Goal: Task Accomplishment & Management: Manage account settings

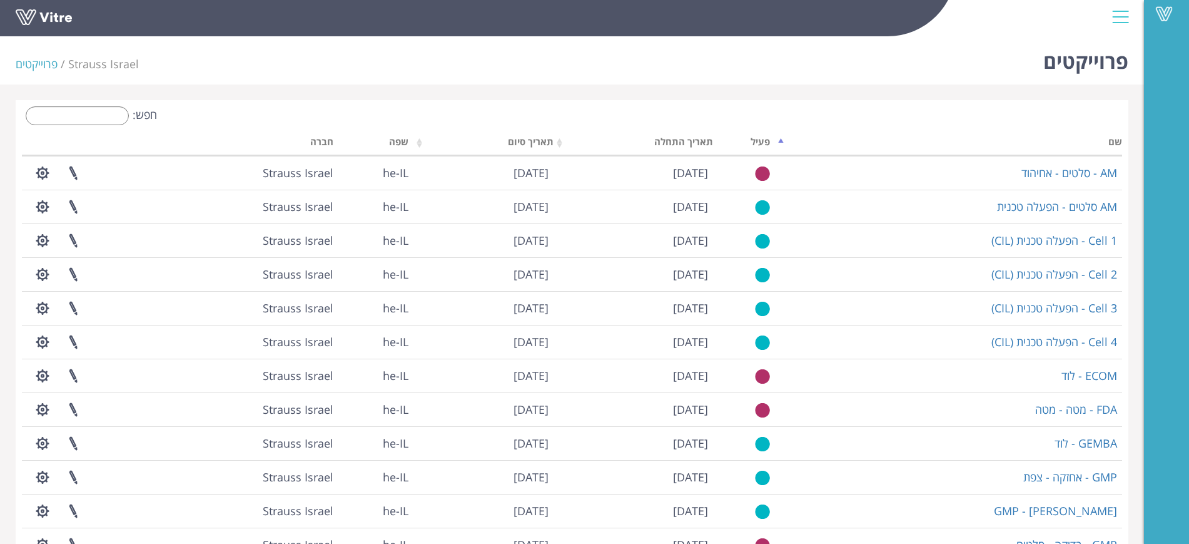
click at [93, 113] on input "חפש:" at bounding box center [77, 115] width 103 height 19
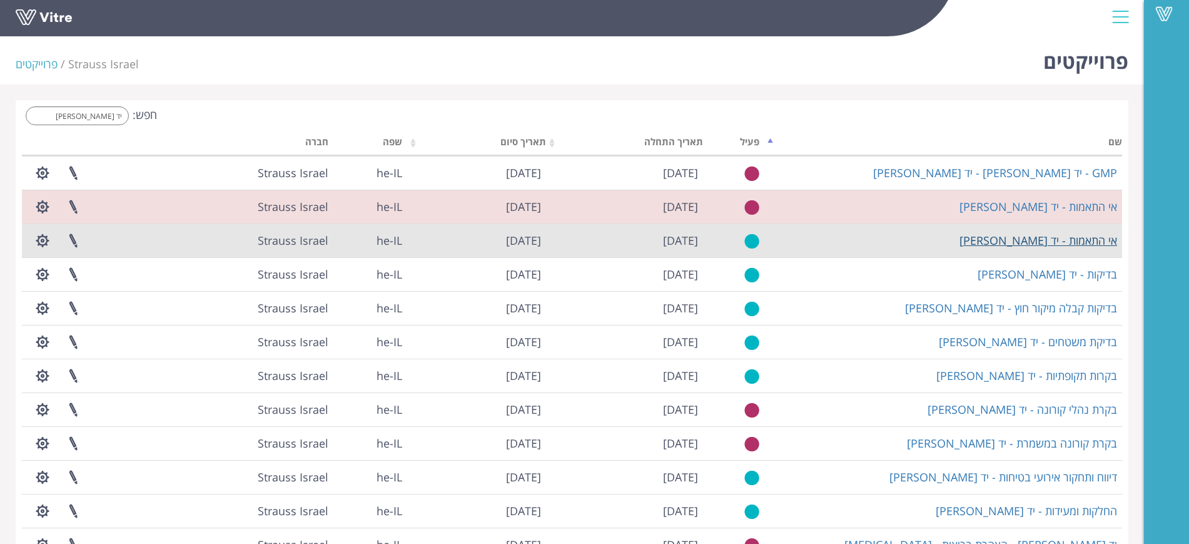
type input "יד מרדכי"
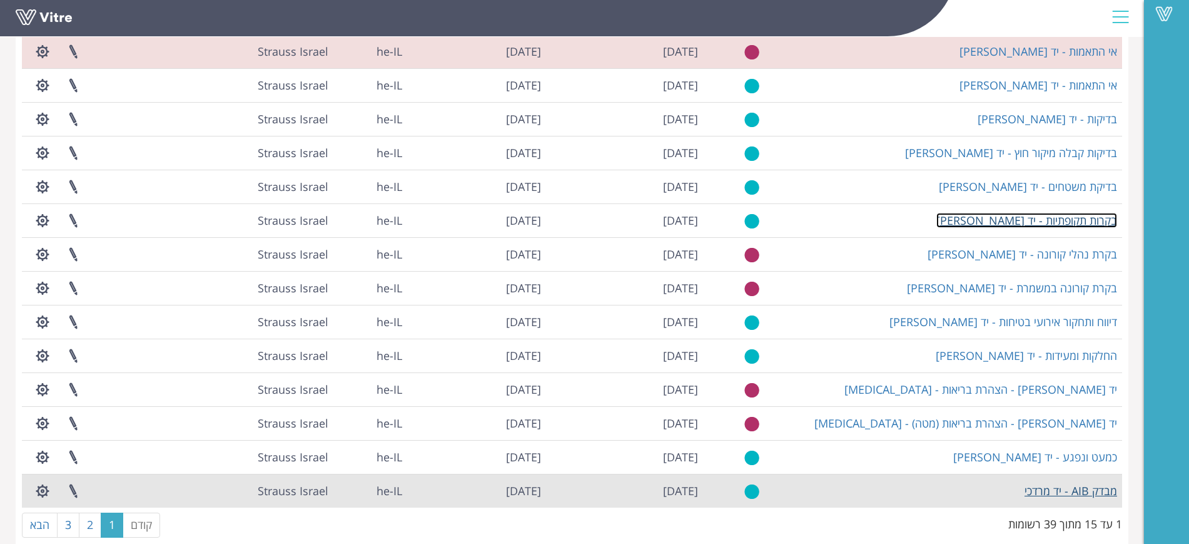
scroll to position [176, 0]
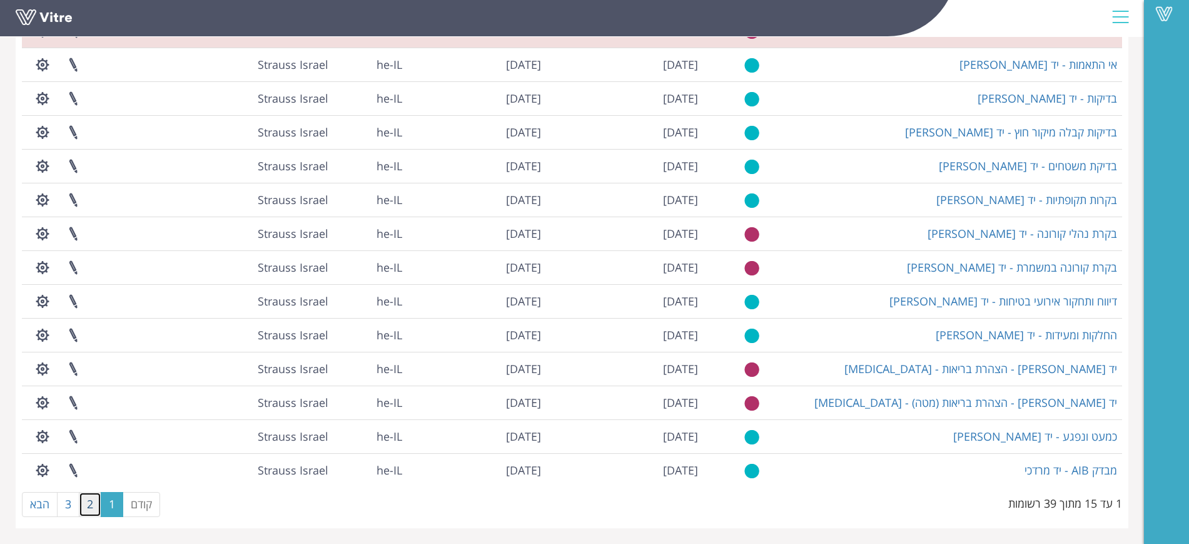
click at [84, 506] on link "2" at bounding box center [90, 504] width 23 height 25
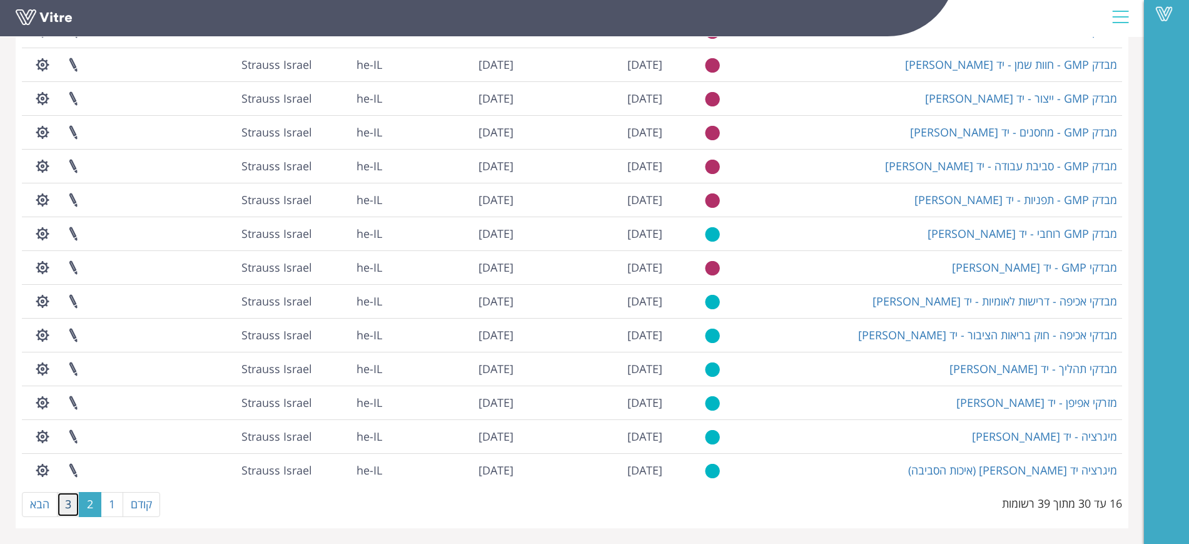
click at [73, 501] on link "3" at bounding box center [68, 504] width 23 height 25
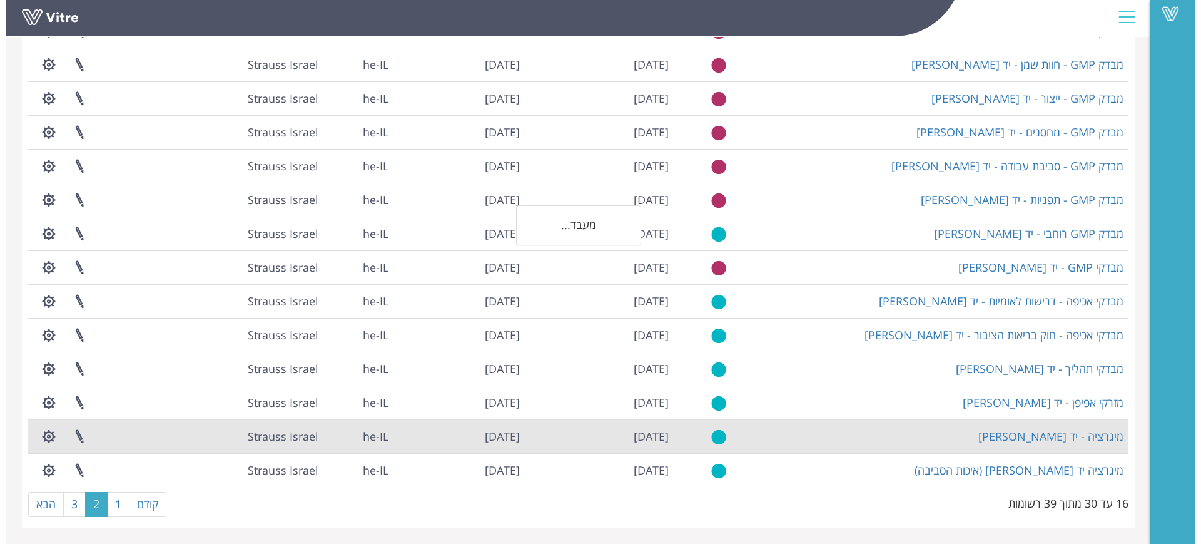
scroll to position [0, 0]
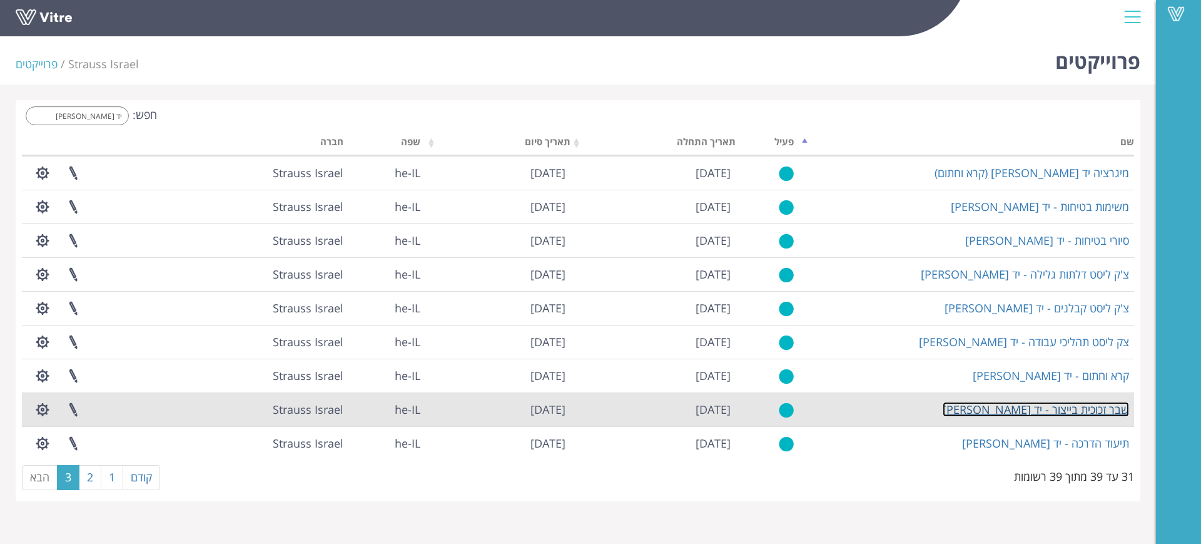
click at [1111, 405] on link "שבר זכוכית בייצור - יד מרדכי" at bounding box center [1036, 409] width 186 height 15
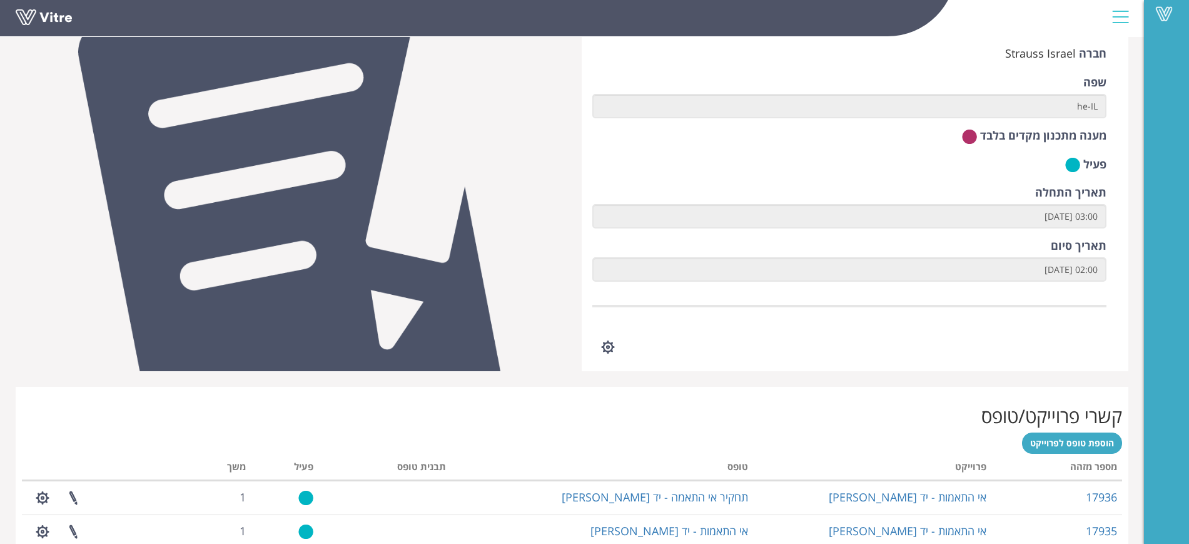
scroll to position [152, 0]
click at [616, 341] on button "button" at bounding box center [608, 346] width 31 height 33
click at [782, 347] on div at bounding box center [850, 346] width 515 height 33
click at [643, 340] on link at bounding box center [638, 346] width 31 height 33
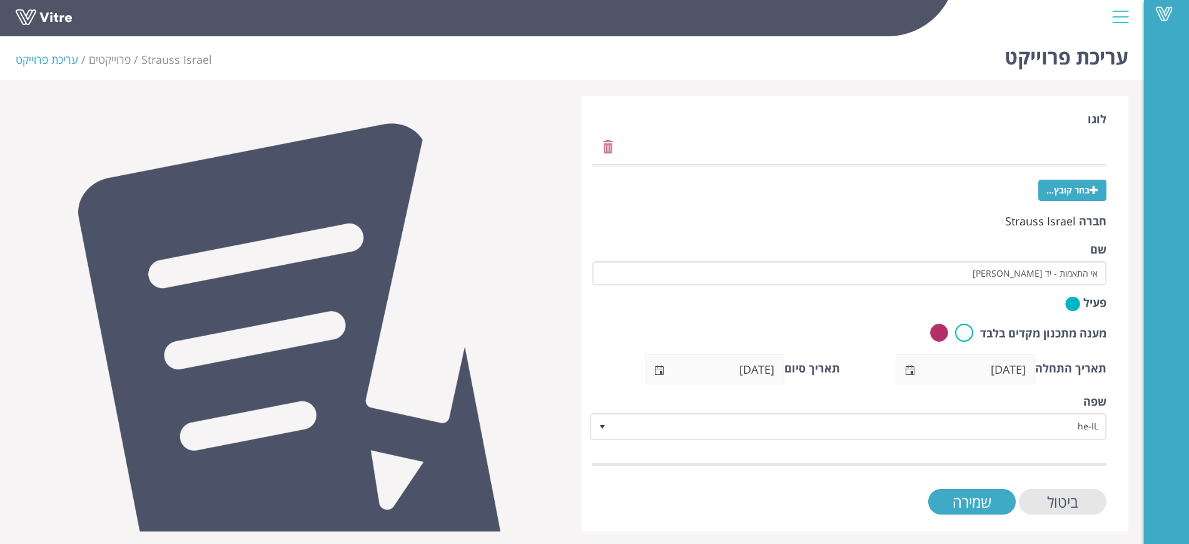
scroll to position [8, 0]
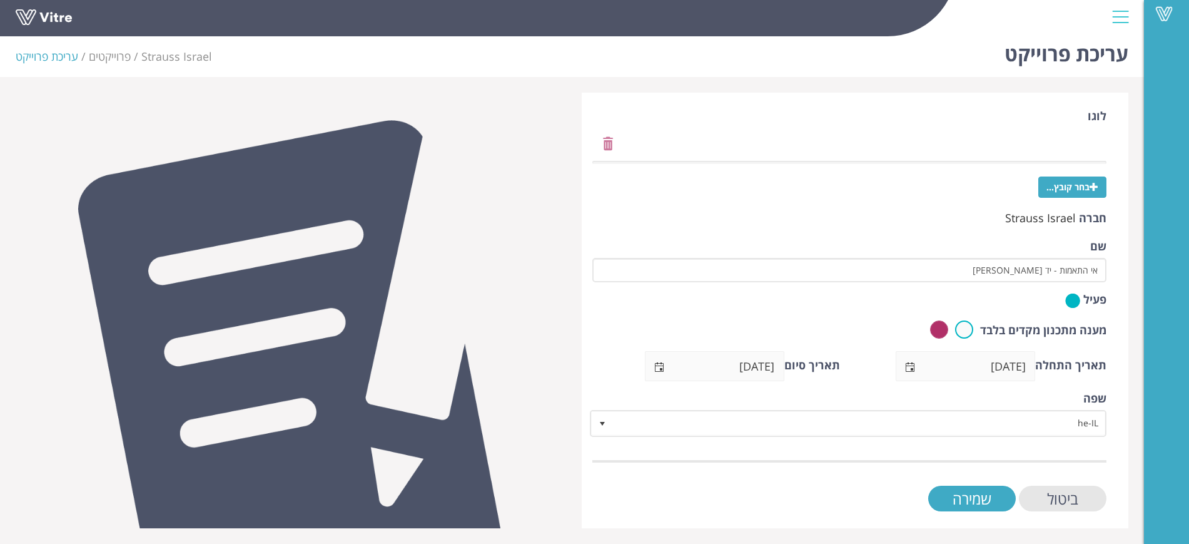
click at [1053, 304] on div "פעיל" at bounding box center [850, 301] width 515 height 19
click at [1069, 301] on img at bounding box center [1073, 301] width 15 height 16
click at [1070, 502] on input "ביטול" at bounding box center [1063, 499] width 88 height 26
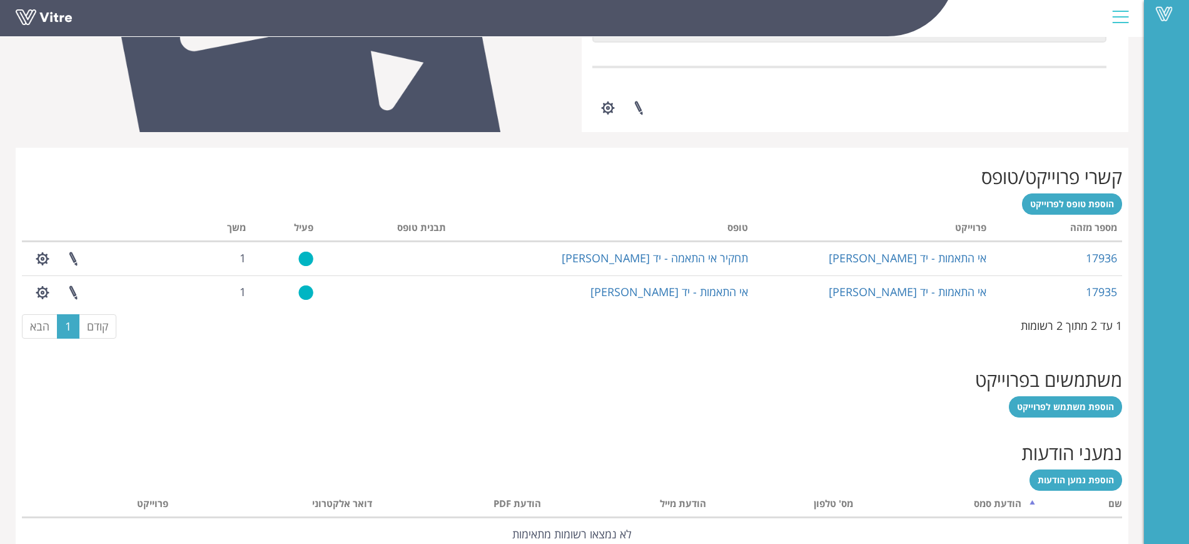
scroll to position [391, 0]
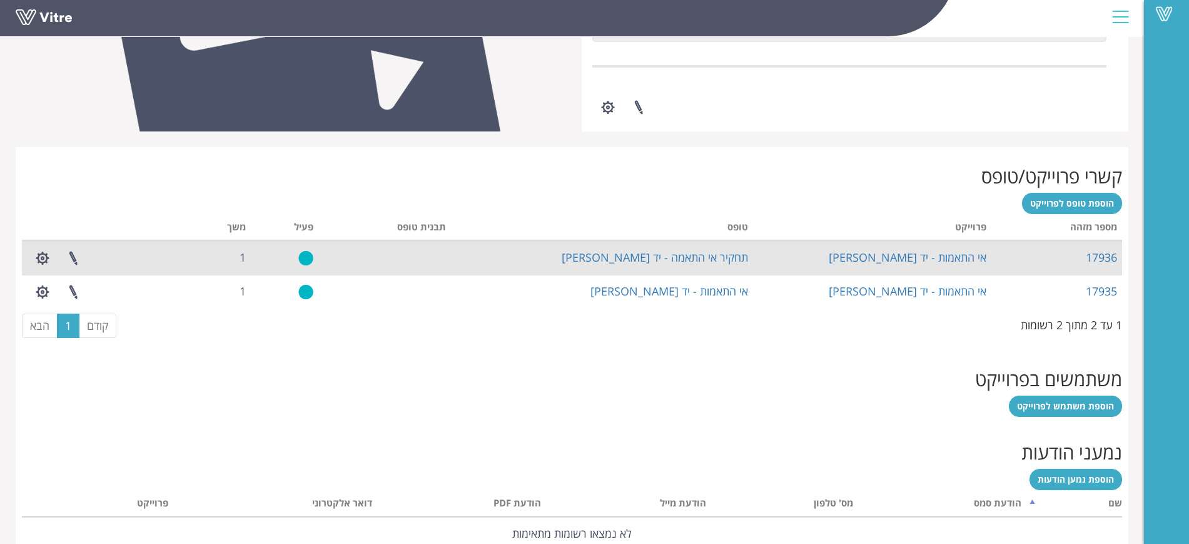
drag, startPoint x: 69, startPoint y: 263, endPoint x: 681, endPoint y: 272, distance: 612.0
click at [554, 392] on div "משתמשים בפרוייקט הוספת משתמש לפרוייקט" at bounding box center [572, 386] width 1113 height 73
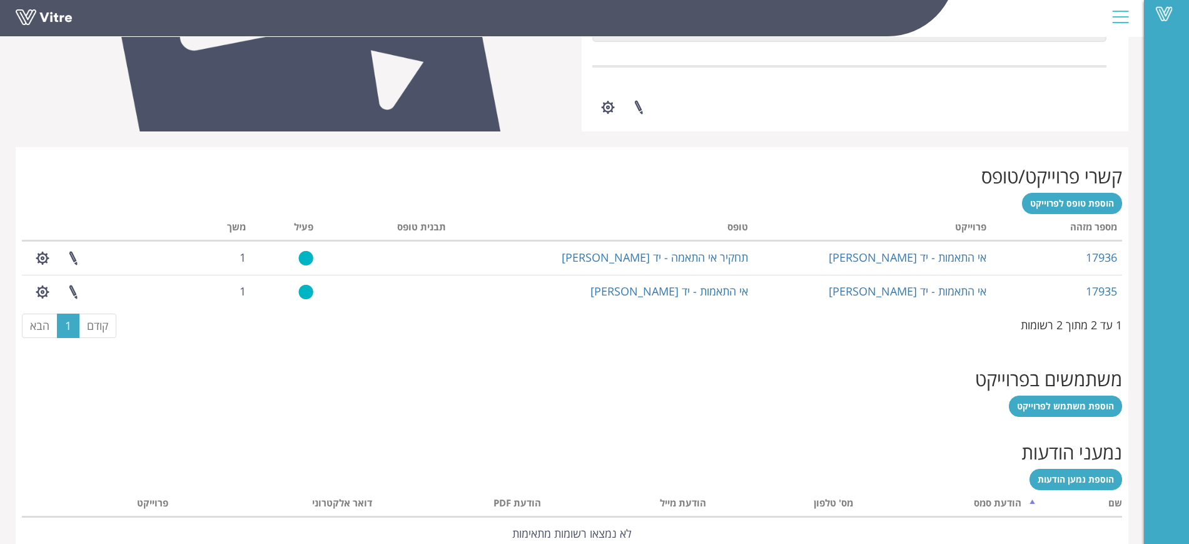
drag, startPoint x: 676, startPoint y: 293, endPoint x: 786, endPoint y: 46, distance: 270.6
click at [786, 37] on div "Vitre" at bounding box center [572, 18] width 1144 height 37
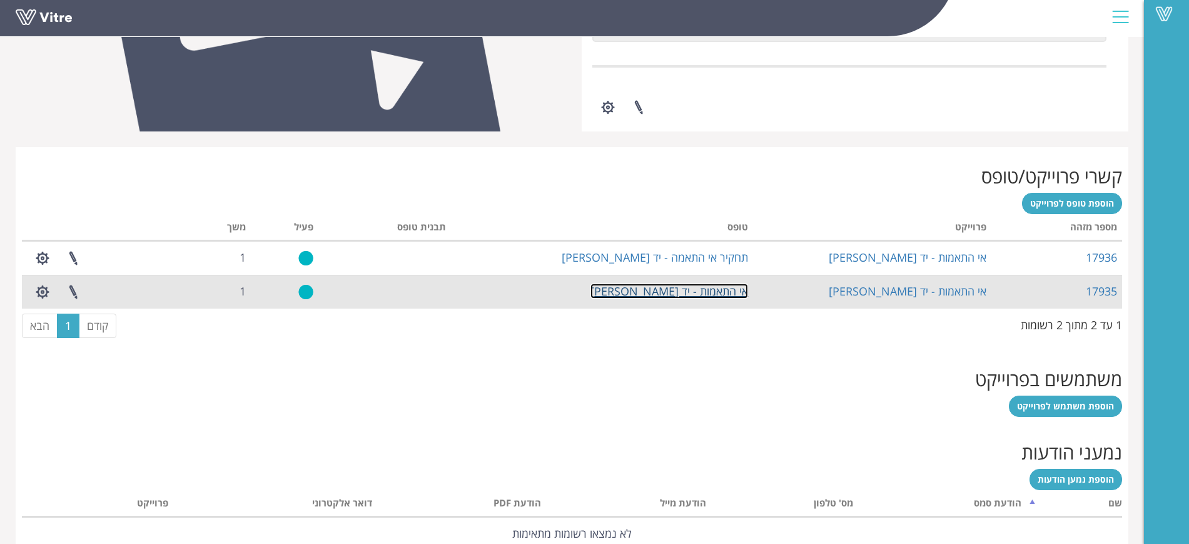
drag, startPoint x: 689, startPoint y: 302, endPoint x: 674, endPoint y: 290, distance: 19.2
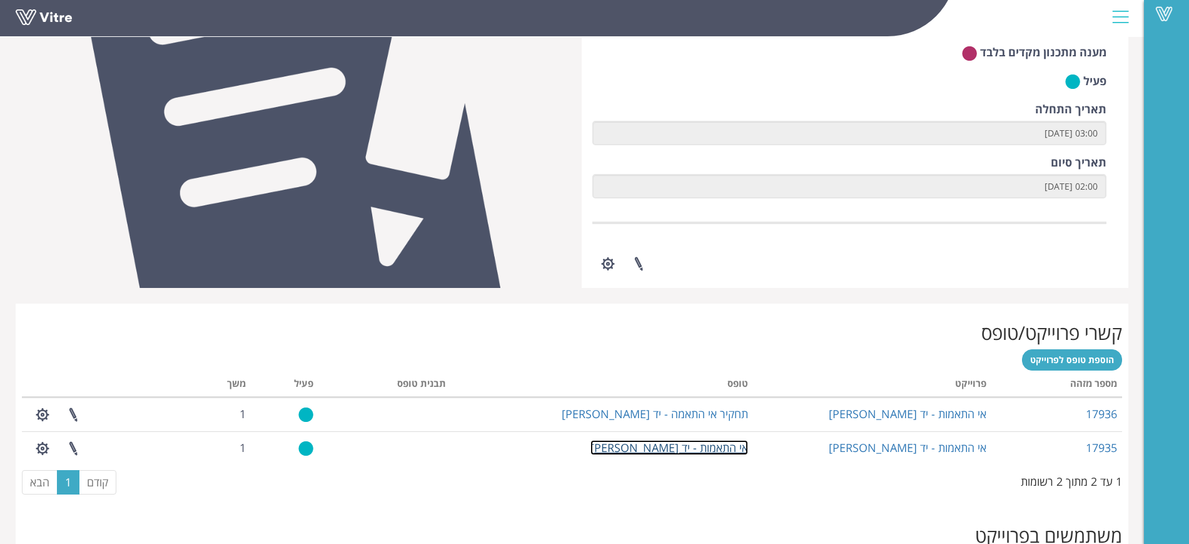
scroll to position [236, 0]
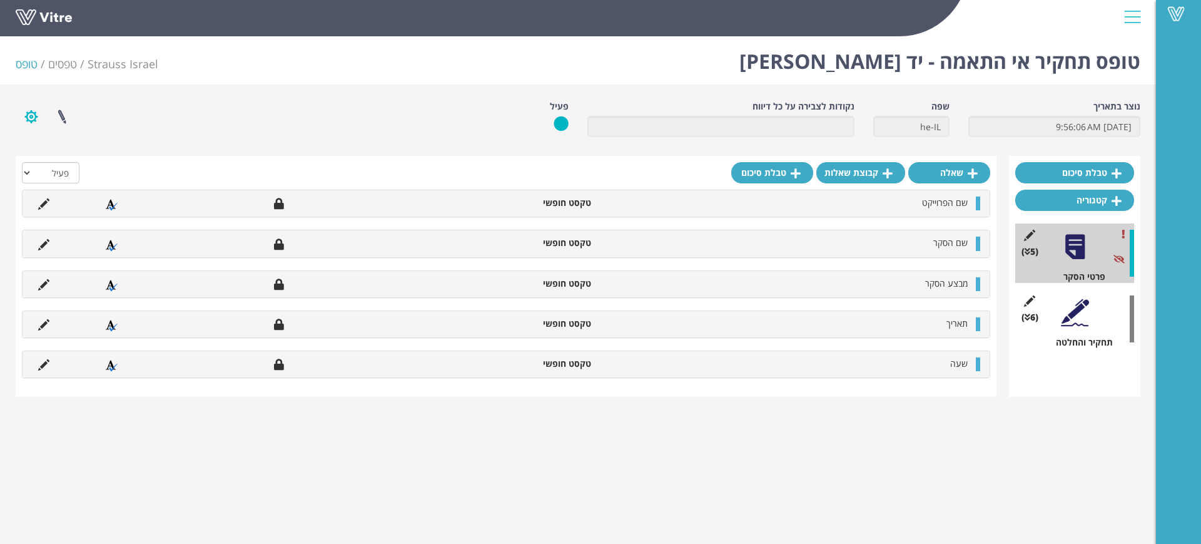
click at [29, 118] on button "button" at bounding box center [31, 116] width 31 height 33
click at [230, 114] on div "פרוייקטים מקושרים הגדרת משתמשים ניהול תבניות שכפול טופס שכפול קטגוריה שפות נוספ…" at bounding box center [244, 116] width 477 height 33
click at [63, 113] on link at bounding box center [61, 116] width 31 height 33
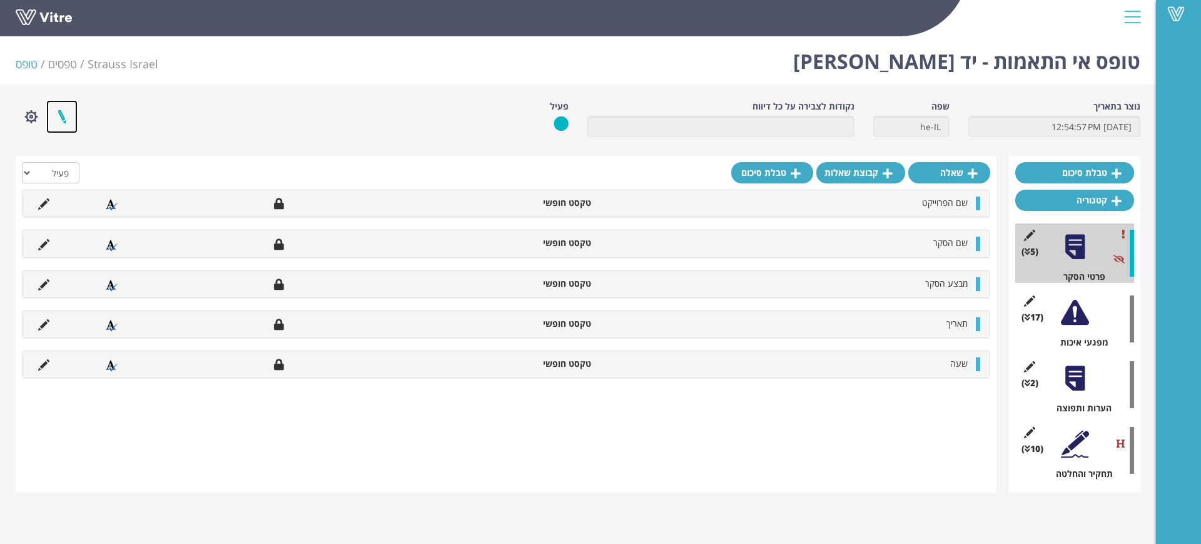
click at [59, 116] on link at bounding box center [61, 116] width 31 height 33
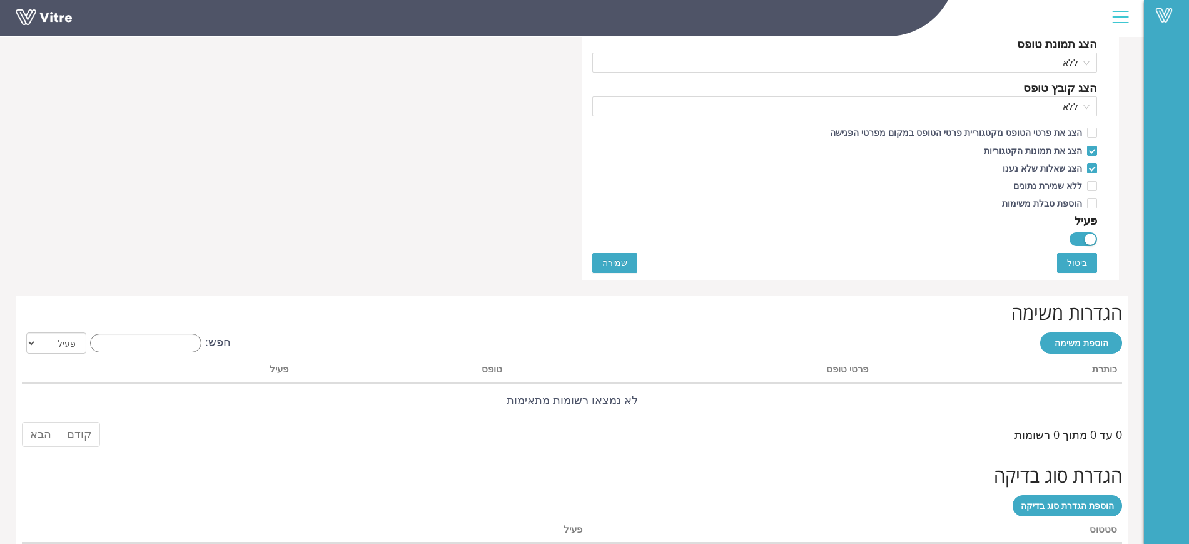
scroll to position [704, 0]
click at [1065, 237] on div at bounding box center [846, 237] width 506 height 18
click at [1081, 238] on button "button" at bounding box center [1084, 239] width 28 height 14
click at [623, 262] on span "שמירה" at bounding box center [615, 262] width 25 height 14
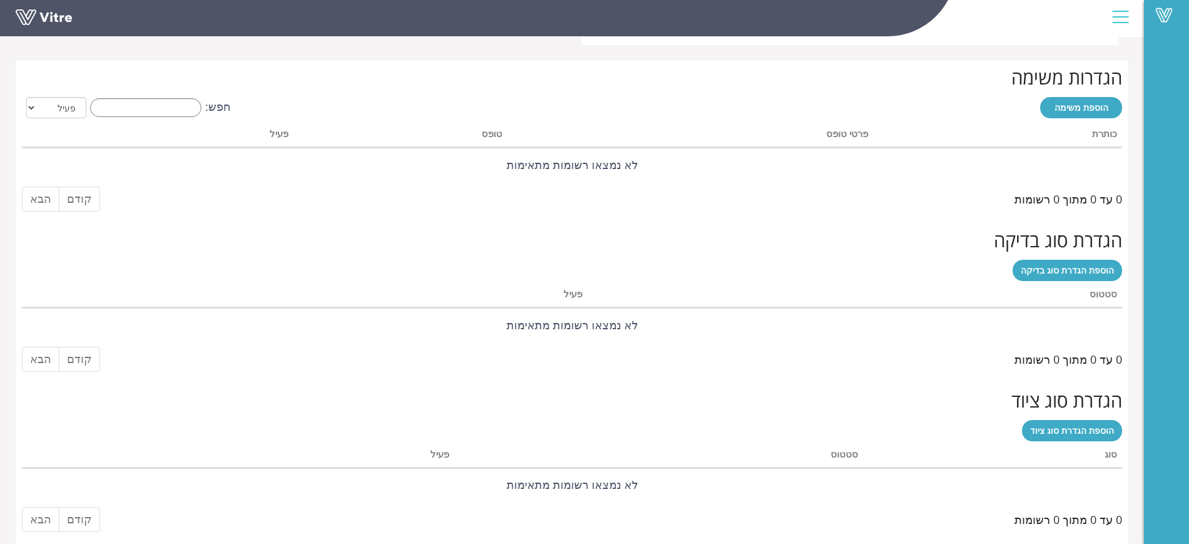
scroll to position [0, 0]
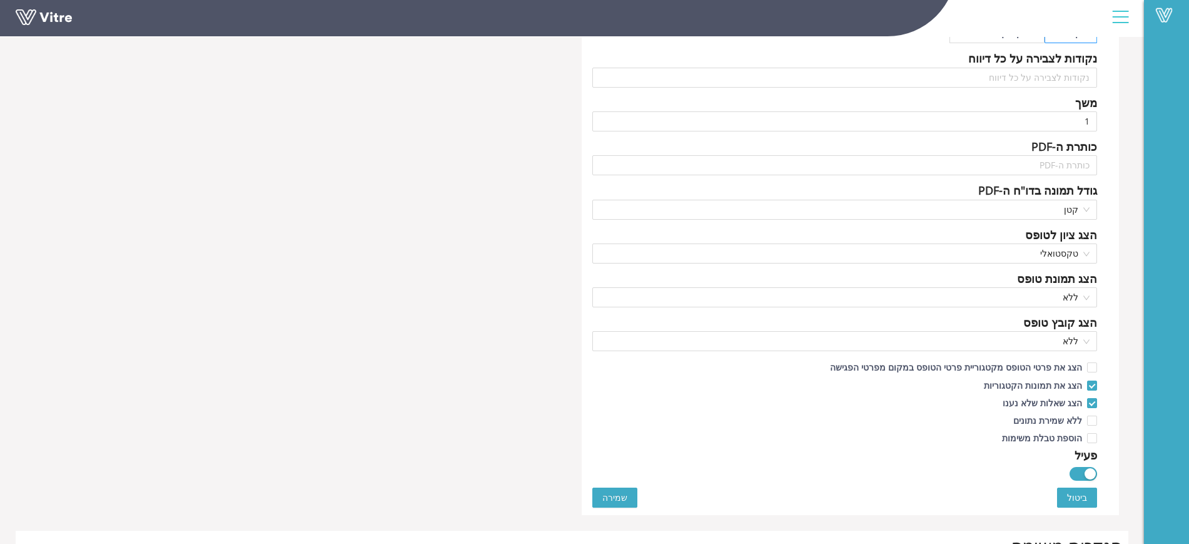
scroll to position [469, 0]
click at [1088, 472] on div "button" at bounding box center [1090, 472] width 11 height 11
drag, startPoint x: 598, startPoint y: 491, endPoint x: 599, endPoint y: 497, distance: 6.4
click at [598, 492] on button "שמירה" at bounding box center [615, 497] width 45 height 20
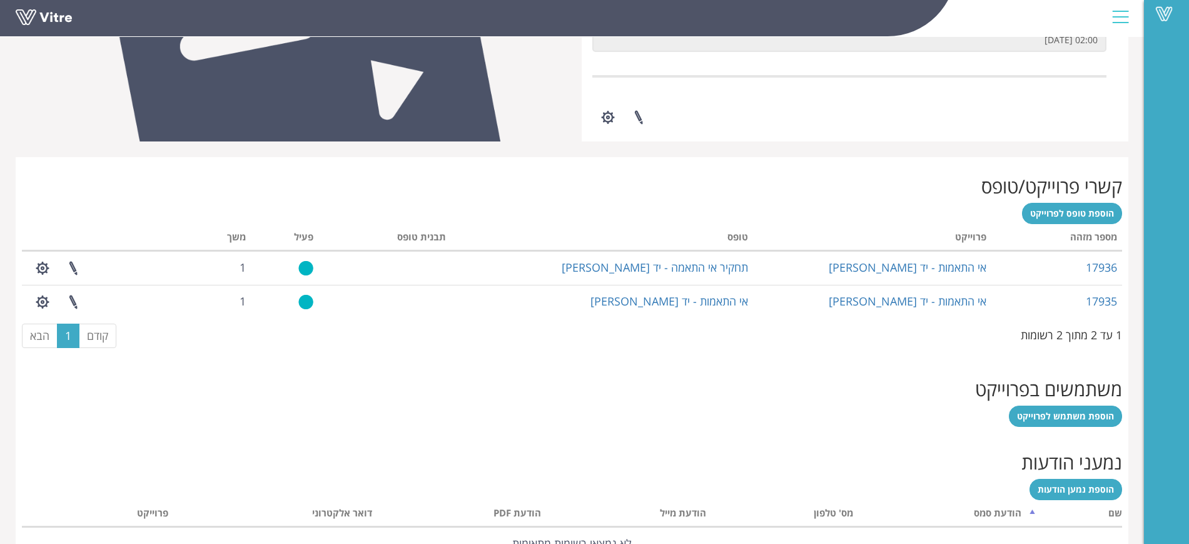
scroll to position [455, 0]
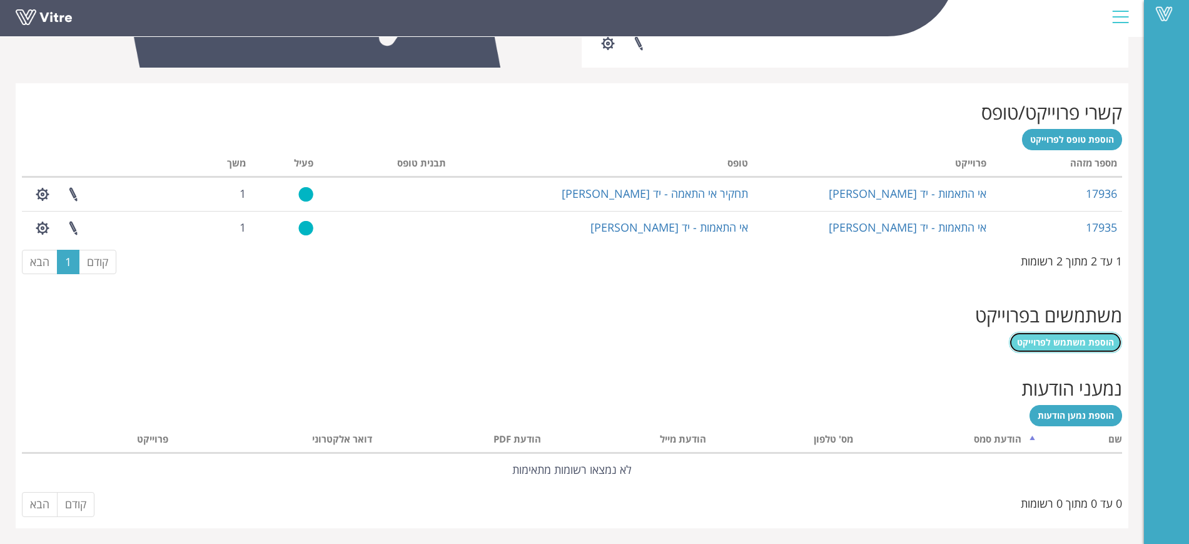
click at [1077, 348] on link "הוספת משתמש לפרוייקט" at bounding box center [1065, 342] width 113 height 21
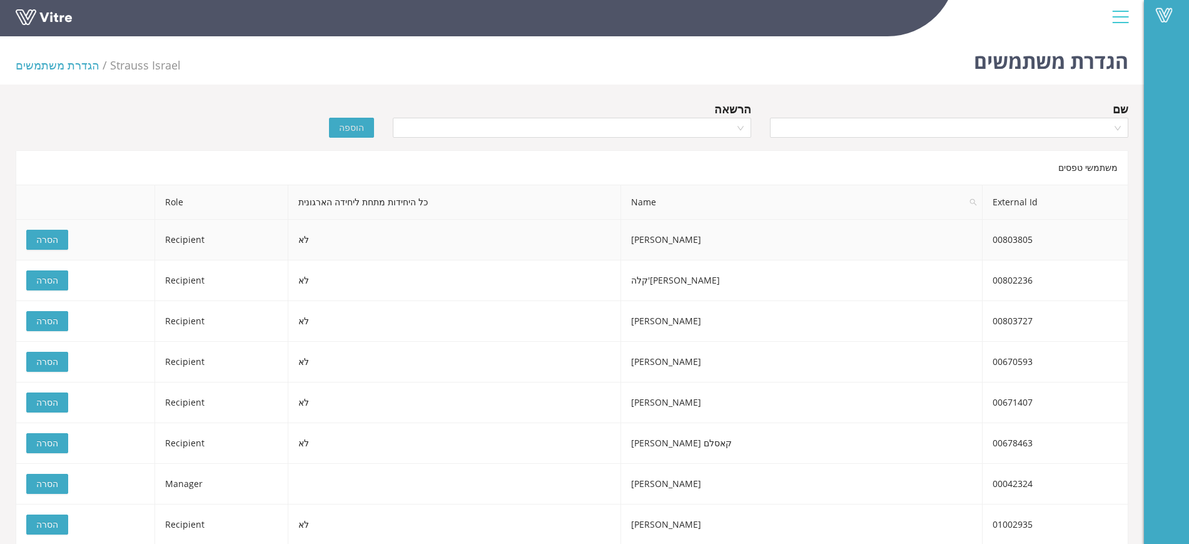
click at [51, 233] on span "הסרה" at bounding box center [47, 240] width 22 height 14
click at [53, 235] on span "הסרה" at bounding box center [47, 240] width 22 height 14
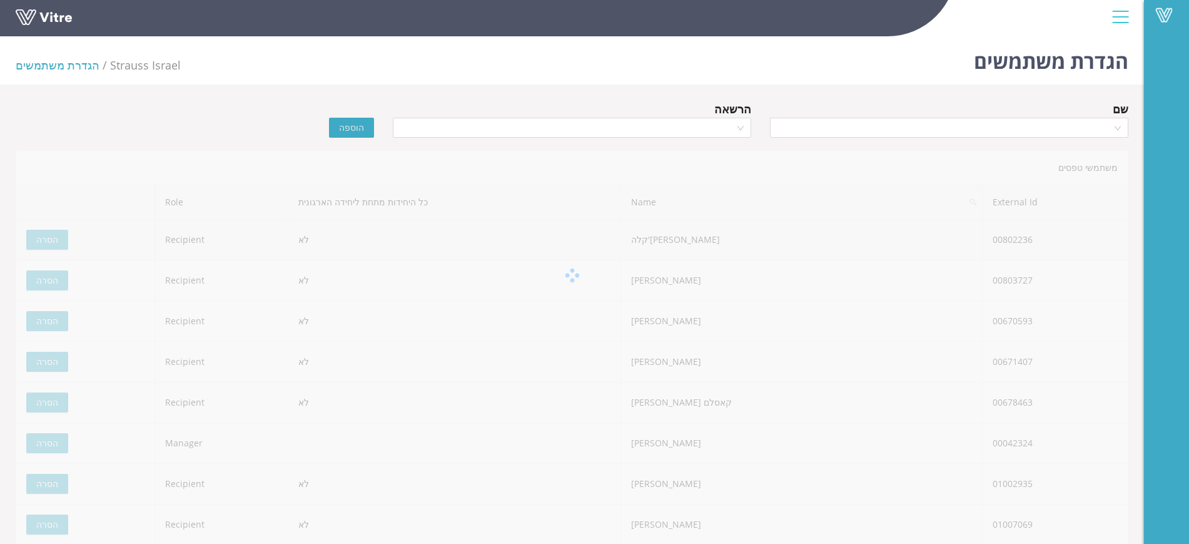
click at [53, 235] on span "הסרה" at bounding box center [47, 240] width 22 height 14
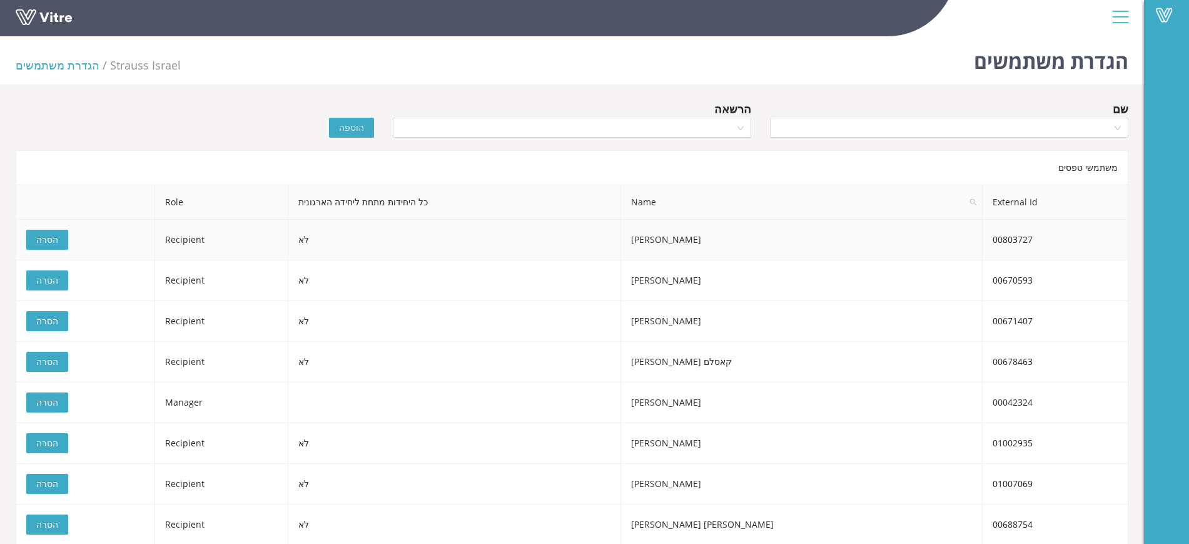
click at [53, 235] on span "הסרה" at bounding box center [47, 240] width 22 height 14
click at [52, 238] on span "הסרה" at bounding box center [47, 240] width 22 height 14
click at [46, 248] on button "הסרה" at bounding box center [47, 240] width 42 height 20
click at [44, 244] on span "הסרה" at bounding box center [47, 240] width 22 height 14
click at [45, 237] on span "הסרה" at bounding box center [47, 240] width 22 height 14
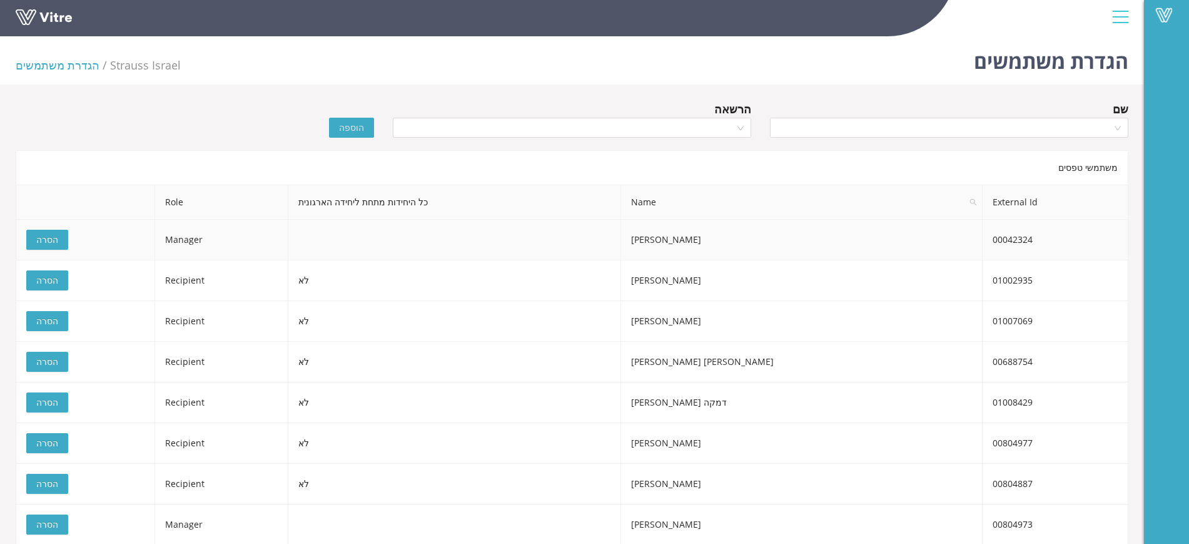
click at [51, 254] on td "הסרה" at bounding box center [85, 240] width 139 height 41
click at [59, 242] on button "הסרה" at bounding box center [47, 240] width 42 height 20
click at [47, 255] on td "הסרה" at bounding box center [85, 240] width 139 height 41
click at [46, 242] on span "הסרה" at bounding box center [47, 240] width 22 height 14
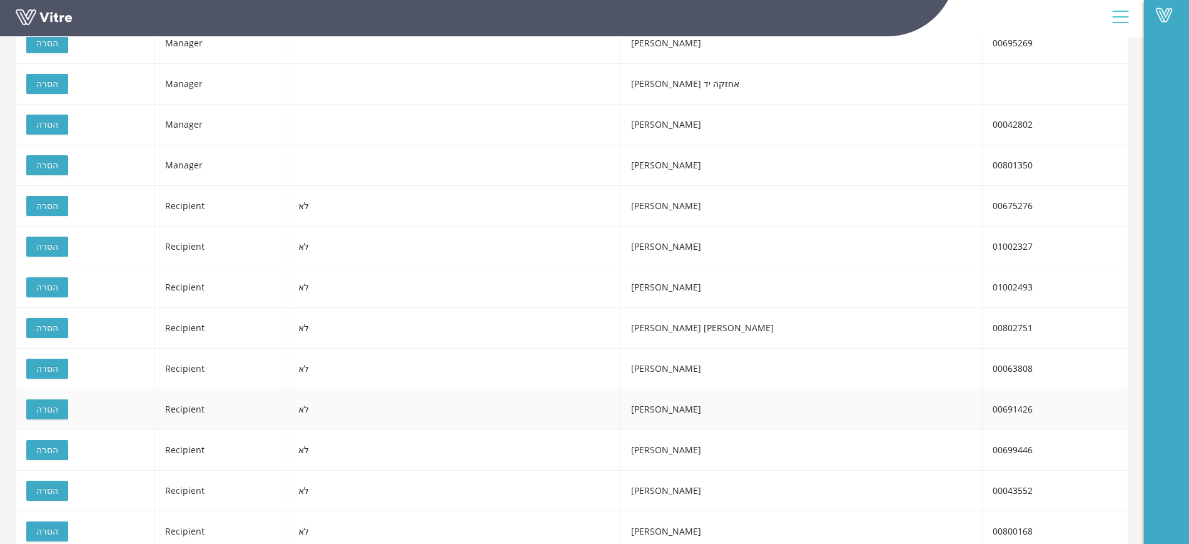
scroll to position [774, 0]
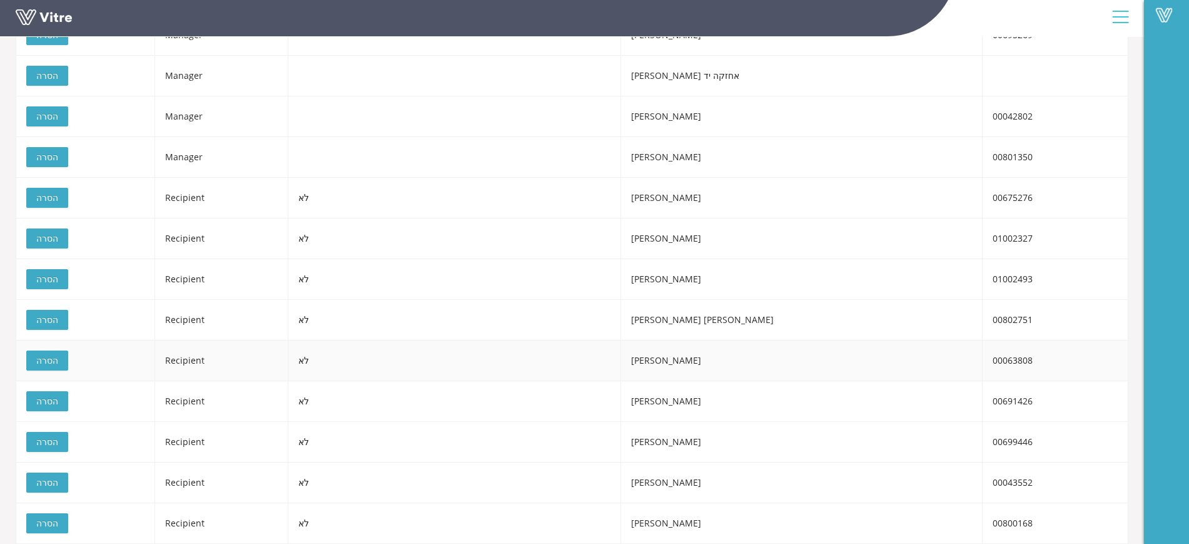
click at [44, 362] on span "הסרה" at bounding box center [47, 361] width 22 height 14
click at [46, 402] on span "הסרה" at bounding box center [47, 401] width 22 height 14
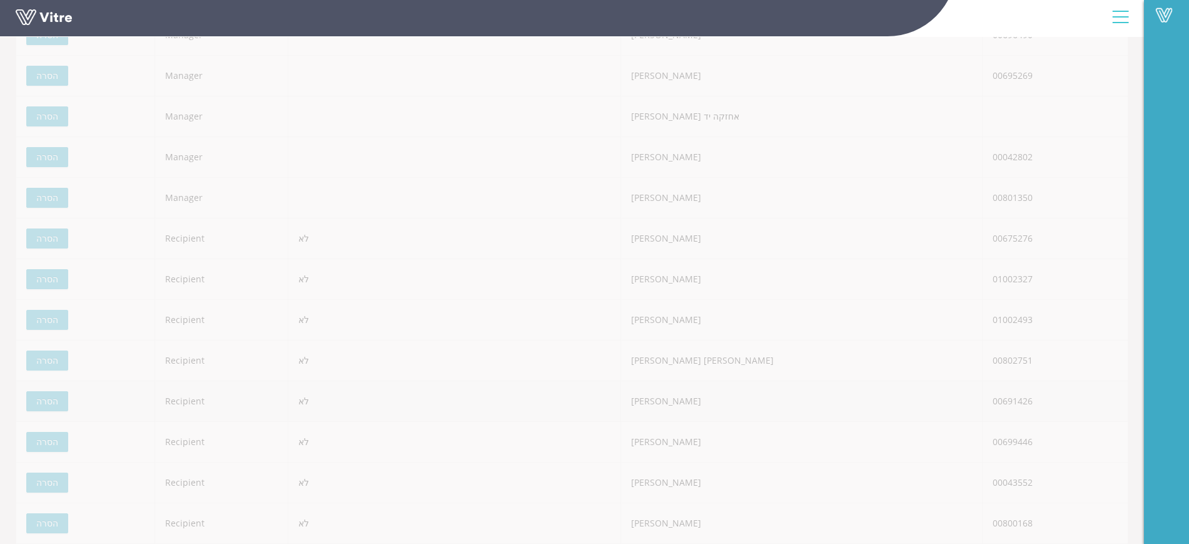
scroll to position [693, 0]
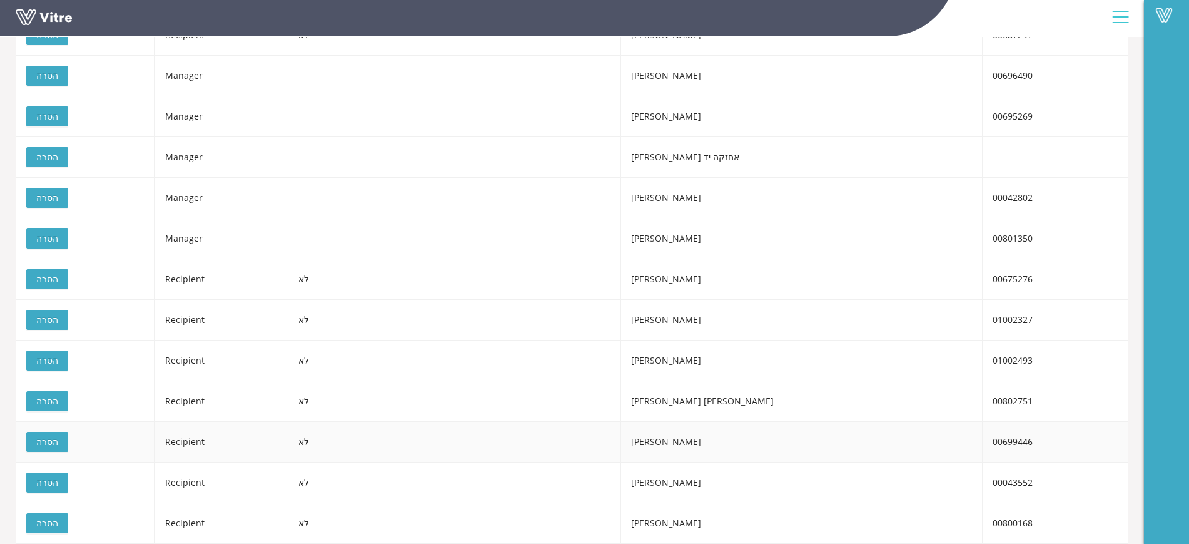
click at [48, 439] on span "הסרה" at bounding box center [47, 442] width 22 height 14
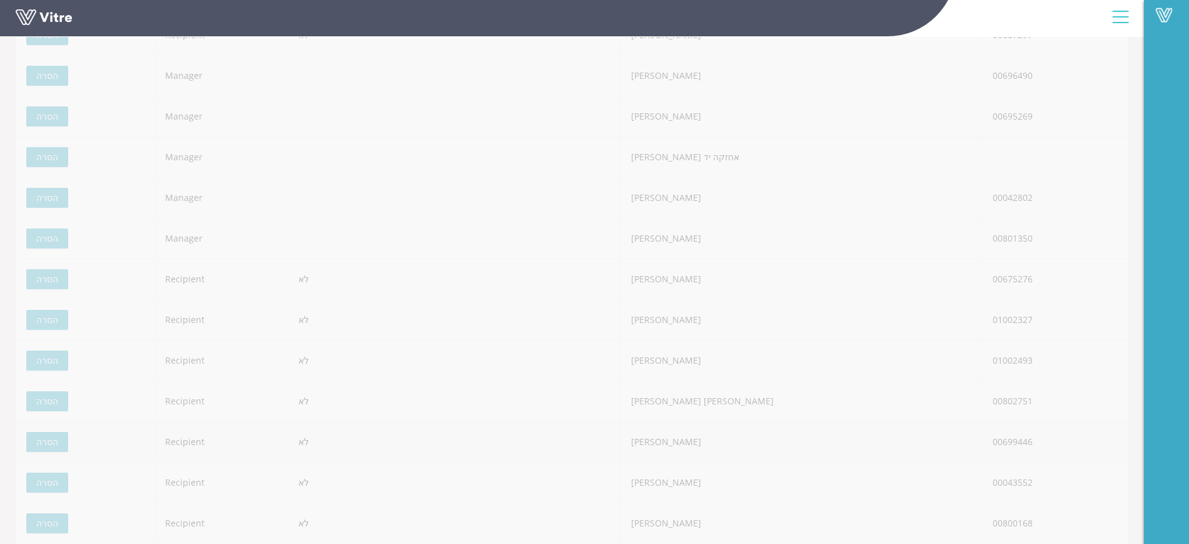
scroll to position [652, 0]
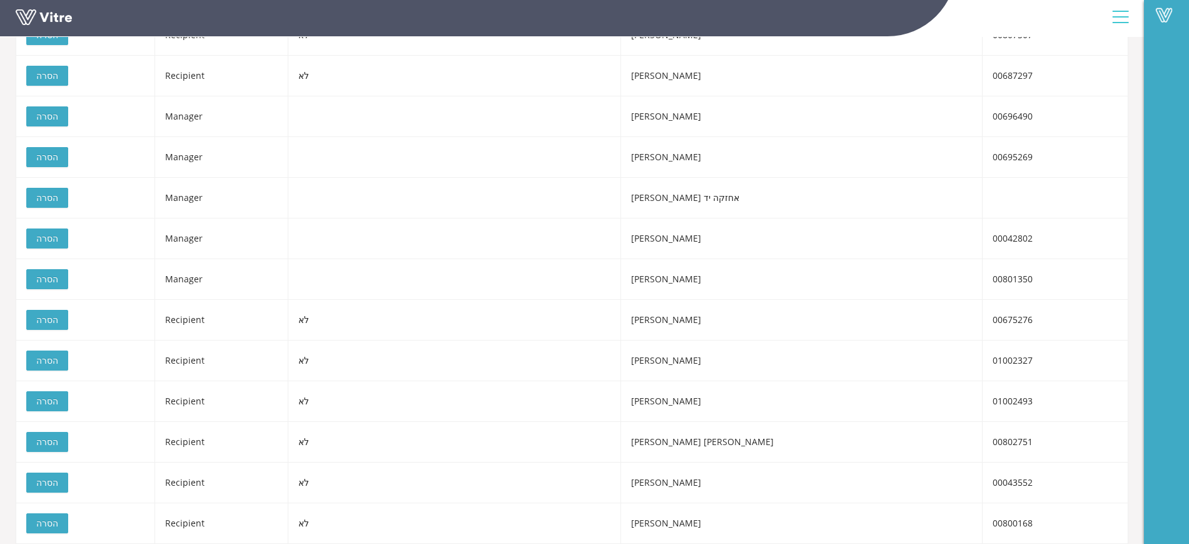
drag, startPoint x: 46, startPoint y: 481, endPoint x: 54, endPoint y: 502, distance: 22.8
click at [47, 481] on span "הסרה" at bounding box center [47, 483] width 22 height 14
click at [53, 519] on span "הסרה" at bounding box center [47, 523] width 22 height 14
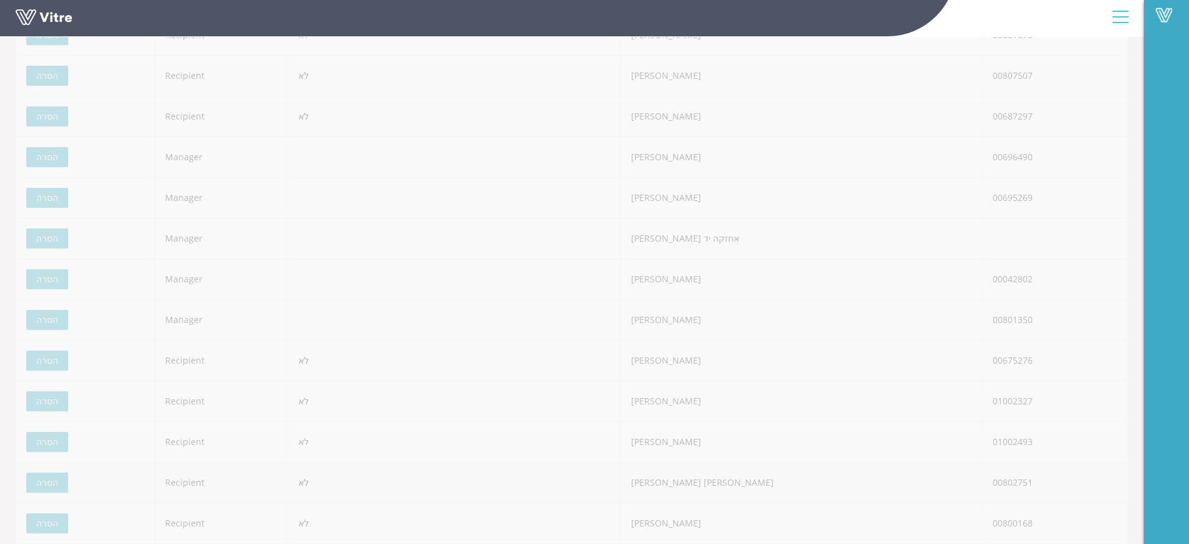
scroll to position [571, 0]
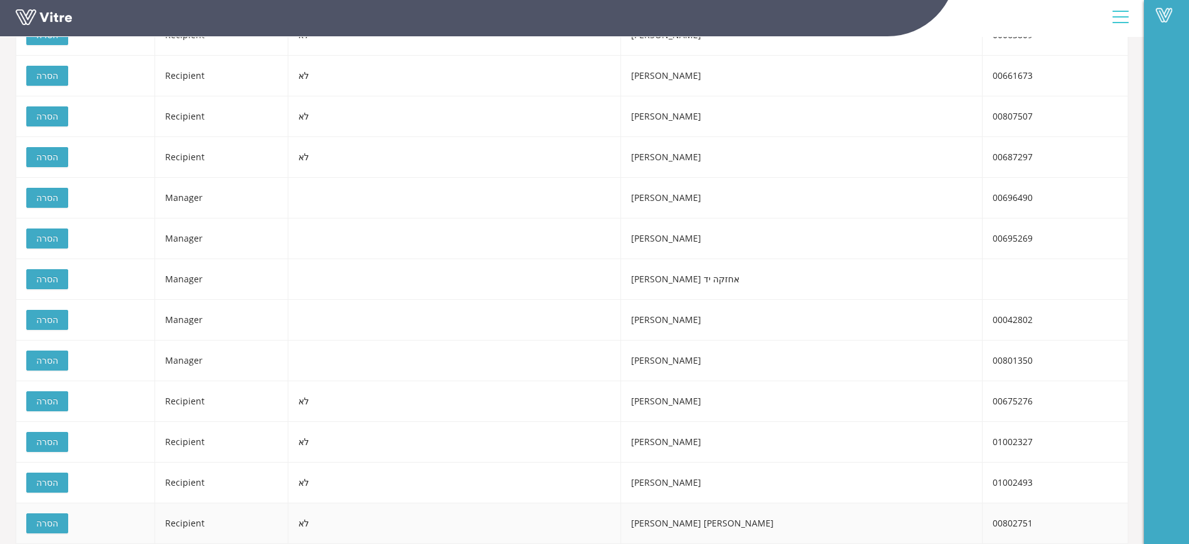
click at [60, 523] on button "הסרה" at bounding box center [47, 523] width 42 height 20
click at [53, 478] on span "הסרה" at bounding box center [47, 483] width 22 height 14
click at [48, 485] on span "הסרה" at bounding box center [47, 483] width 22 height 14
drag, startPoint x: 58, startPoint y: 520, endPoint x: 59, endPoint y: 511, distance: 8.8
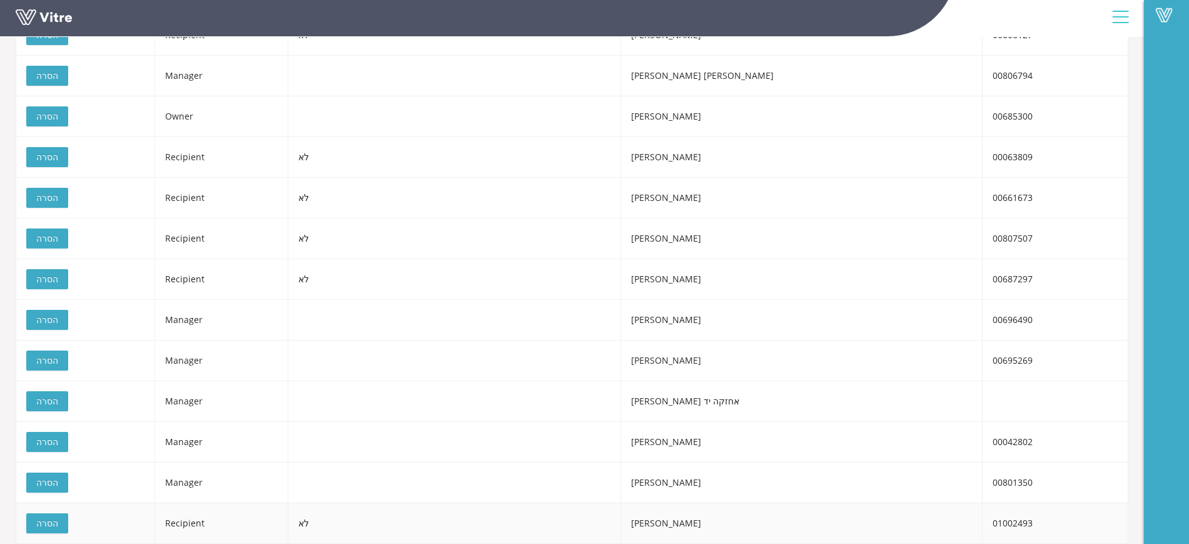
click at [59, 520] on button "הסרה" at bounding box center [47, 523] width 42 height 20
click at [46, 438] on span "הסרה" at bounding box center [47, 442] width 22 height 14
click at [49, 402] on span "הסרה" at bounding box center [47, 401] width 22 height 14
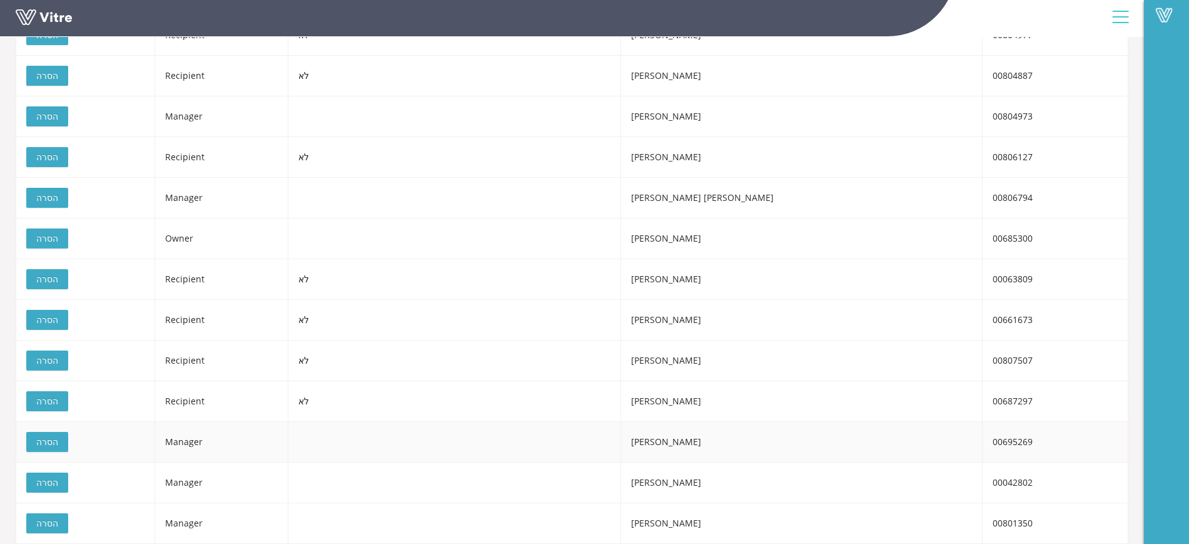
click at [45, 439] on span "הסרה" at bounding box center [47, 442] width 22 height 14
click at [51, 479] on span "הסרה" at bounding box center [47, 483] width 22 height 14
click at [56, 522] on span "הסרה" at bounding box center [47, 523] width 22 height 14
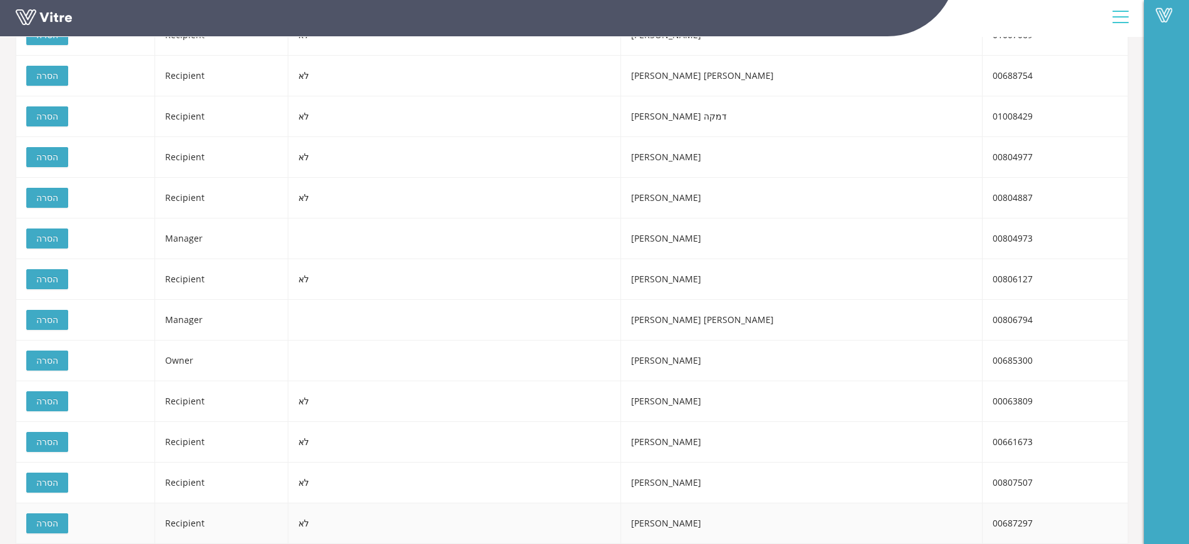
click at [51, 521] on span "הסרה" at bounding box center [47, 523] width 22 height 14
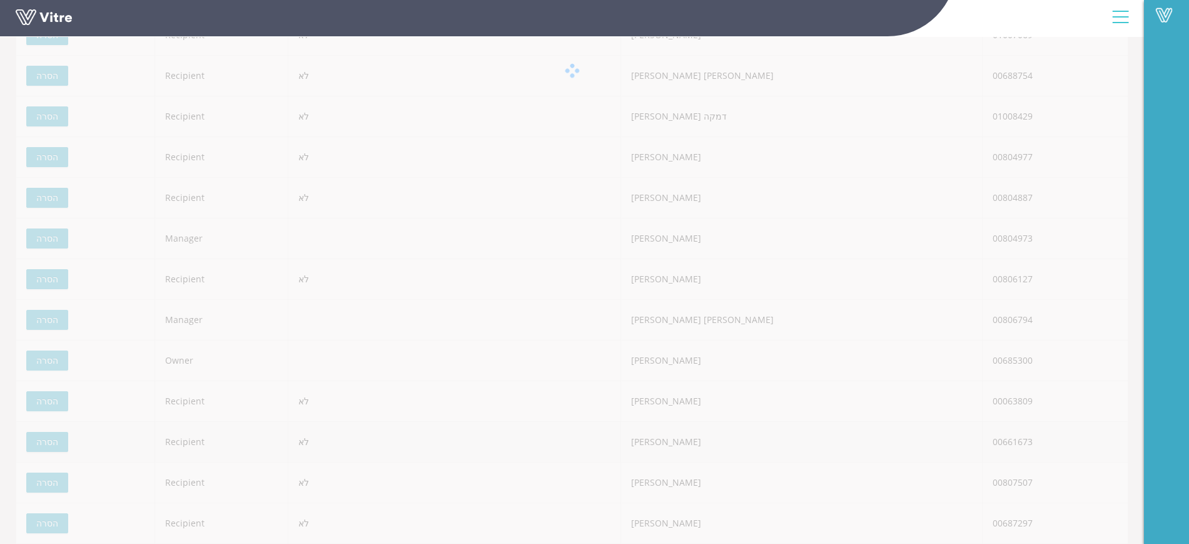
scroll to position [164, 0]
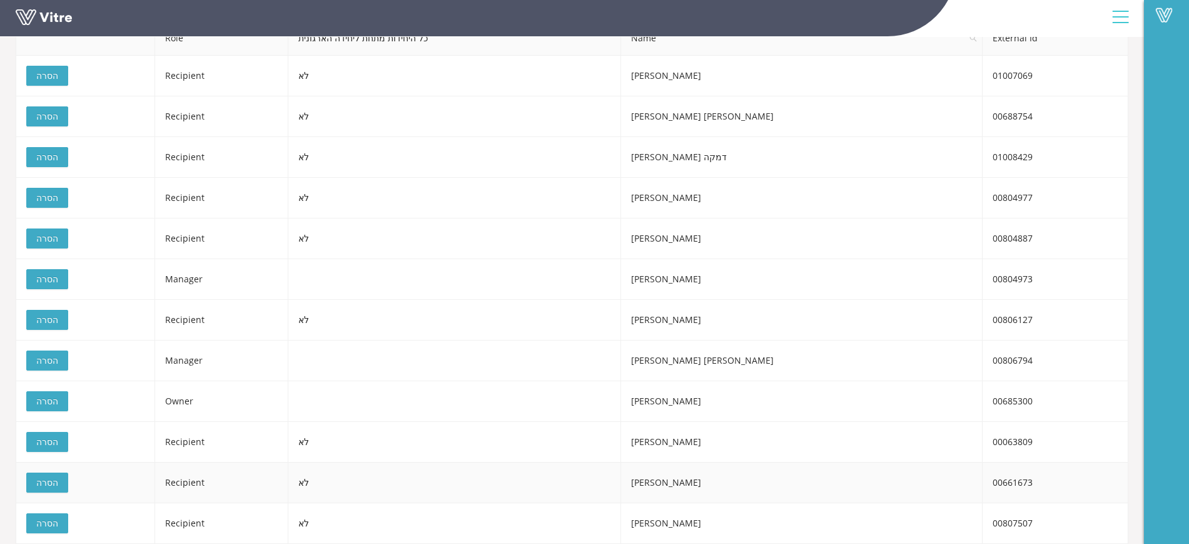
click at [49, 486] on span "הסרה" at bounding box center [47, 483] width 22 height 14
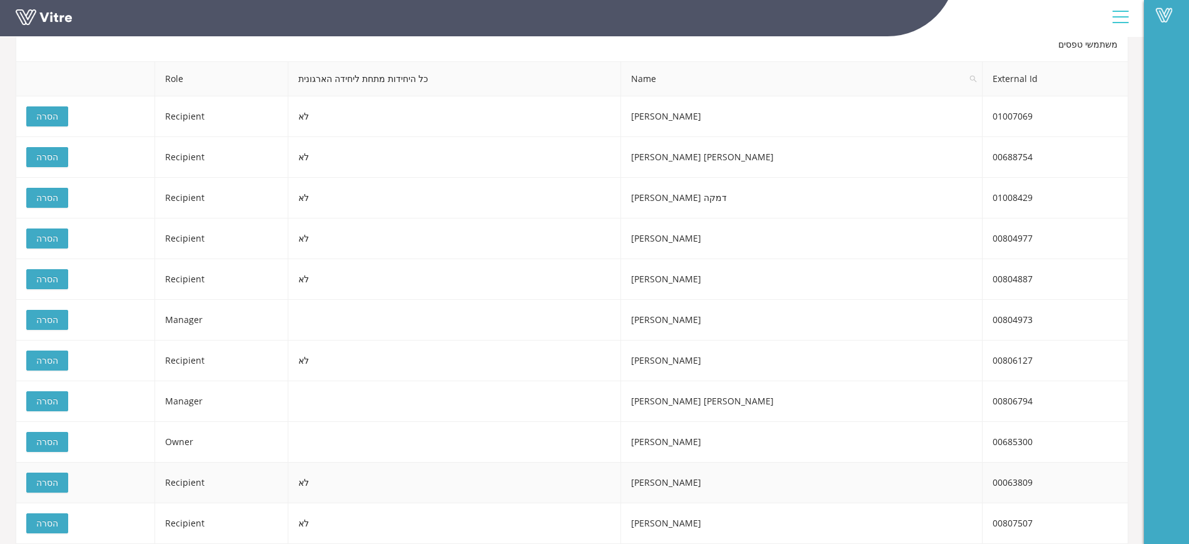
scroll to position [123, 0]
click at [57, 517] on button "הסרה" at bounding box center [47, 523] width 42 height 20
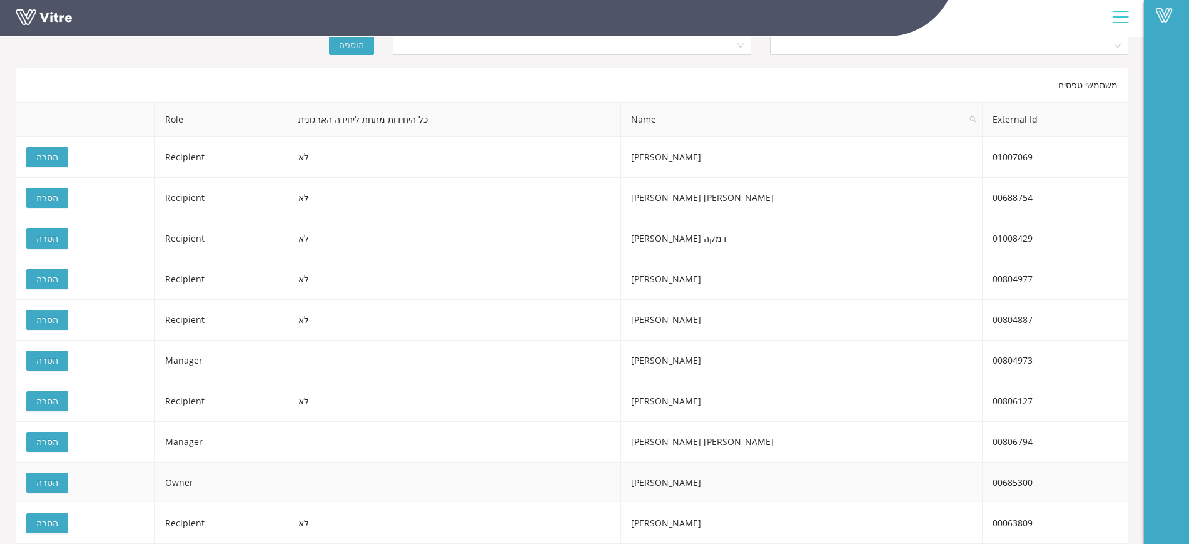
scroll to position [83, 0]
drag, startPoint x: 49, startPoint y: 524, endPoint x: 53, endPoint y: 514, distance: 10.7
click at [51, 524] on span "הסרה" at bounding box center [47, 523] width 22 height 14
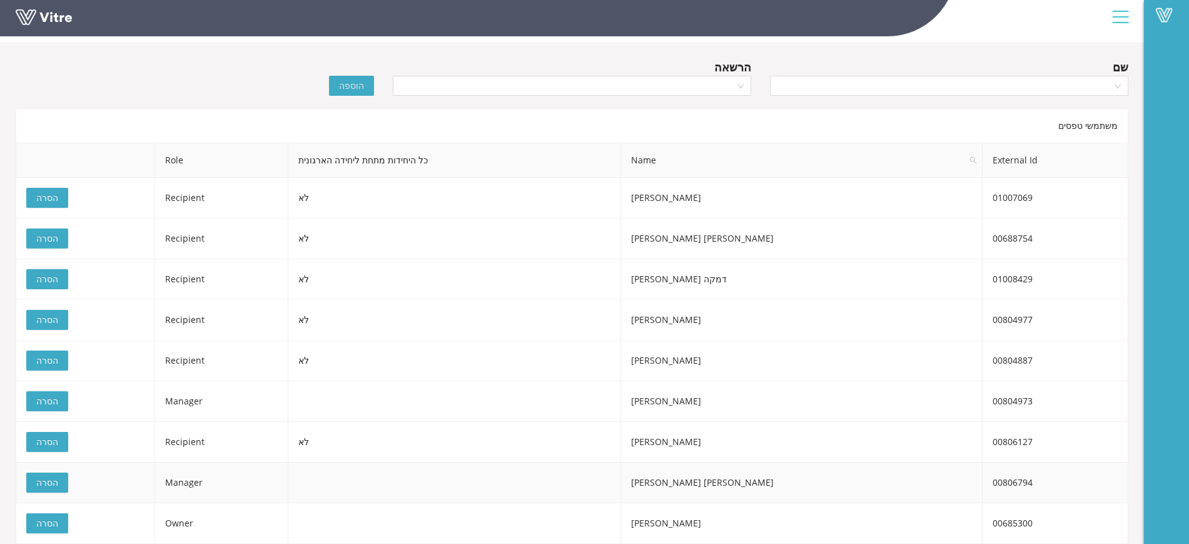
scroll to position [42, 0]
click at [56, 484] on span "הסרה" at bounding box center [47, 483] width 22 height 14
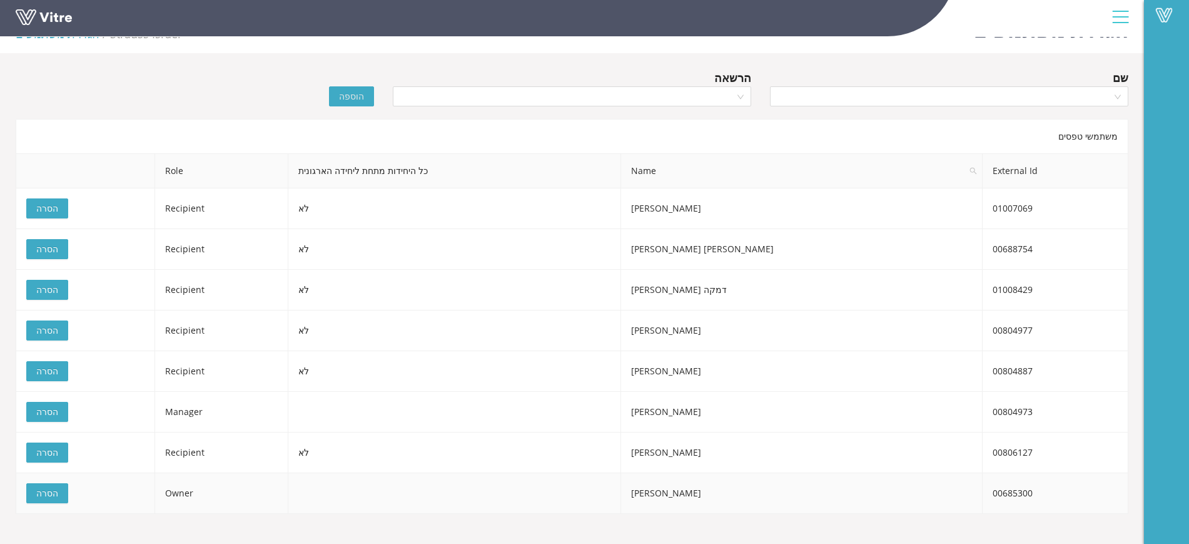
scroll to position [31, 0]
click at [52, 449] on span "הסרה" at bounding box center [47, 452] width 22 height 14
click at [49, 409] on span "הסרה" at bounding box center [47, 412] width 22 height 14
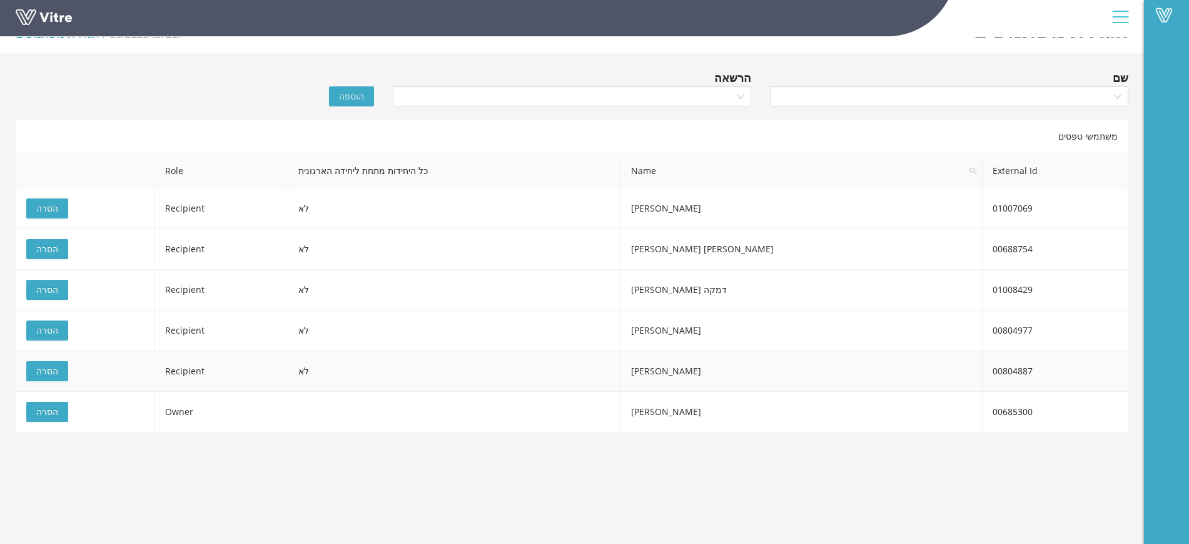
click at [49, 365] on span "הסרה" at bounding box center [47, 371] width 22 height 14
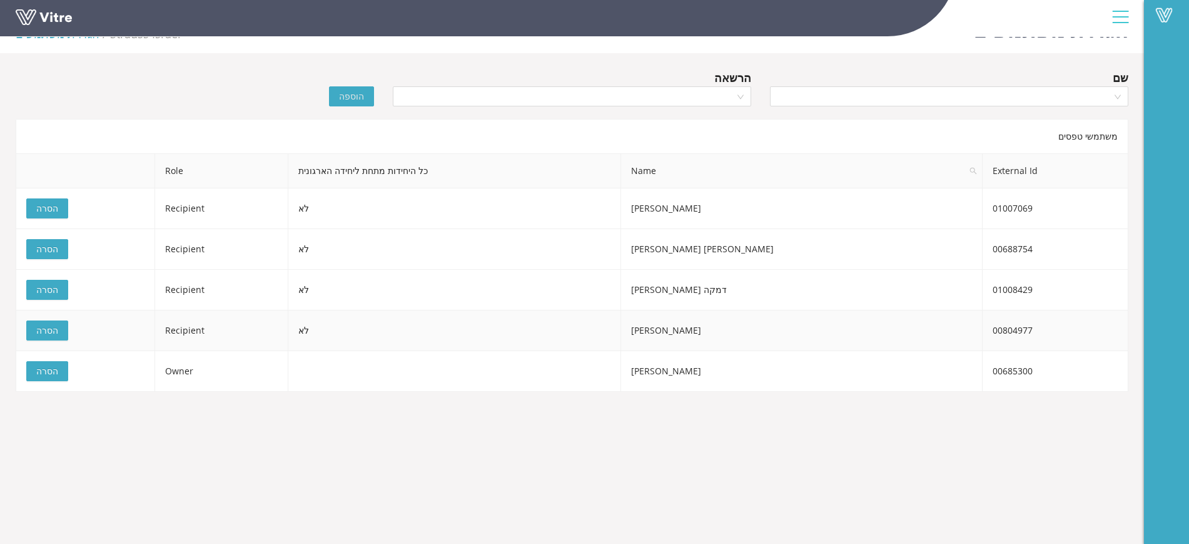
click at [56, 323] on span "הסרה" at bounding box center [47, 330] width 22 height 14
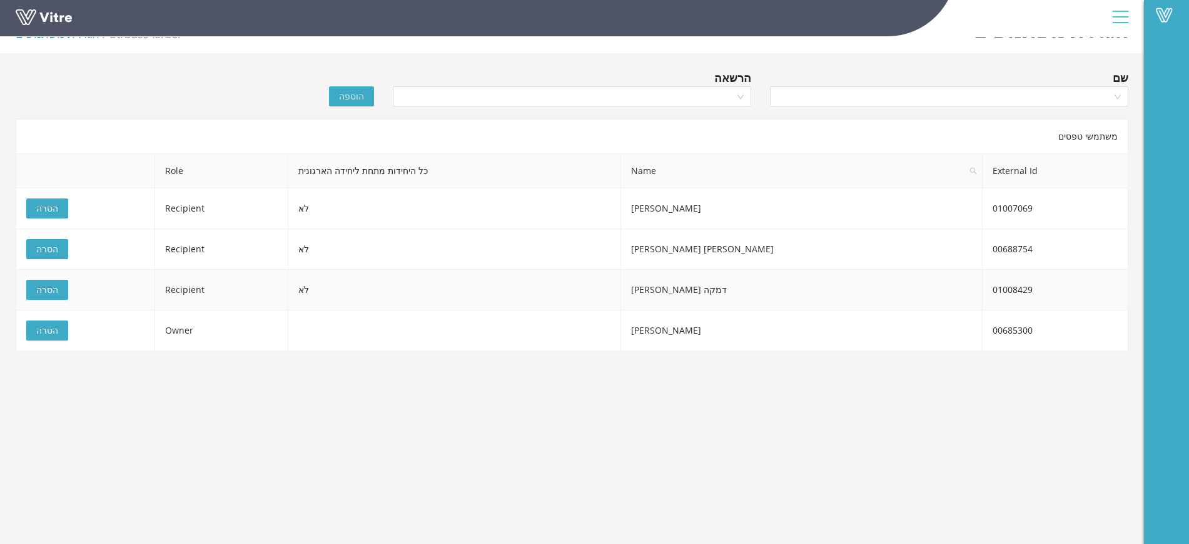
click at [49, 291] on span "הסרה" at bounding box center [47, 290] width 22 height 14
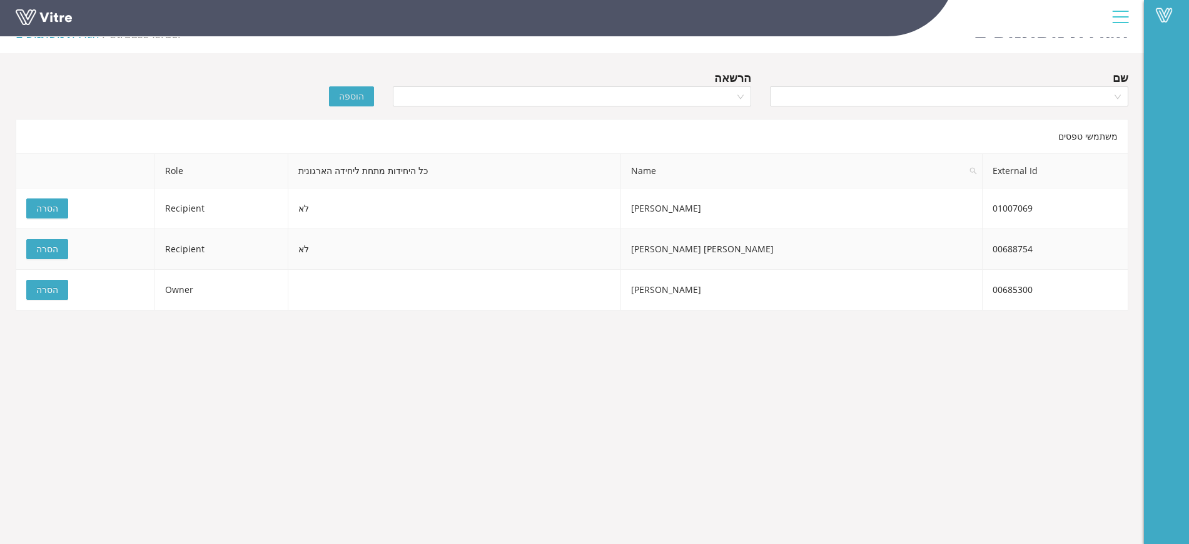
click at [57, 249] on button "הסרה" at bounding box center [47, 249] width 42 height 20
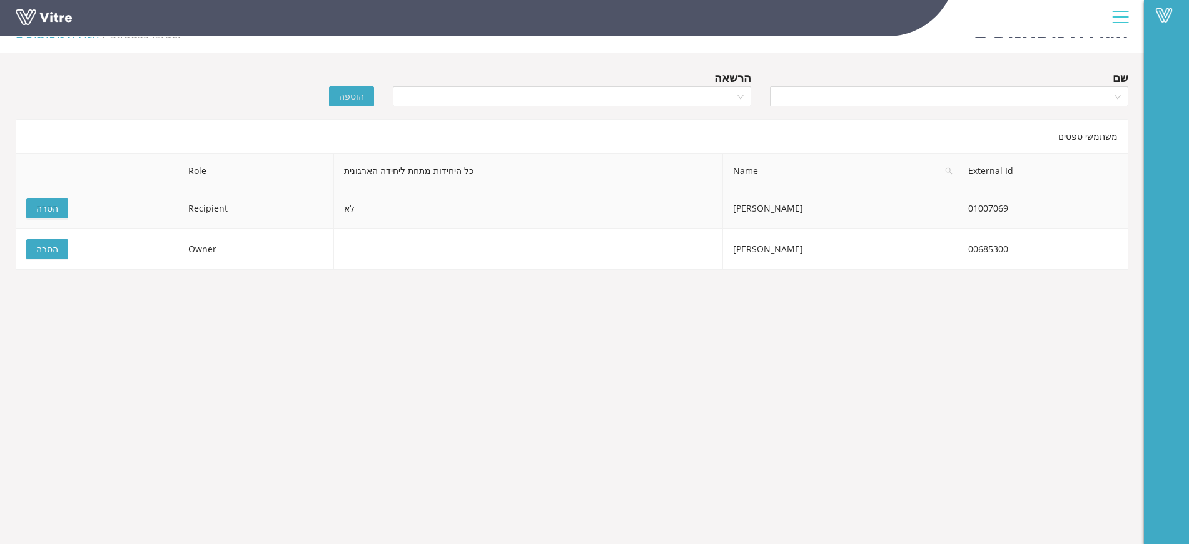
click at [56, 211] on span "הסרה" at bounding box center [47, 208] width 22 height 14
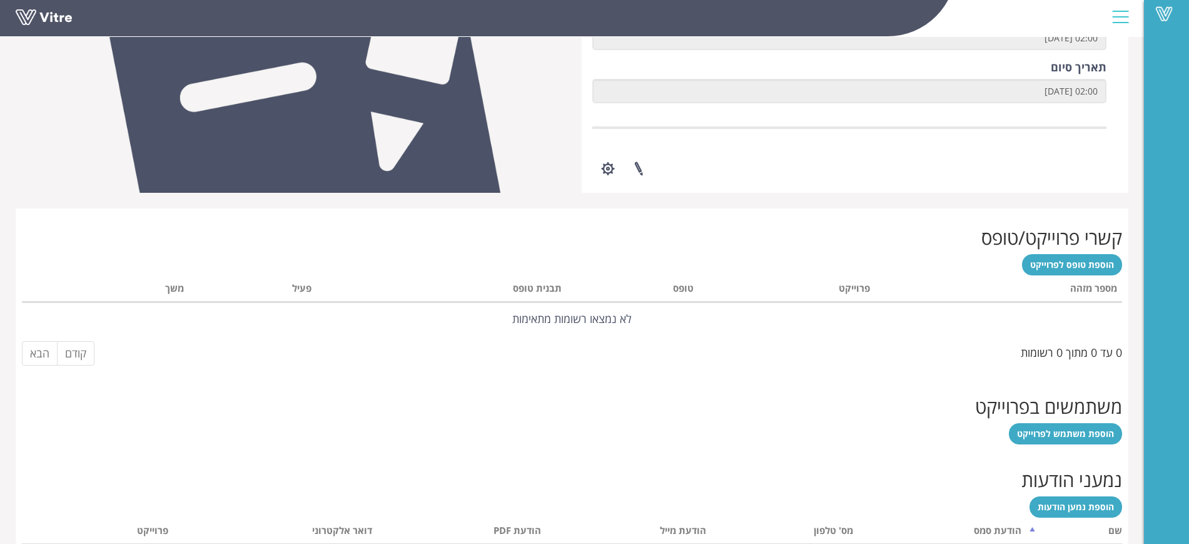
scroll to position [421, 0]
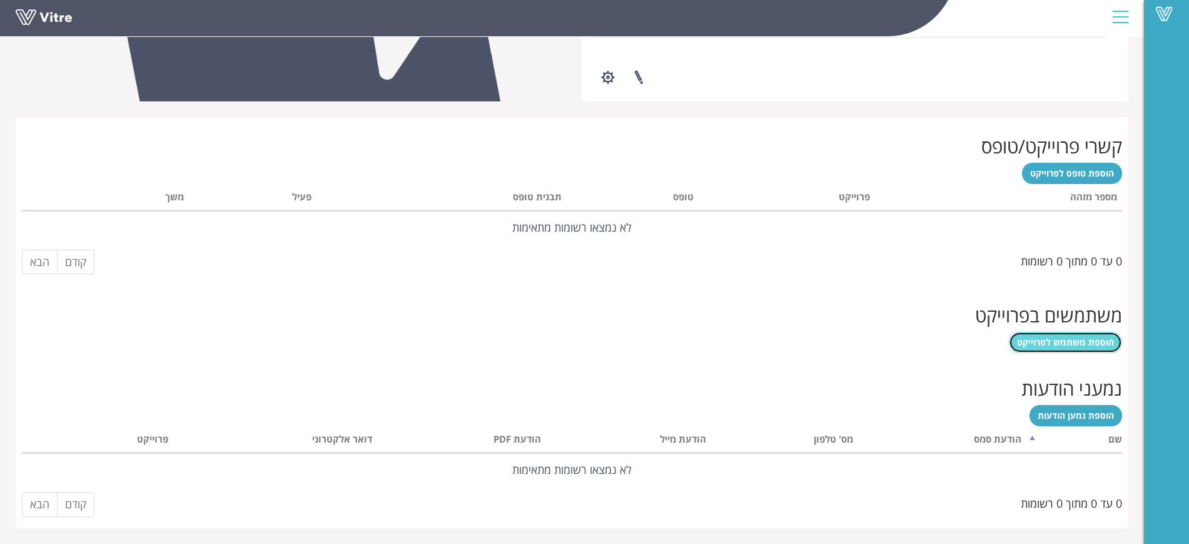
click at [1049, 343] on span "הוספת משתמש לפרוייקט" at bounding box center [1065, 342] width 97 height 12
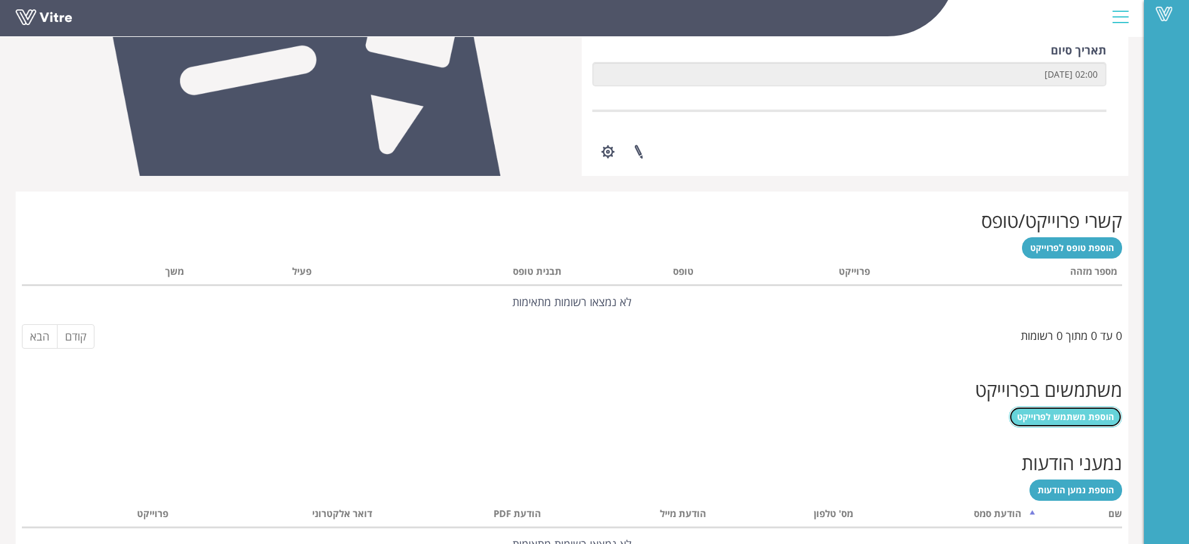
click at [1062, 420] on span "הוספת משתמש לפרוייקט" at bounding box center [1065, 416] width 97 height 12
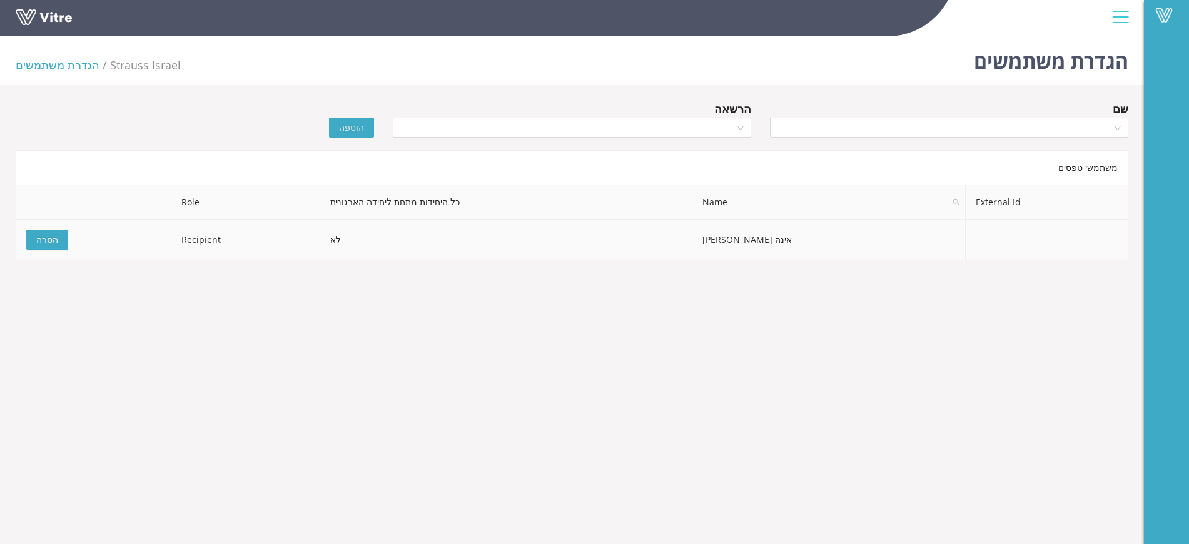
click at [58, 242] on button "הסרה" at bounding box center [47, 240] width 42 height 20
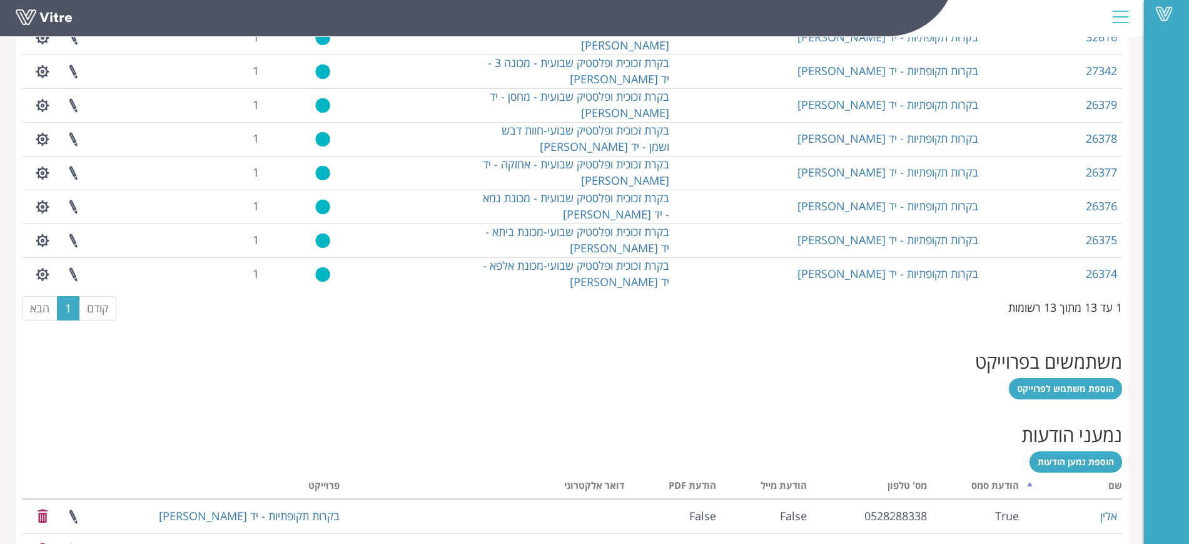
scroll to position [781, 0]
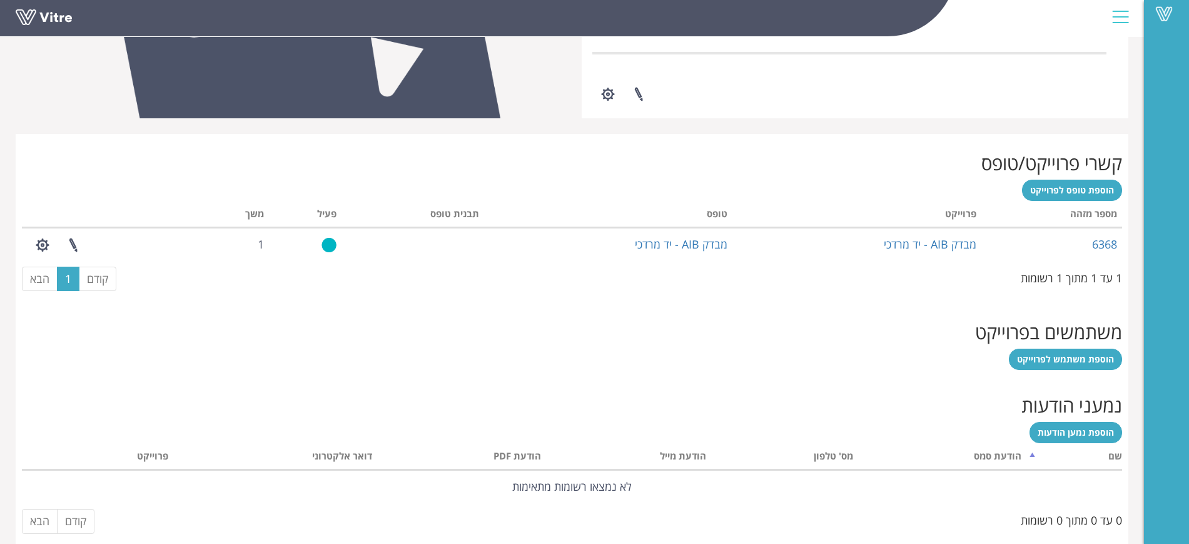
scroll to position [421, 0]
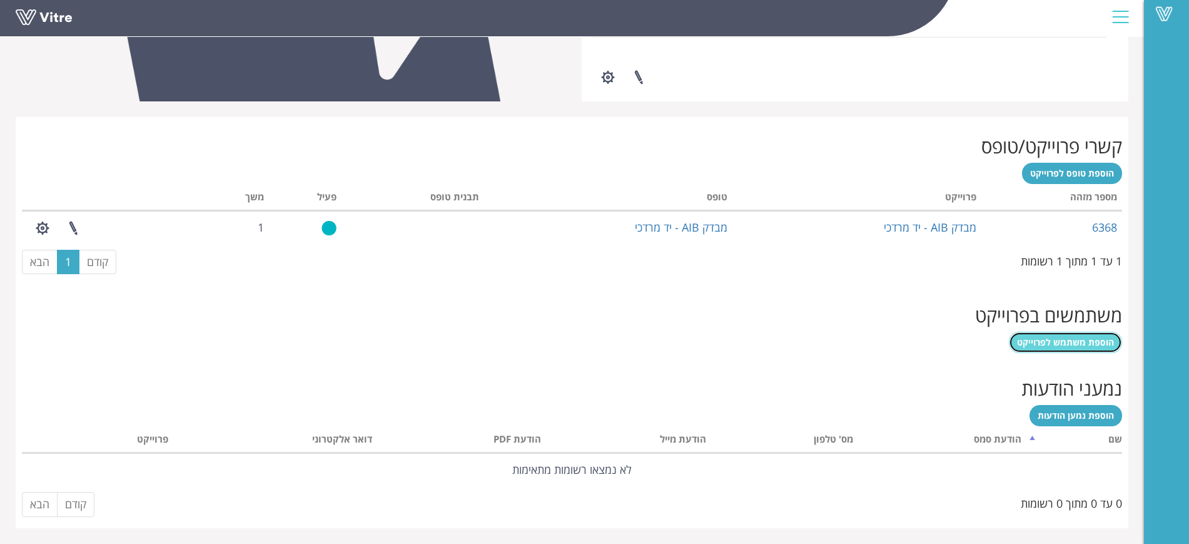
click at [1076, 347] on span "הוספת משתמש לפרוייקט" at bounding box center [1065, 342] width 97 height 12
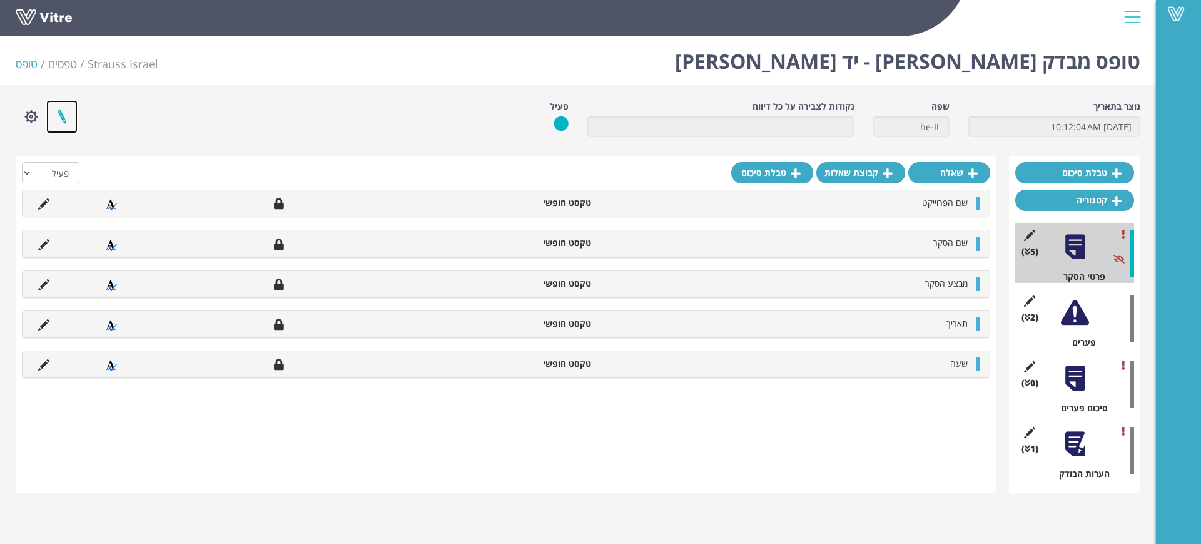
click at [66, 116] on link at bounding box center [61, 116] width 31 height 33
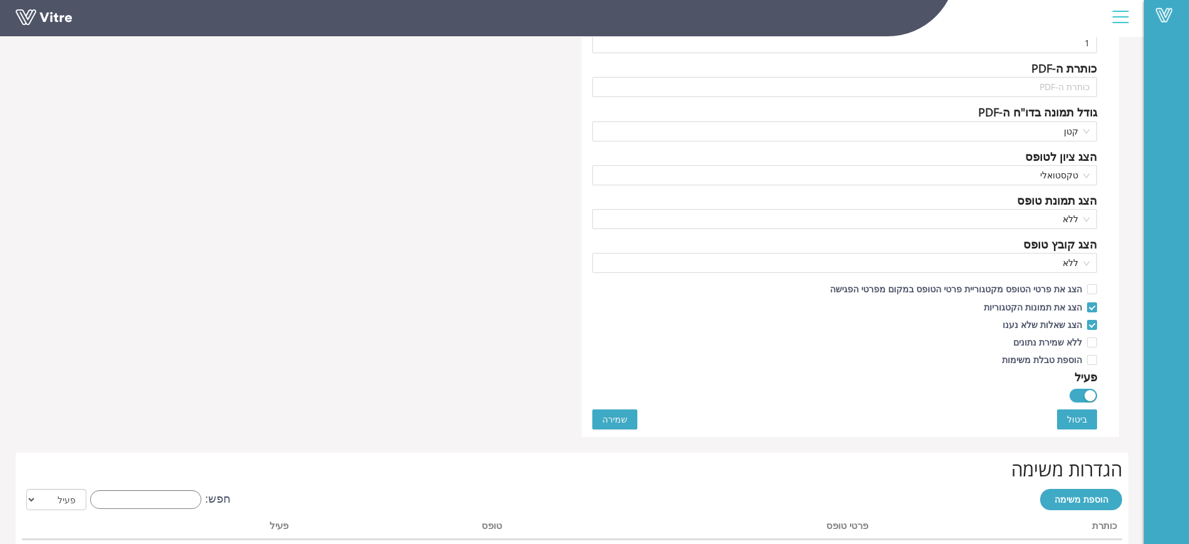
scroll to position [547, 0]
click at [1083, 389] on button "button" at bounding box center [1084, 395] width 28 height 14
click at [618, 415] on span "שמירה" at bounding box center [615, 419] width 25 height 14
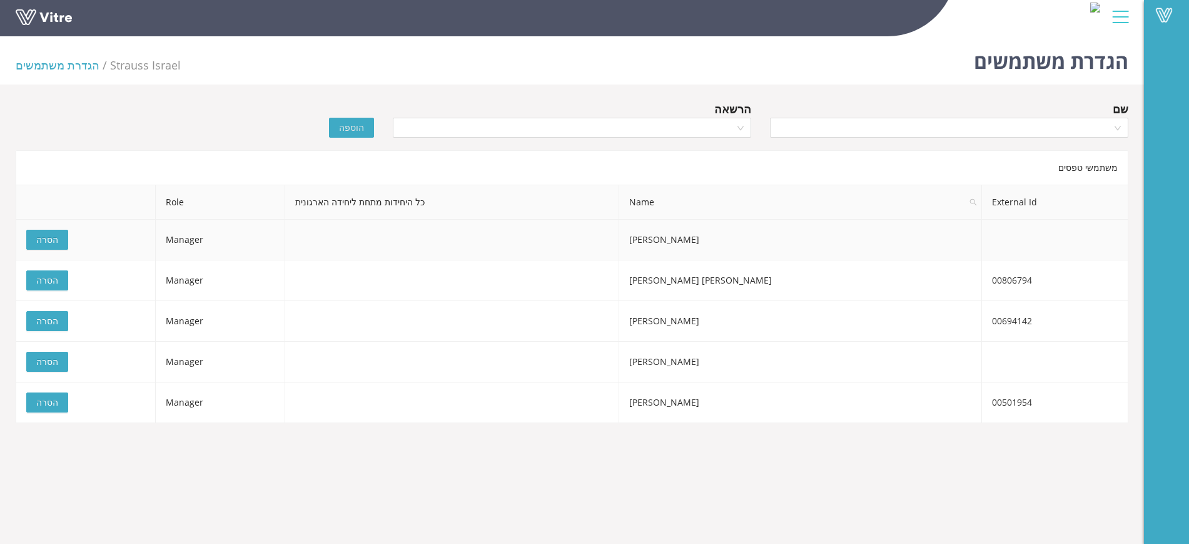
click at [43, 239] on span "הסרה" at bounding box center [47, 240] width 22 height 14
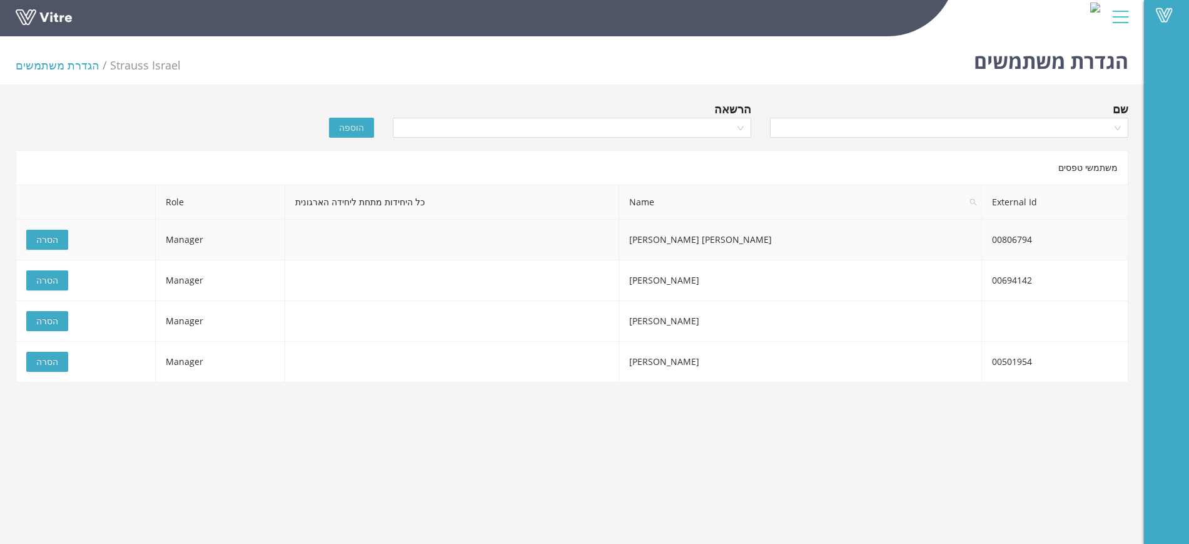
click at [58, 245] on button "הסרה" at bounding box center [47, 240] width 42 height 20
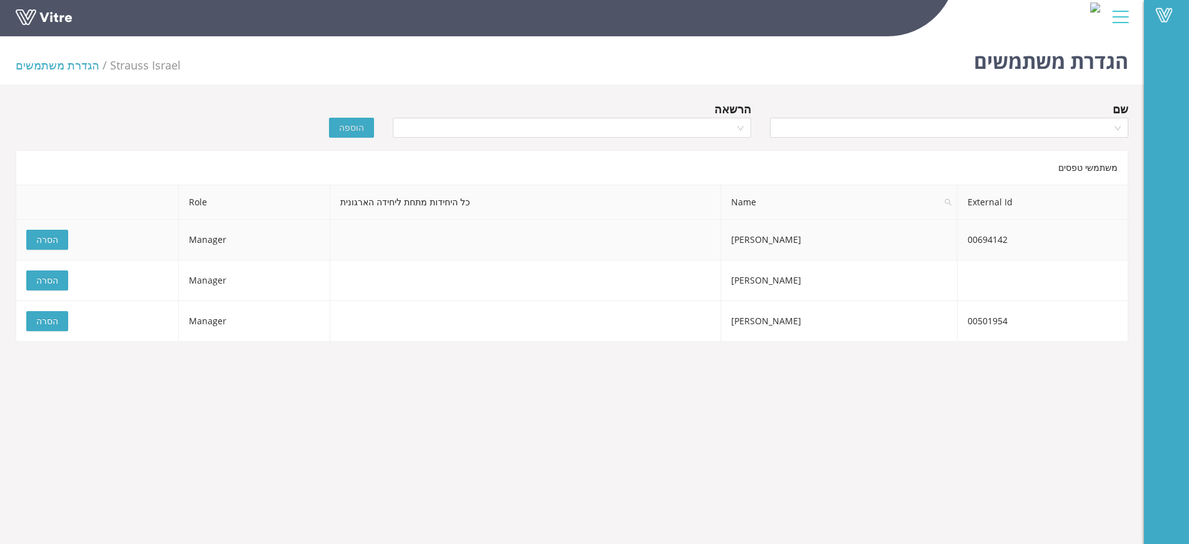
click at [58, 245] on button "הסרה" at bounding box center [47, 240] width 42 height 20
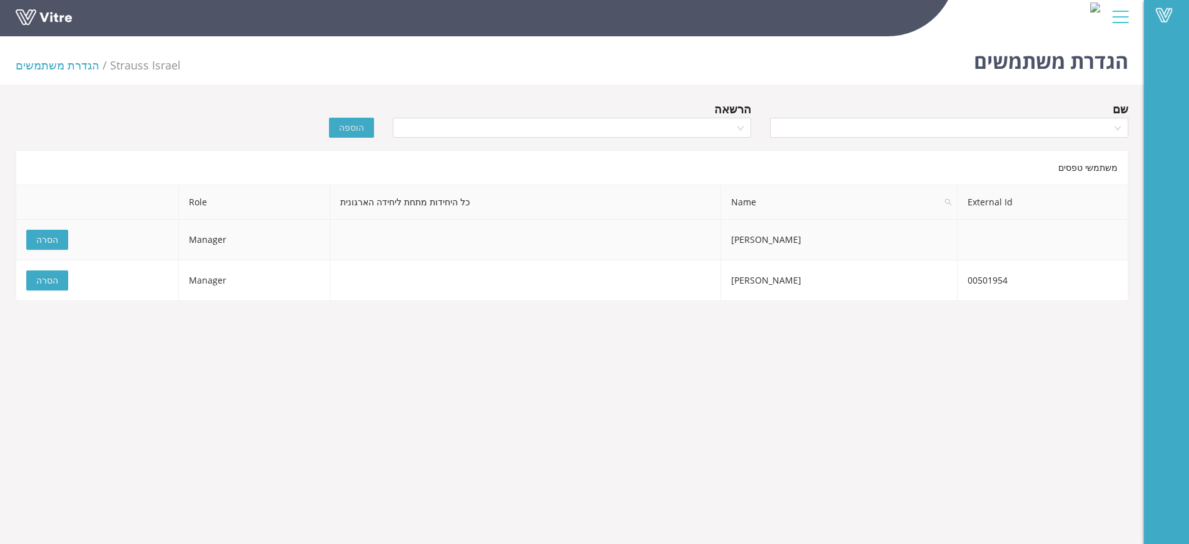
click at [58, 245] on button "הסרה" at bounding box center [47, 240] width 42 height 20
click at [58, 245] on div "משתמשי טפסים External Id Name כל היחידות מתחת ליחידה הארגונית Role אריה עליאש M…" at bounding box center [572, 225] width 1113 height 151
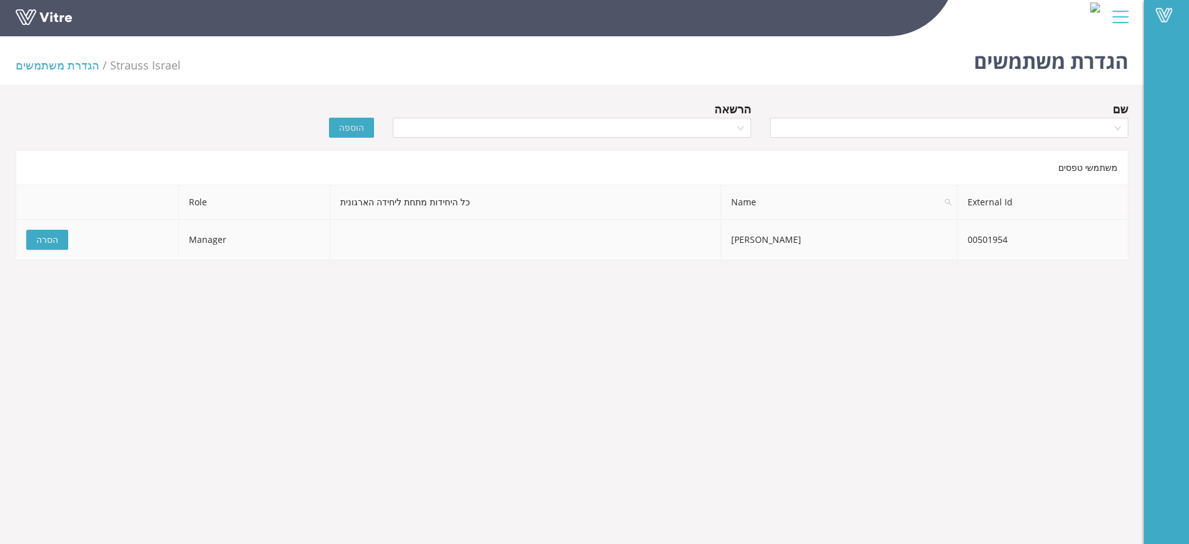
click at [58, 245] on button "הסרה" at bounding box center [47, 240] width 42 height 20
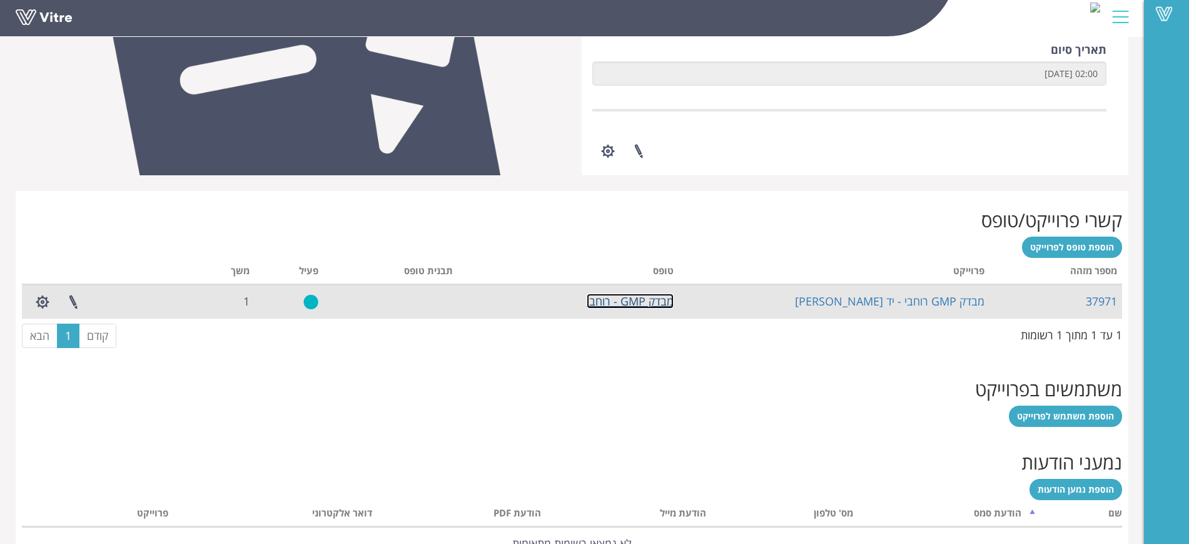
scroll to position [347, 0]
click at [636, 299] on link "מבדק GMP - רוחבי" at bounding box center [630, 301] width 87 height 15
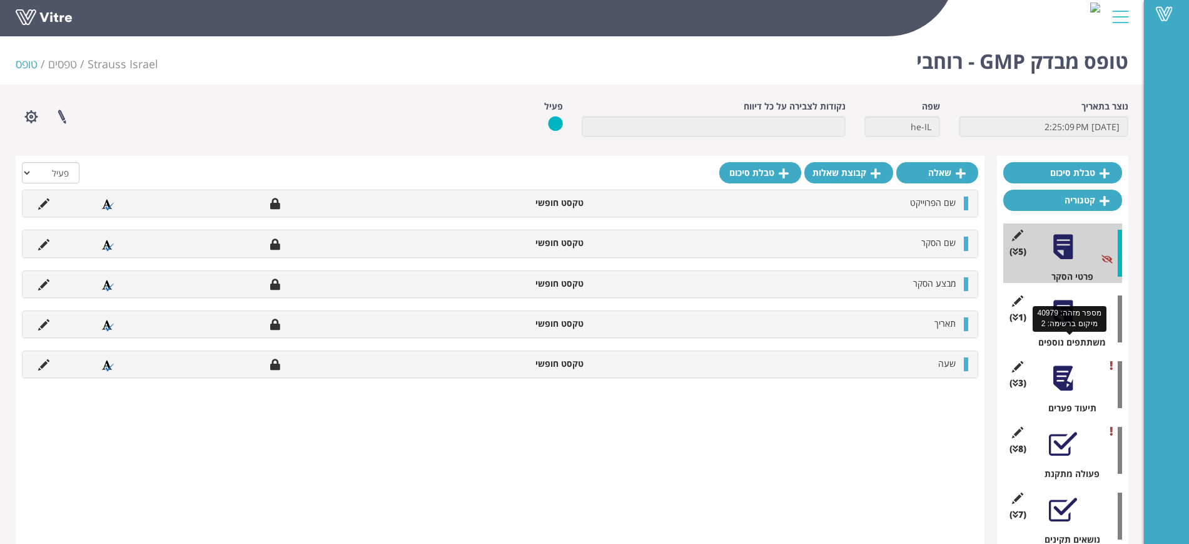
click at [1069, 303] on div at bounding box center [1063, 312] width 28 height 28
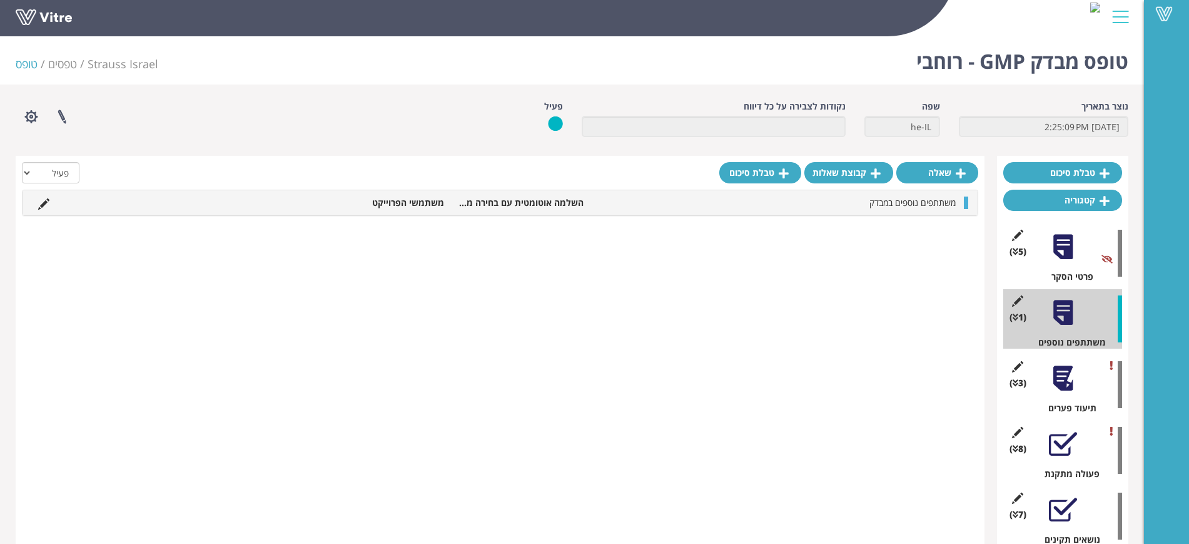
click at [1063, 375] on div at bounding box center [1063, 378] width 28 height 28
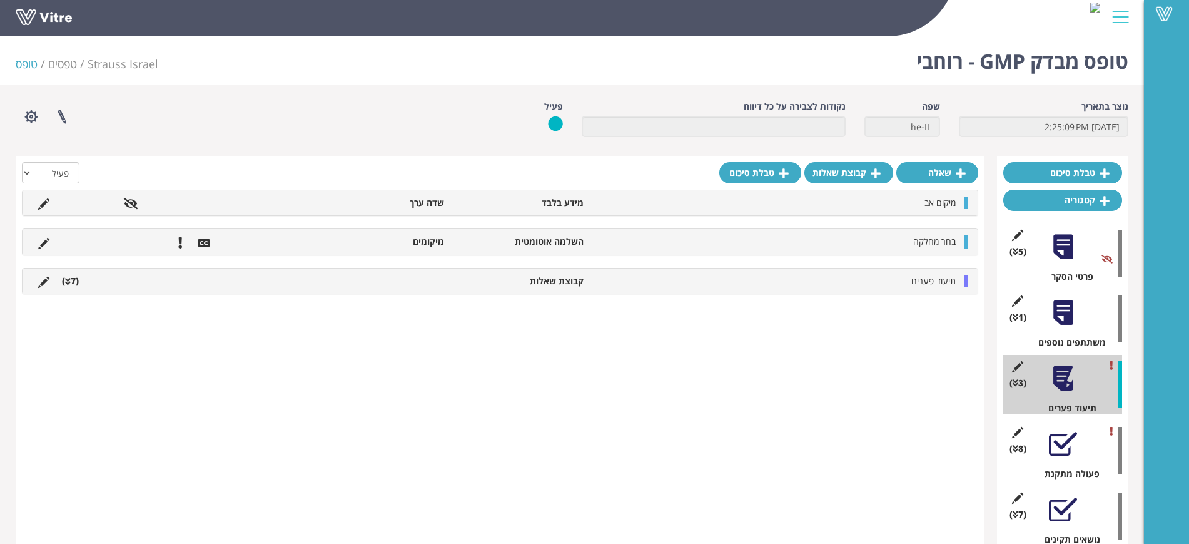
click at [1059, 431] on div at bounding box center [1063, 444] width 28 height 28
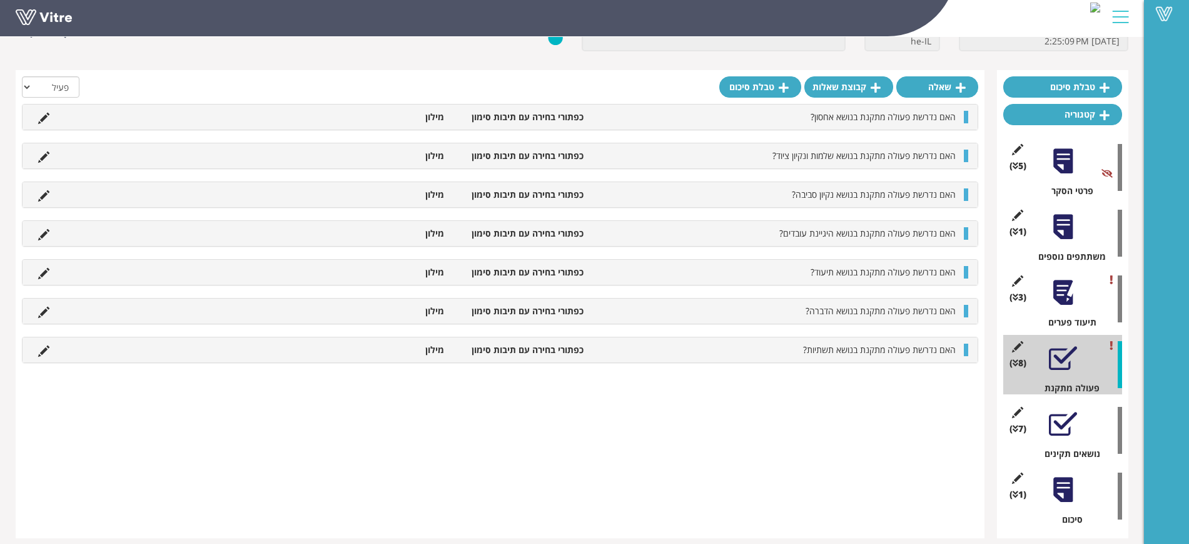
scroll to position [96, 0]
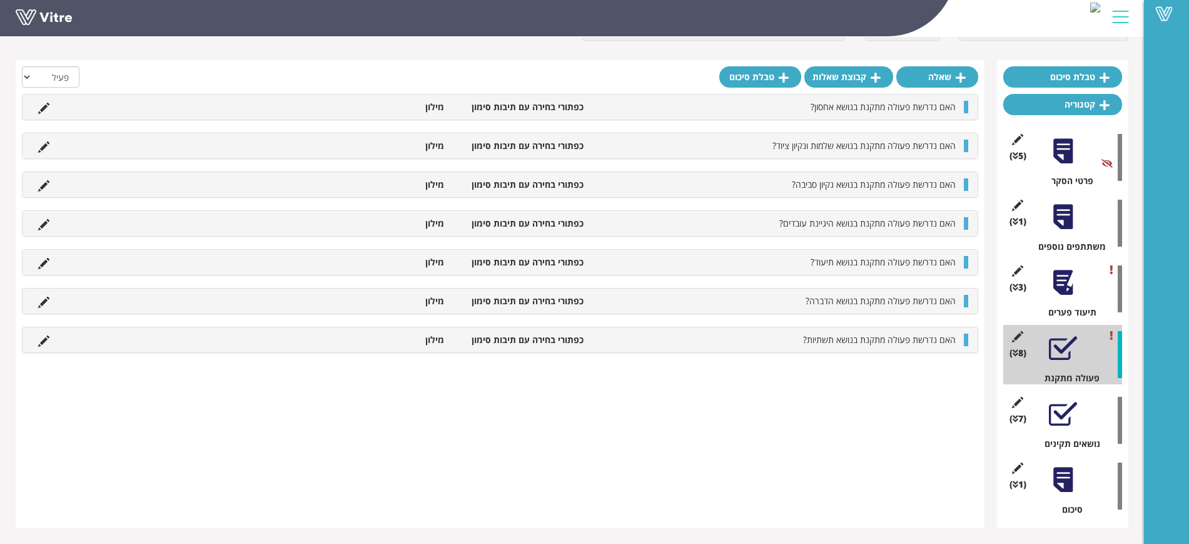
click at [1067, 347] on div at bounding box center [1063, 348] width 28 height 28
drag, startPoint x: 950, startPoint y: 298, endPoint x: 808, endPoint y: 302, distance: 142.1
click at [808, 302] on span "האם נדרשת פעולה מתקנת בנושא הדברה?" at bounding box center [881, 301] width 150 height 12
click at [803, 302] on li "האם נדרשת פעולה מתקנת בנושא הדברה?" at bounding box center [776, 301] width 372 height 13
drag, startPoint x: 946, startPoint y: 337, endPoint x: 820, endPoint y: 335, distance: 125.8
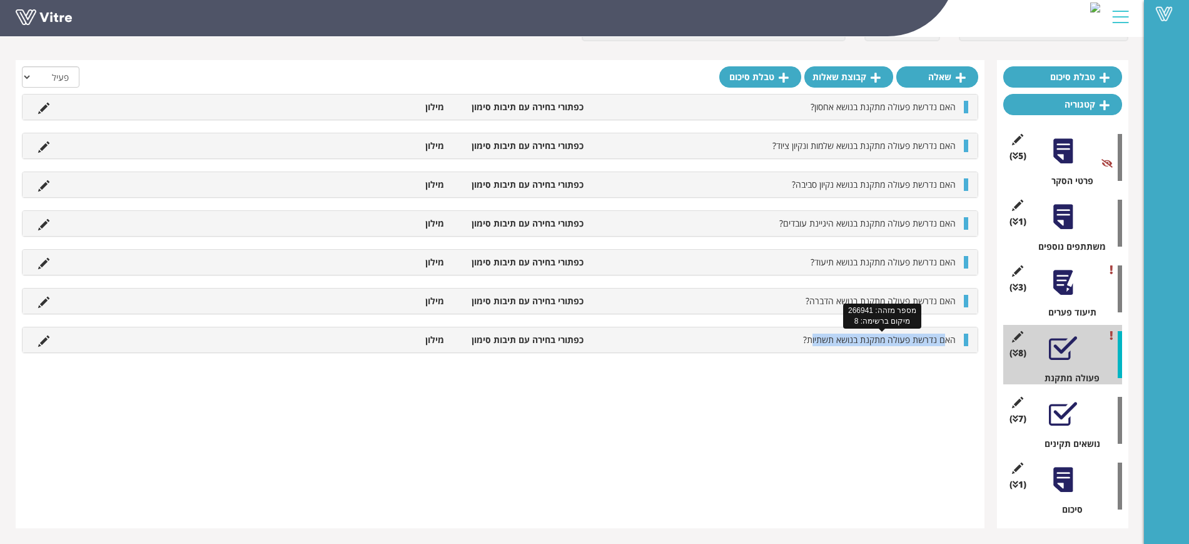
click at [814, 340] on span "האם נדרשת פעולה מתקנת בנושא תשתיות?" at bounding box center [879, 339] width 153 height 12
click at [1057, 280] on div at bounding box center [1063, 282] width 28 height 28
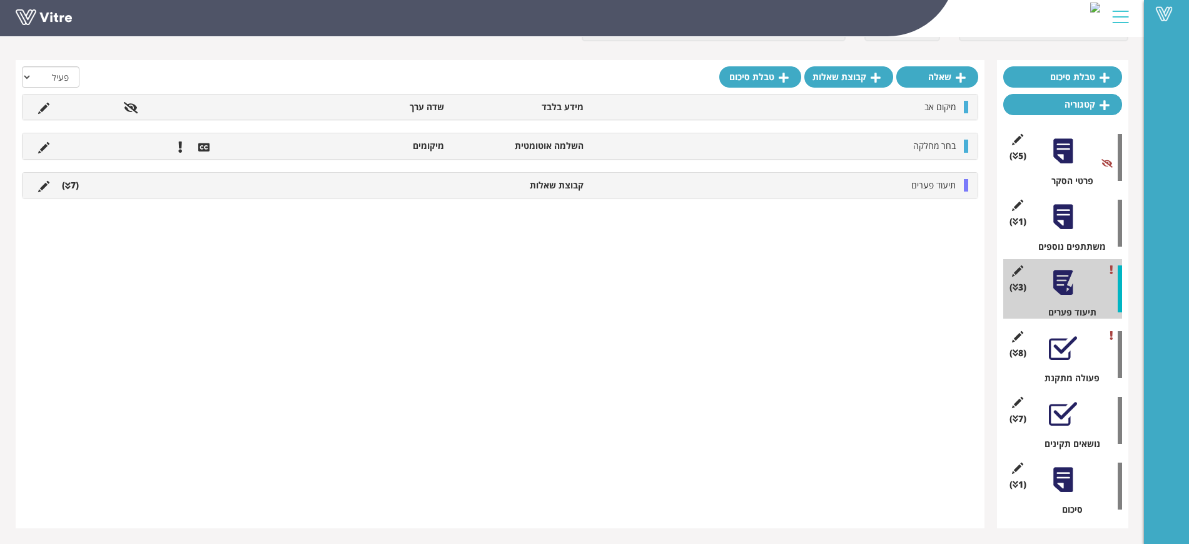
click at [1056, 342] on div at bounding box center [1063, 348] width 28 height 28
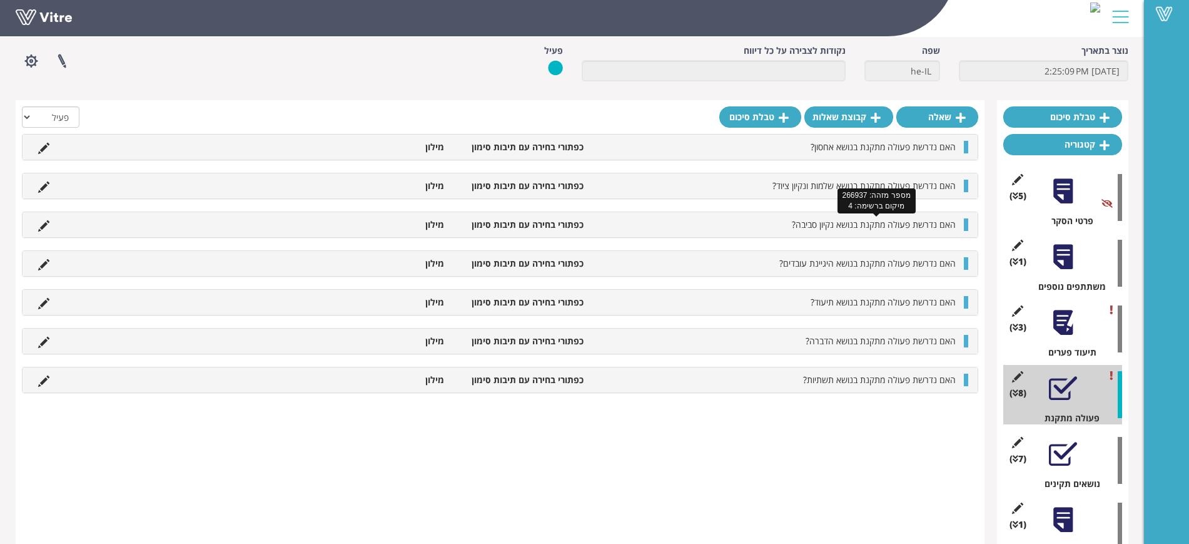
scroll to position [0, 0]
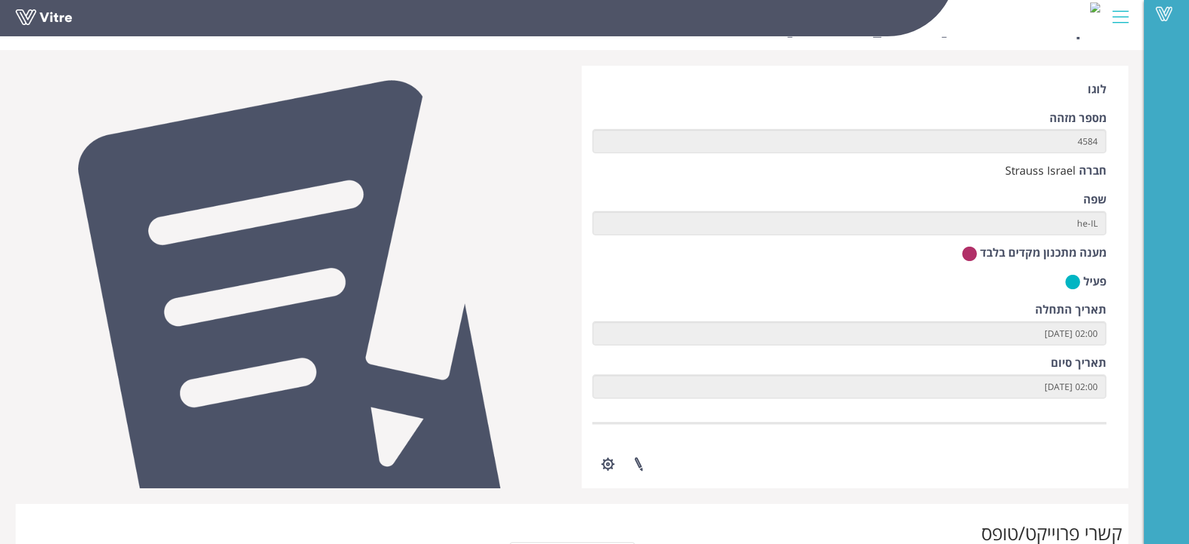
scroll to position [300, 0]
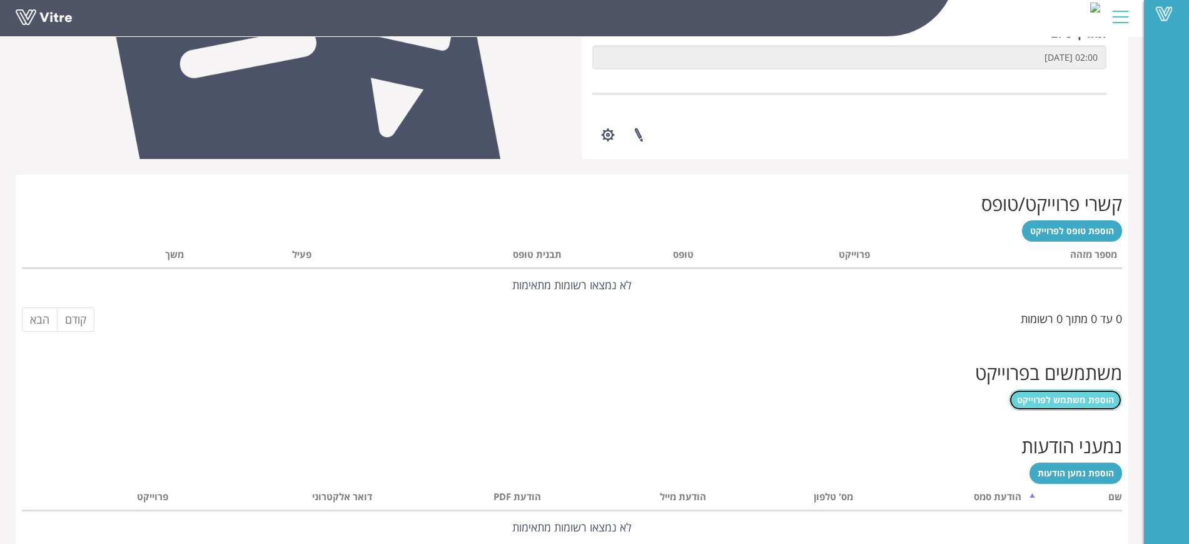
click at [1068, 392] on link "הוספת משתמש לפרוייקט" at bounding box center [1065, 399] width 113 height 21
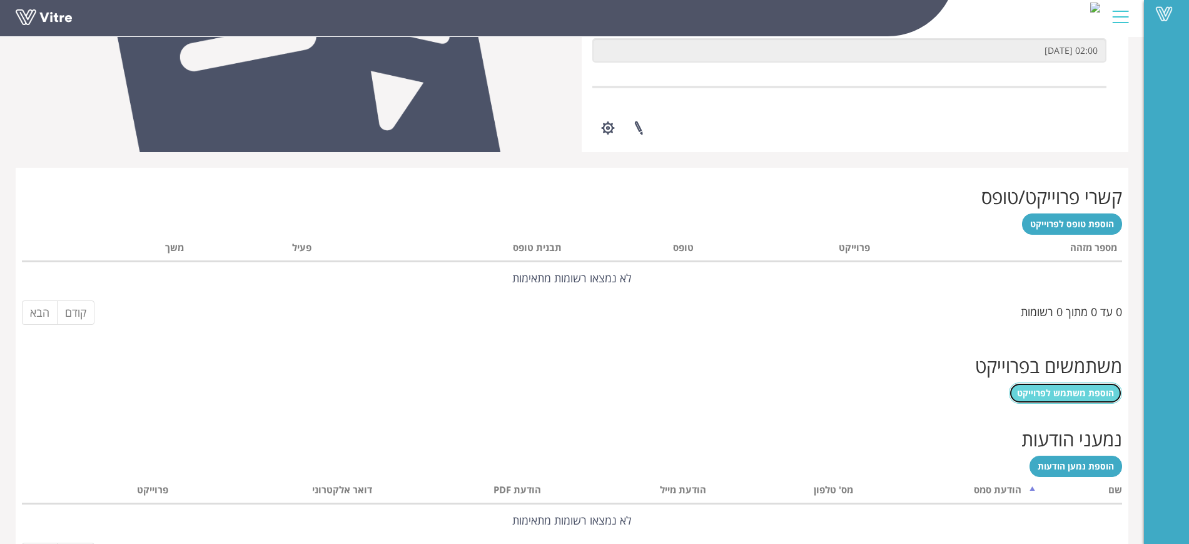
scroll to position [373, 0]
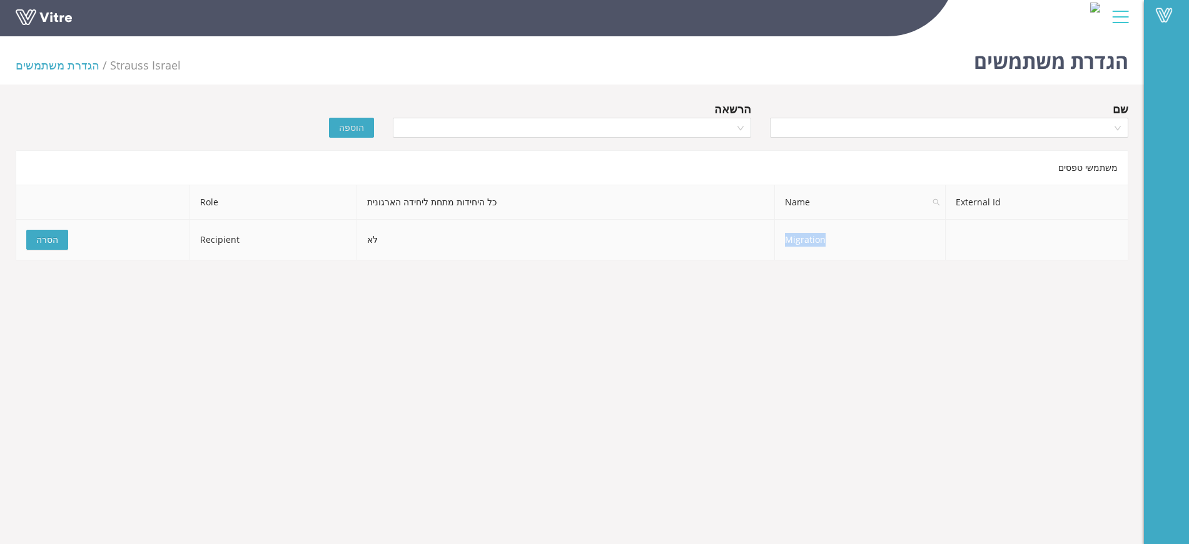
drag, startPoint x: 782, startPoint y: 243, endPoint x: 842, endPoint y: 233, distance: 60.9
click at [842, 233] on td "Migration" at bounding box center [860, 240] width 171 height 41
click at [840, 239] on td "Migration" at bounding box center [860, 240] width 171 height 41
click at [54, 243] on span "הסרה" at bounding box center [47, 240] width 22 height 14
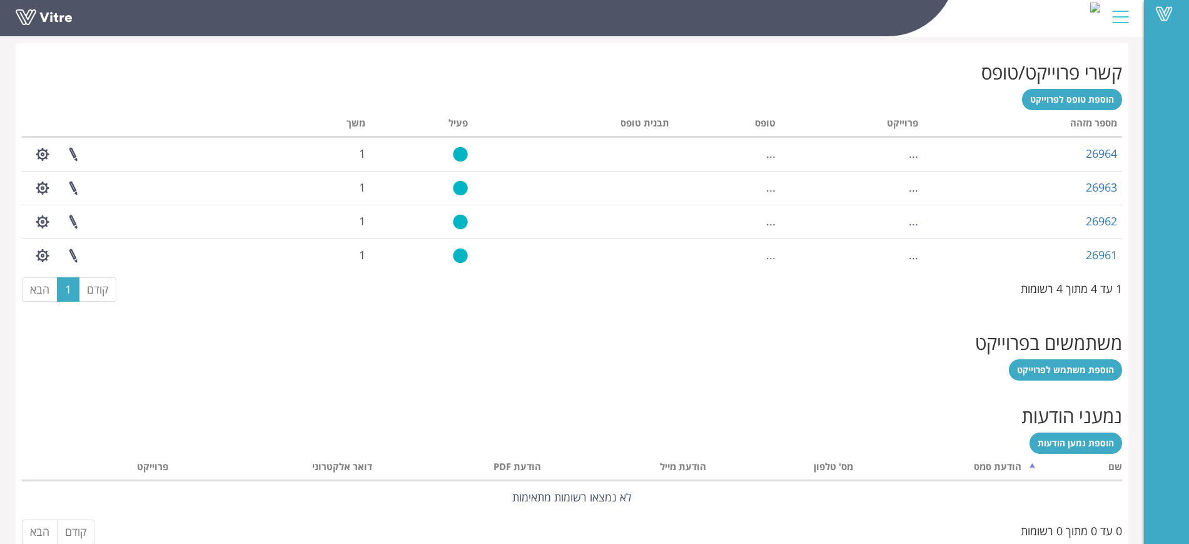
scroll to position [522, 0]
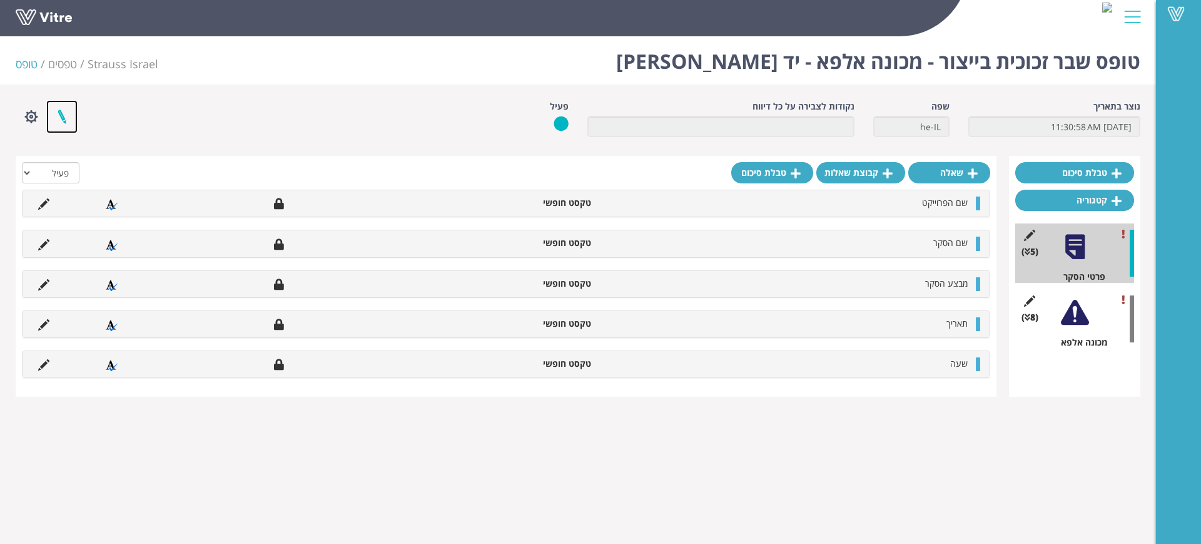
click at [66, 116] on link at bounding box center [61, 116] width 31 height 33
click at [69, 114] on link at bounding box center [61, 116] width 31 height 33
click at [61, 109] on link at bounding box center [61, 116] width 31 height 33
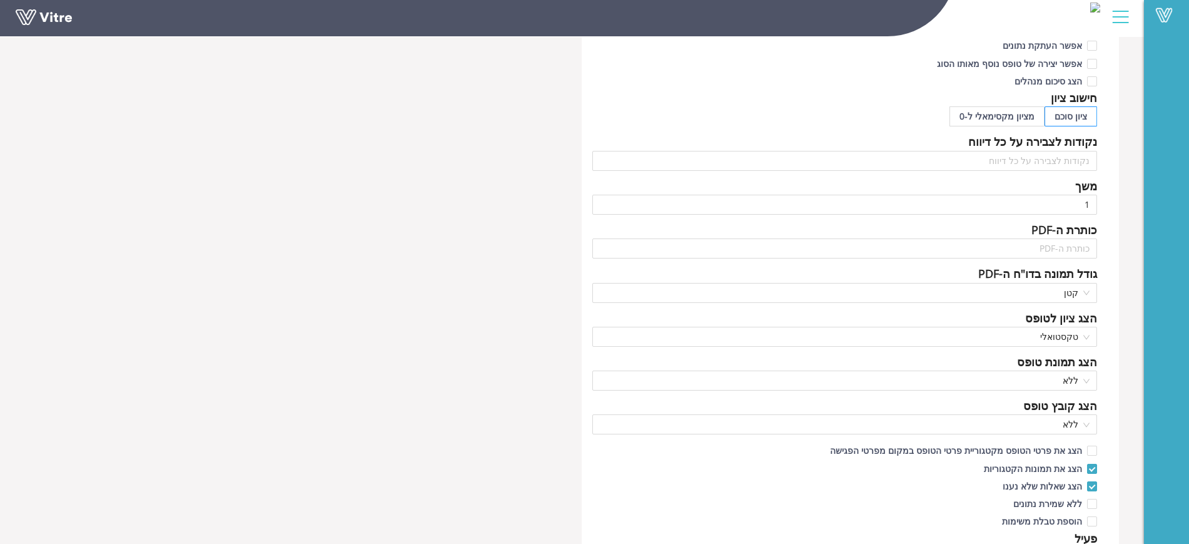
scroll to position [546, 0]
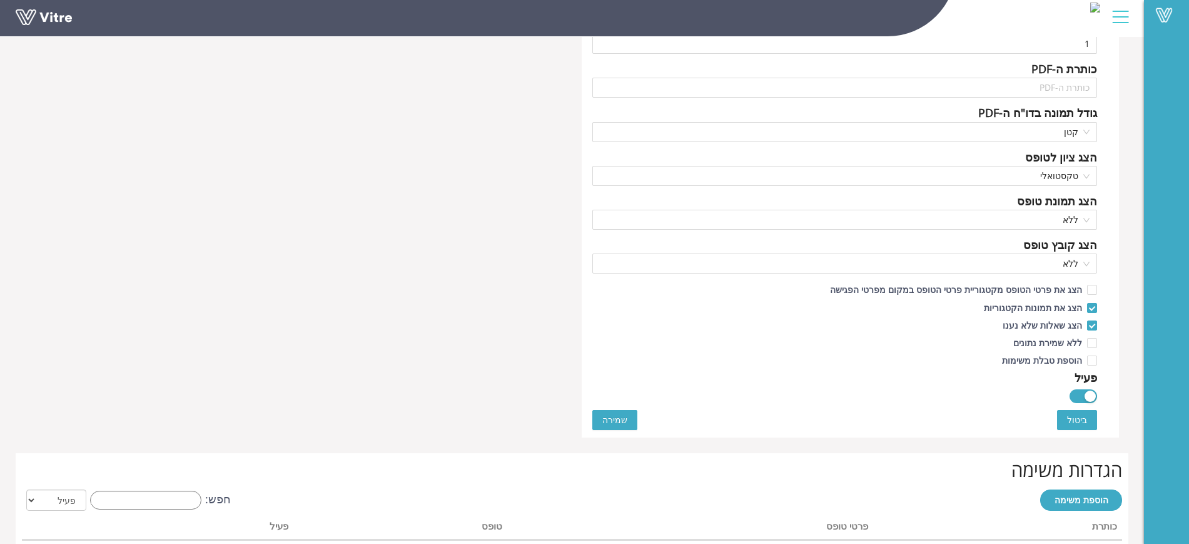
click at [1079, 395] on button "button" at bounding box center [1084, 396] width 28 height 14
click at [621, 418] on span "שמירה" at bounding box center [615, 420] width 25 height 14
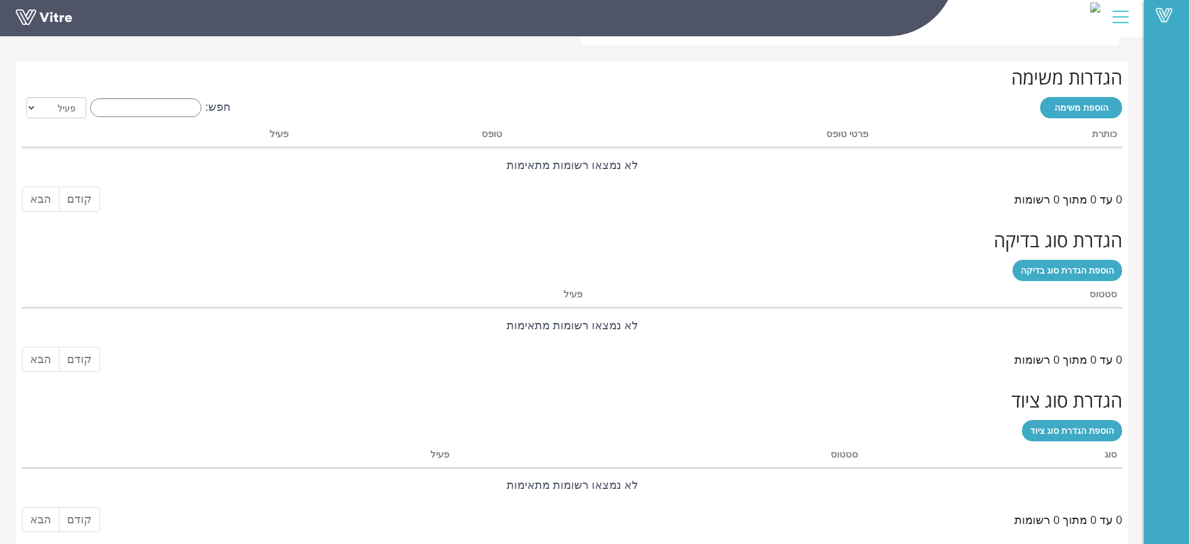
scroll to position [0, 0]
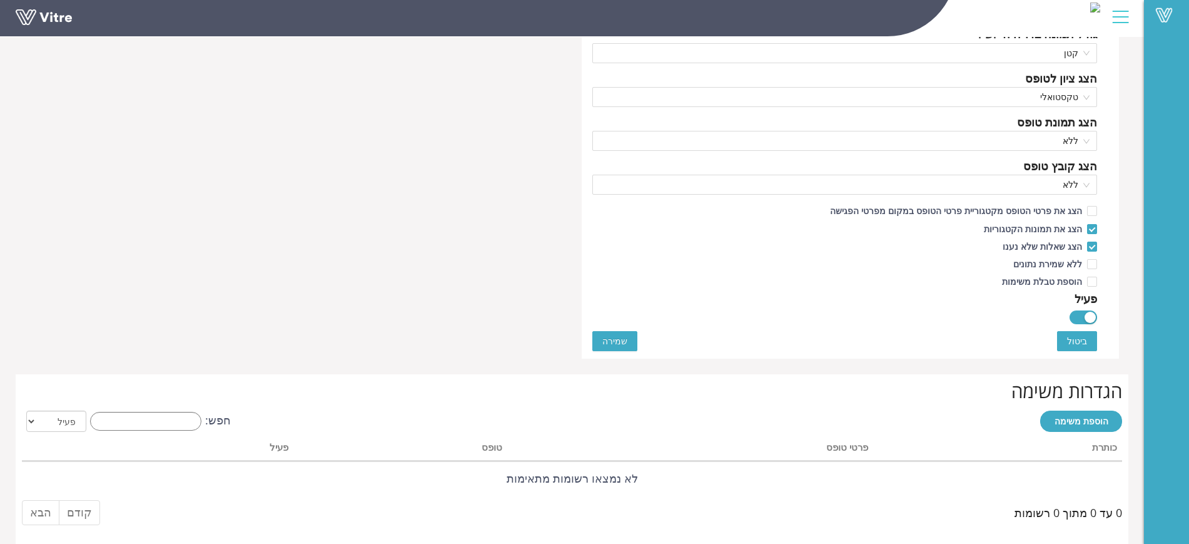
scroll to position [626, 0]
click at [1087, 318] on div "button" at bounding box center [1090, 316] width 11 height 11
click at [609, 340] on span "שמירה" at bounding box center [615, 340] width 25 height 14
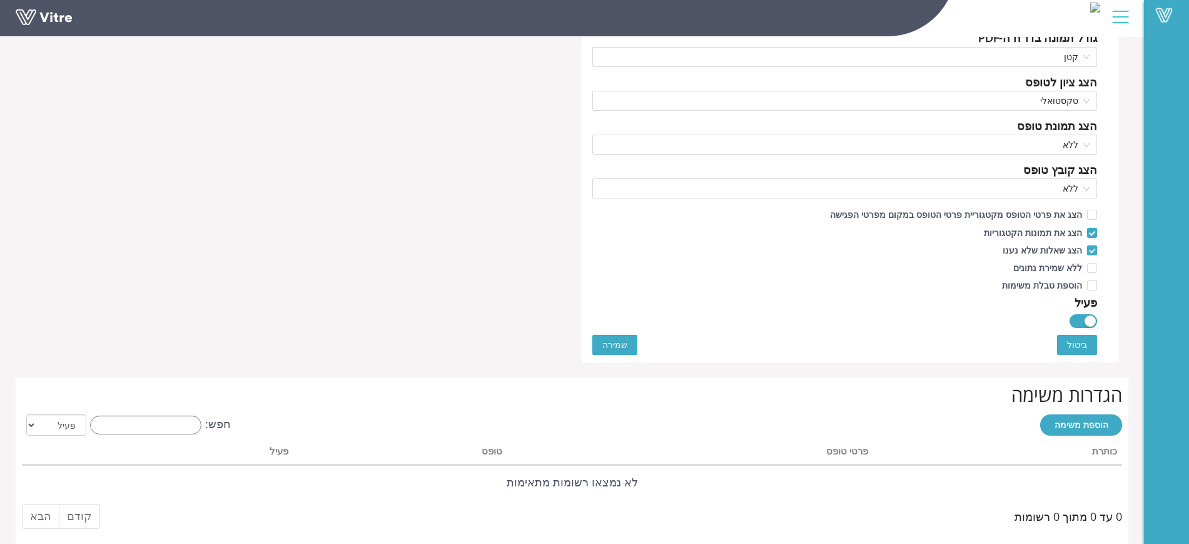
scroll to position [622, 0]
click at [1085, 298] on div "פעיל" at bounding box center [1086, 302] width 23 height 18
click at [1089, 318] on div "button" at bounding box center [1090, 320] width 11 height 11
click at [606, 347] on span "שמירה" at bounding box center [615, 344] width 25 height 14
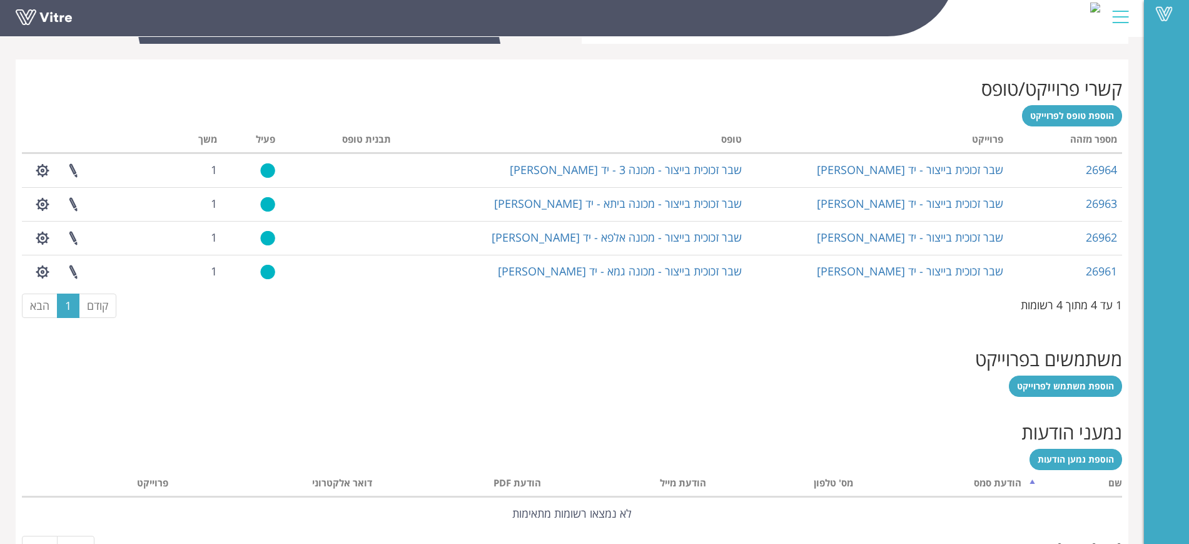
scroll to position [522, 0]
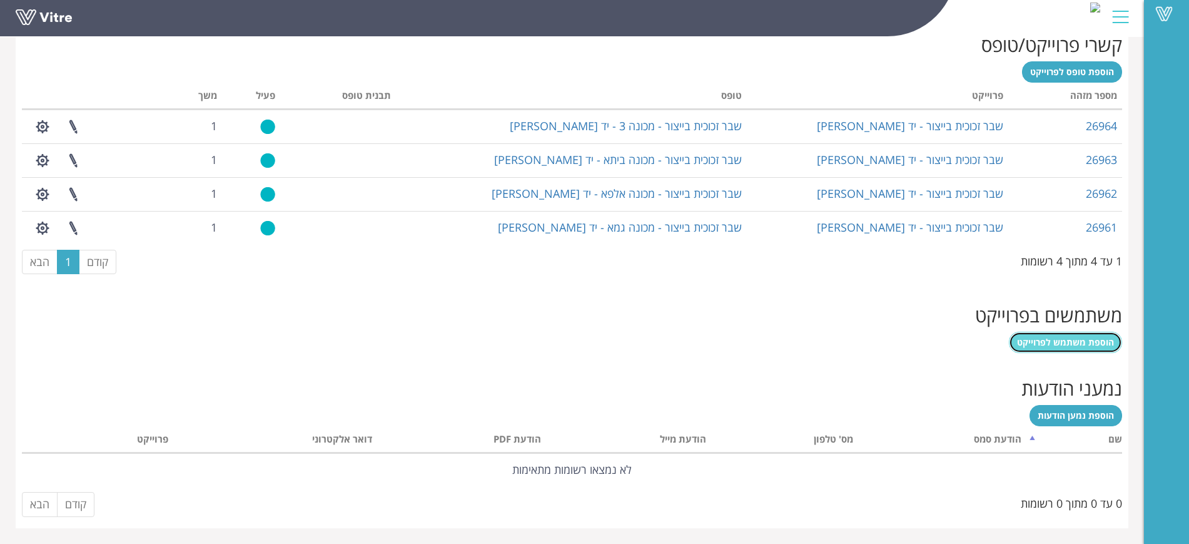
click at [1054, 336] on span "הוספת משתמש לפרוייקט" at bounding box center [1065, 342] width 97 height 12
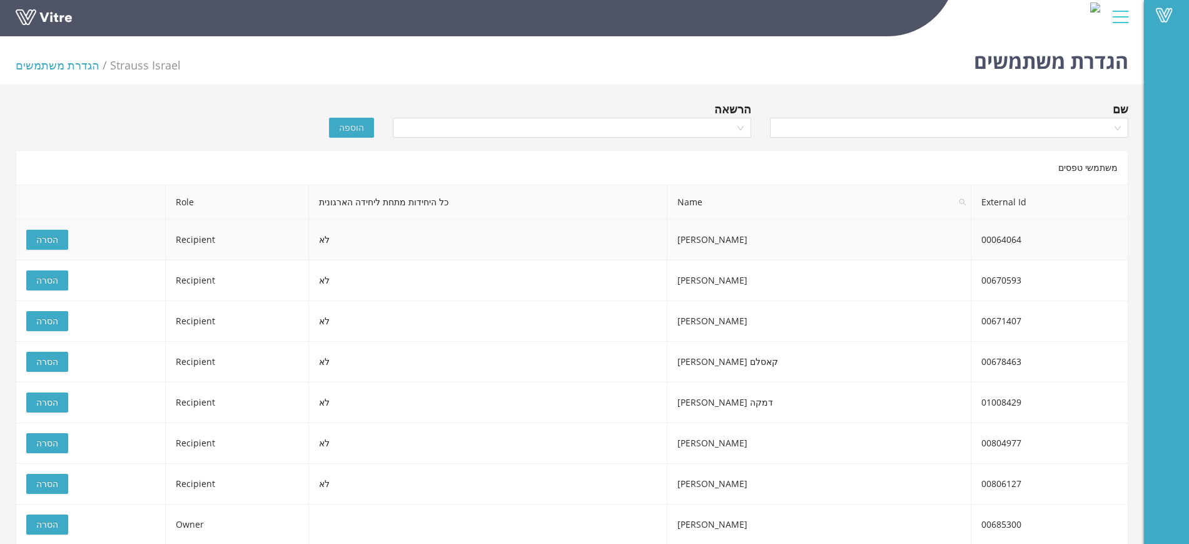
click at [54, 242] on span "הסרה" at bounding box center [47, 240] width 22 height 14
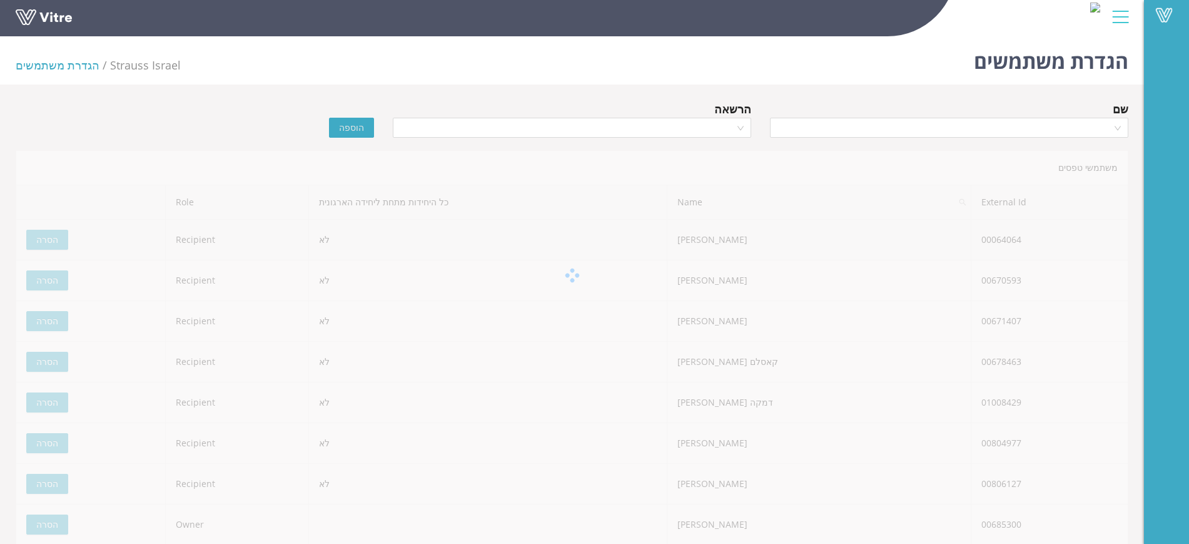
click at [54, 242] on span "הסרה" at bounding box center [47, 240] width 22 height 14
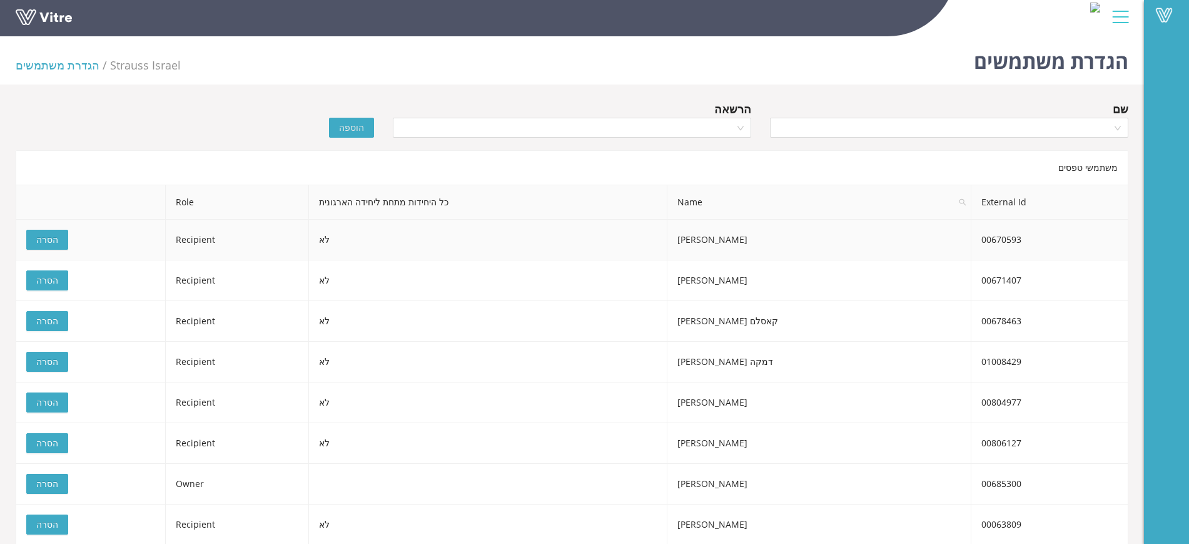
click at [54, 242] on span "הסרה" at bounding box center [47, 240] width 22 height 14
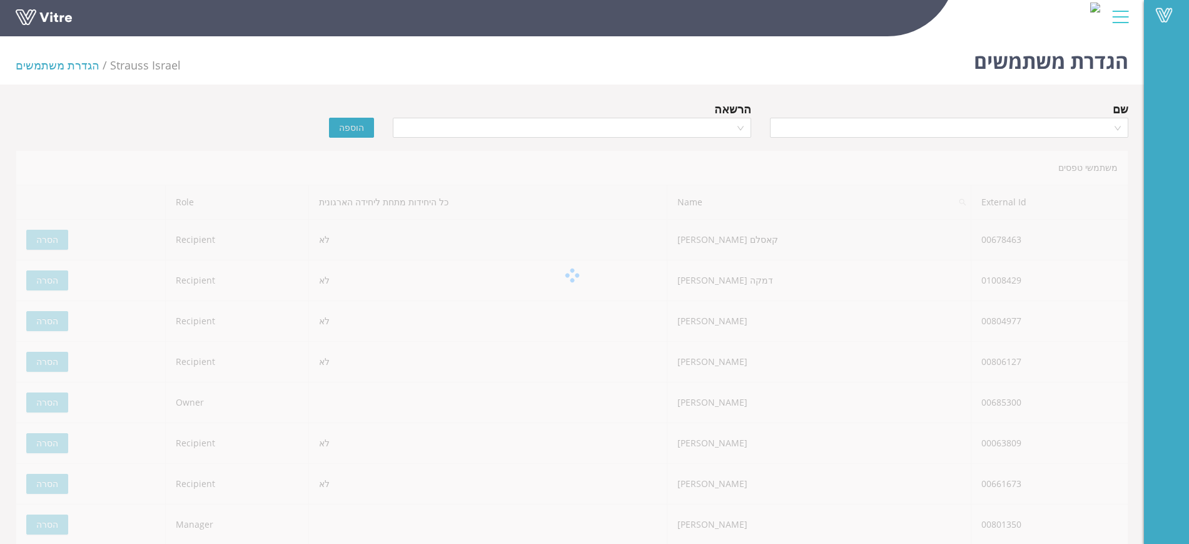
click at [54, 242] on span "הסרה" at bounding box center [47, 240] width 22 height 14
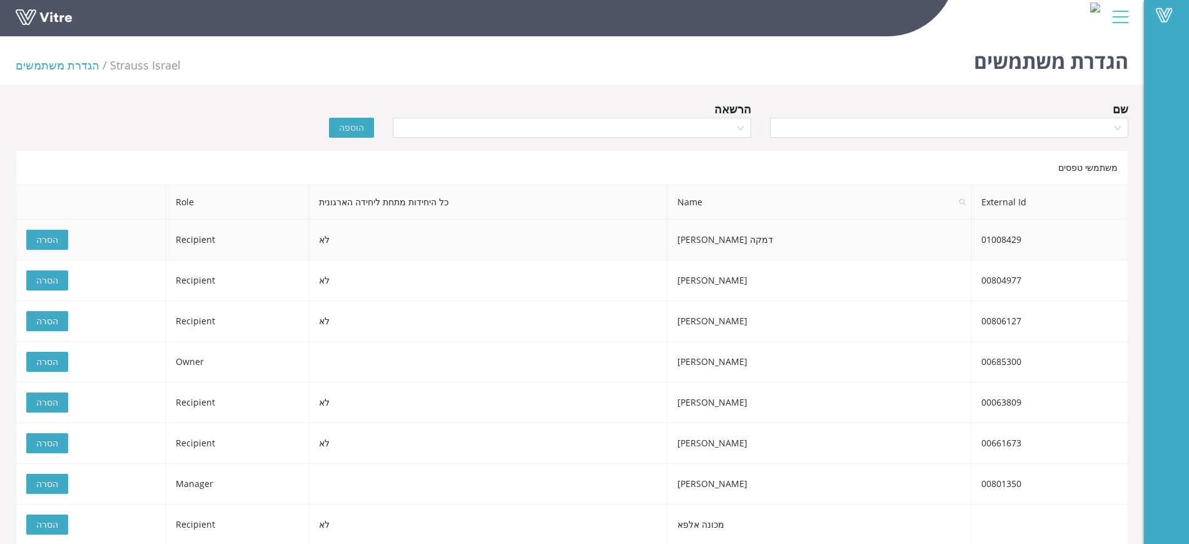
click at [54, 242] on div "משתמשי טפסים External Id Name כל היחידות מתחת ליחידה הארגונית Role 01008429 דמק…" at bounding box center [572, 530] width 1113 height 761
click at [54, 242] on span "הסרה" at bounding box center [47, 240] width 22 height 14
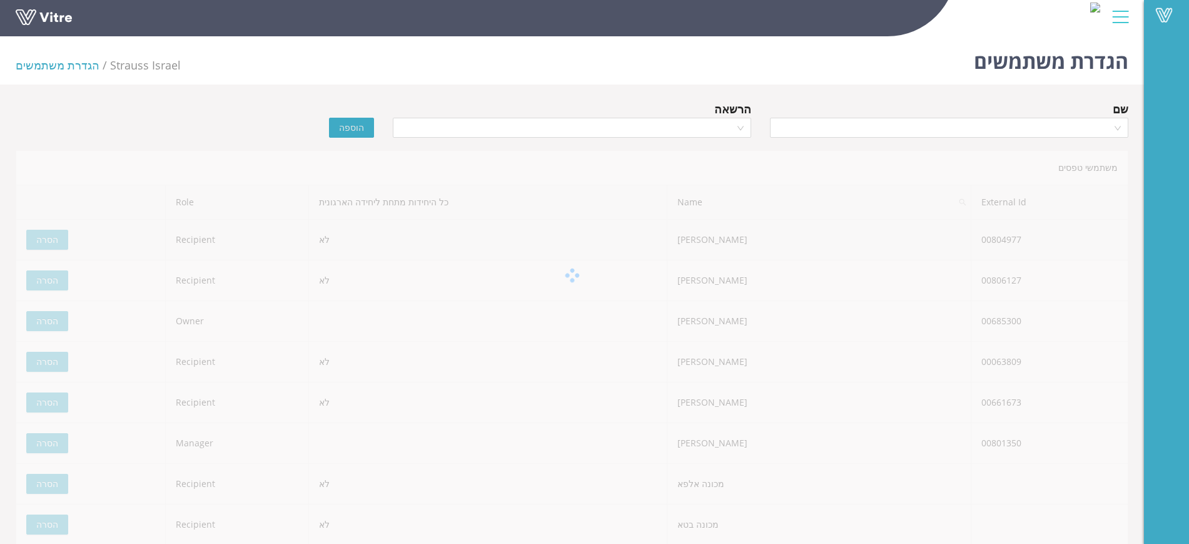
click at [54, 242] on span "הסרה" at bounding box center [47, 240] width 22 height 14
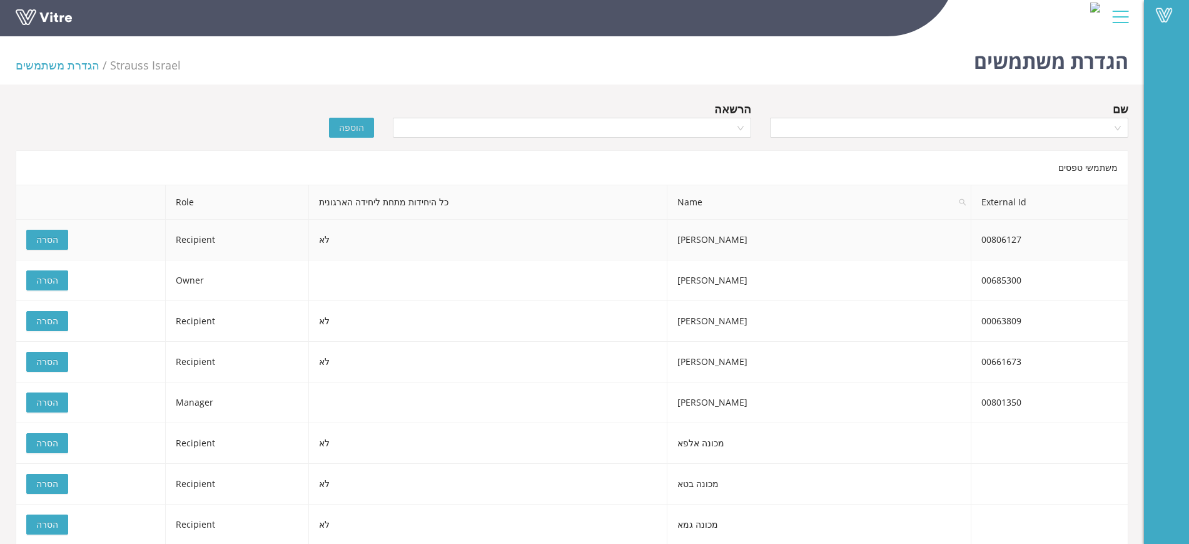
click at [54, 242] on div "משתמשי טפסים External Id Name כל היחידות מתחת ליחידה הארגונית Role 00806127 [PE…" at bounding box center [572, 489] width 1113 height 679
click at [54, 242] on span "הסרה" at bounding box center [47, 240] width 22 height 14
click at [54, 242] on div "משתמשי טפסים External Id Name כל היחידות מתחת ליחידה הארגונית Role 00685300 [PE…" at bounding box center [572, 469] width 1113 height 639
click at [53, 242] on span "הסרה" at bounding box center [47, 240] width 22 height 14
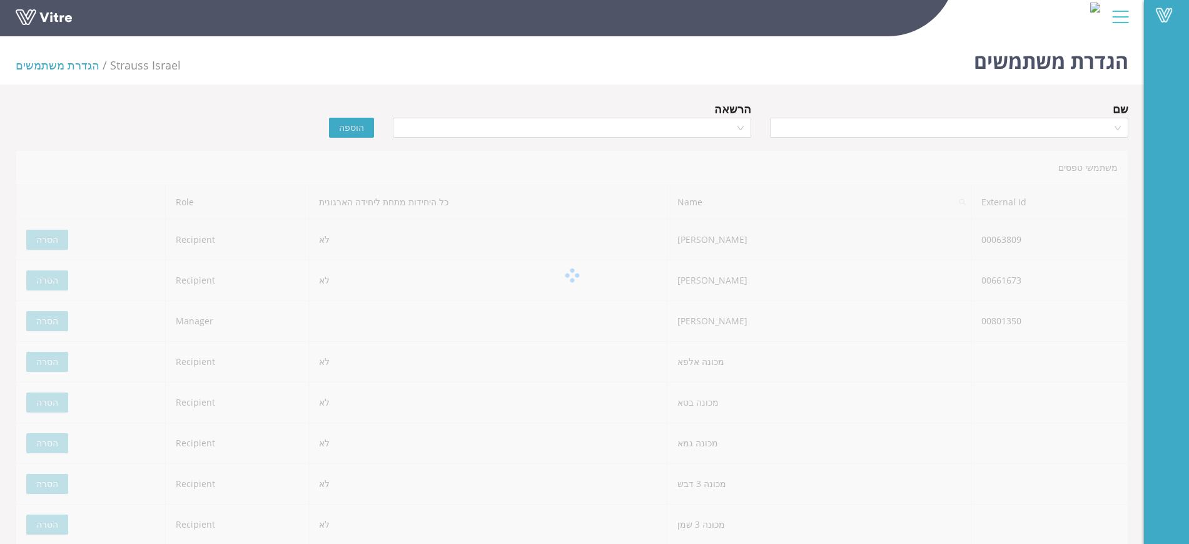
click at [53, 242] on div "משתמשי טפסים External Id Name כל היחידות מתחת ליחידה הארגונית Role 00063809 [PE…" at bounding box center [572, 449] width 1113 height 598
click at [53, 242] on span "הסרה" at bounding box center [47, 240] width 22 height 14
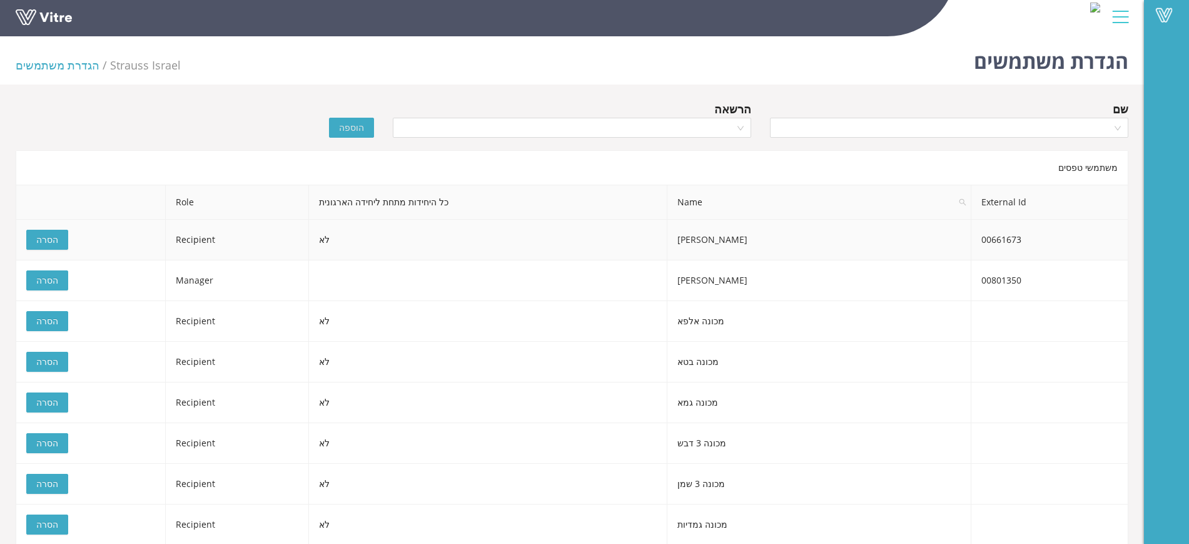
click at [53, 242] on div "משתמשי טפסים External Id Name כל היחידות מתחת ליחידה הארגונית Role 00661673 [PE…" at bounding box center [572, 428] width 1113 height 557
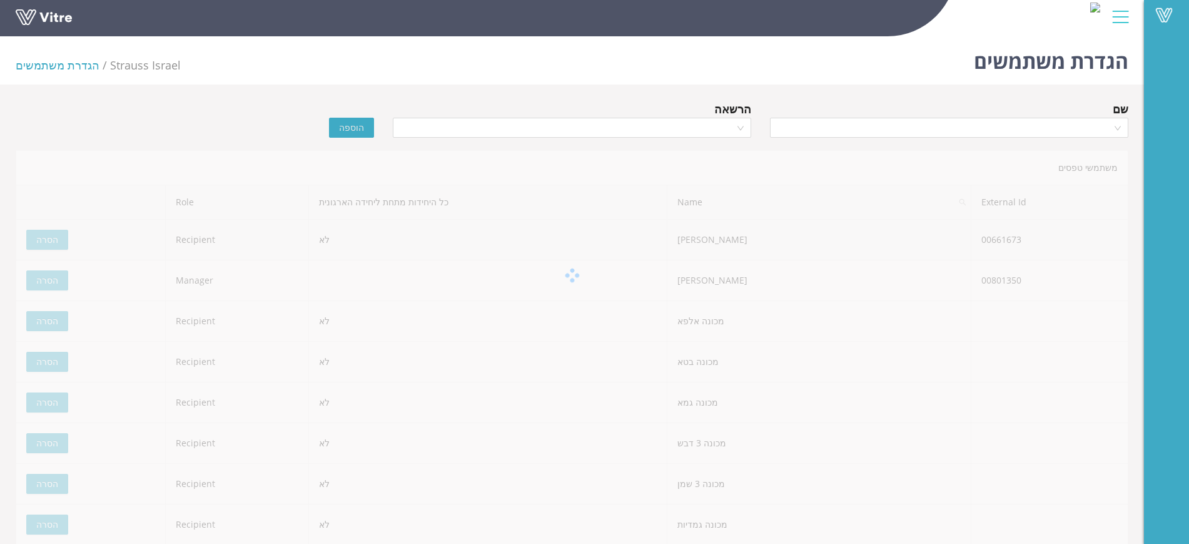
click at [53, 242] on span "הסרה" at bounding box center [47, 240] width 22 height 14
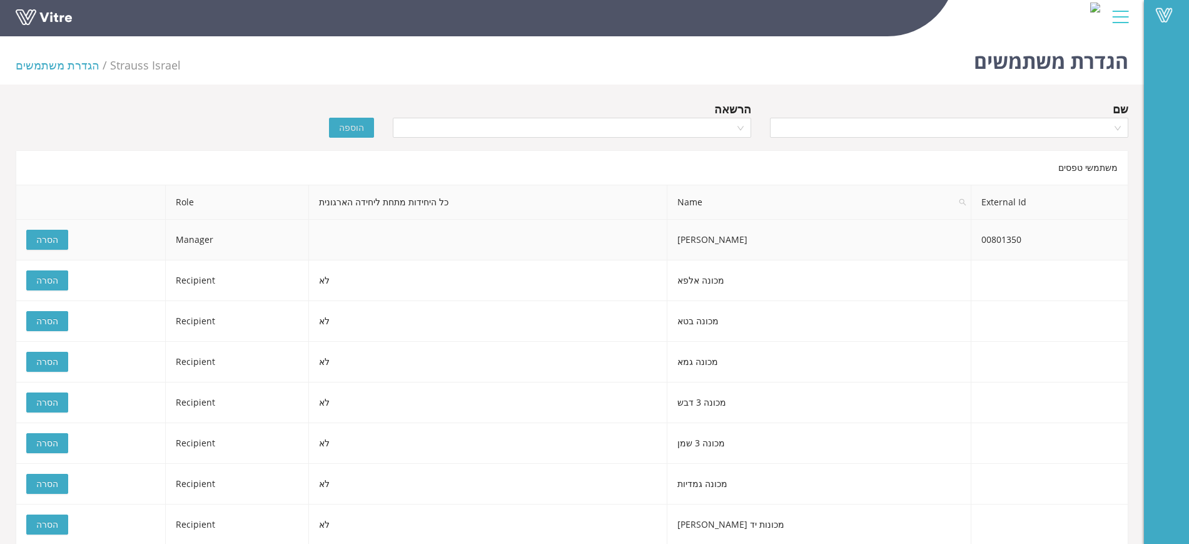
click at [53, 242] on span "הסרה" at bounding box center [47, 240] width 22 height 14
click at [51, 242] on span "הסרה" at bounding box center [47, 240] width 22 height 14
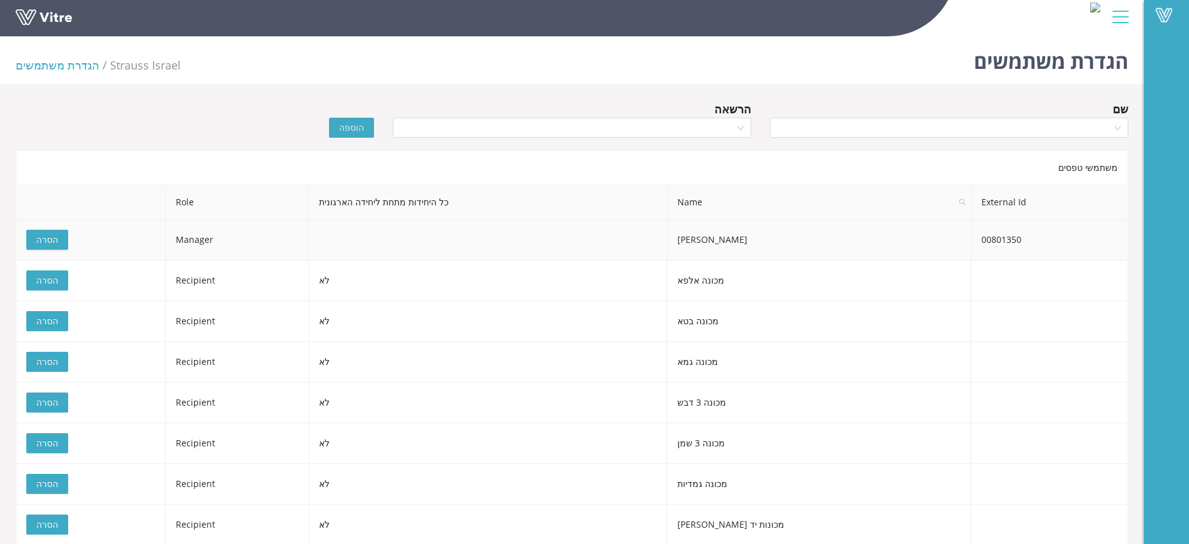
click at [51, 242] on span "הסרה" at bounding box center [47, 240] width 22 height 14
click at [50, 242] on span "הסרה" at bounding box center [47, 240] width 22 height 14
click at [49, 242] on div "משתמשי טפסים External Id Name כל היחידות מתחת ליחידה הארגונית Role 00801350 [PE…" at bounding box center [572, 408] width 1113 height 517
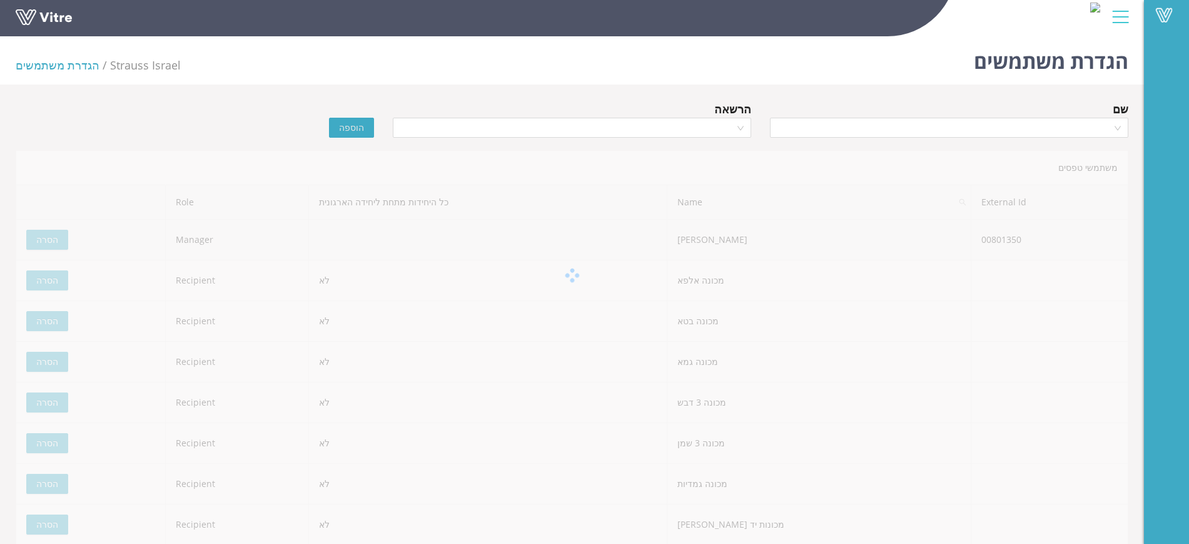
click at [49, 242] on div at bounding box center [572, 275] width 1113 height 250
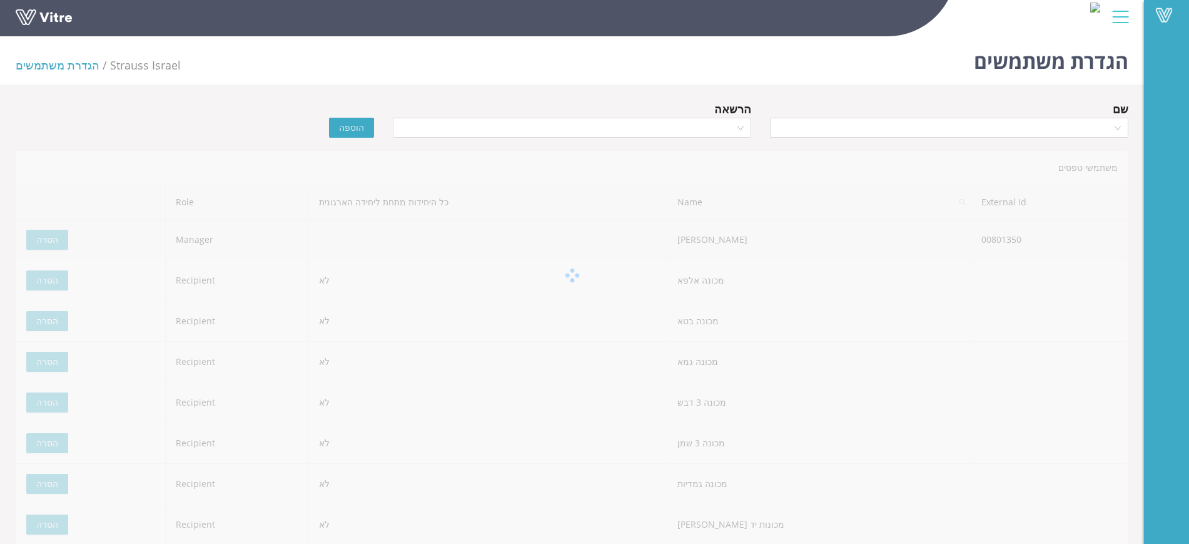
click at [49, 242] on div at bounding box center [572, 275] width 1113 height 250
click at [49, 243] on div at bounding box center [572, 275] width 1113 height 250
click at [65, 391] on div at bounding box center [572, 275] width 1113 height 250
click at [63, 390] on div at bounding box center [572, 275] width 1113 height 250
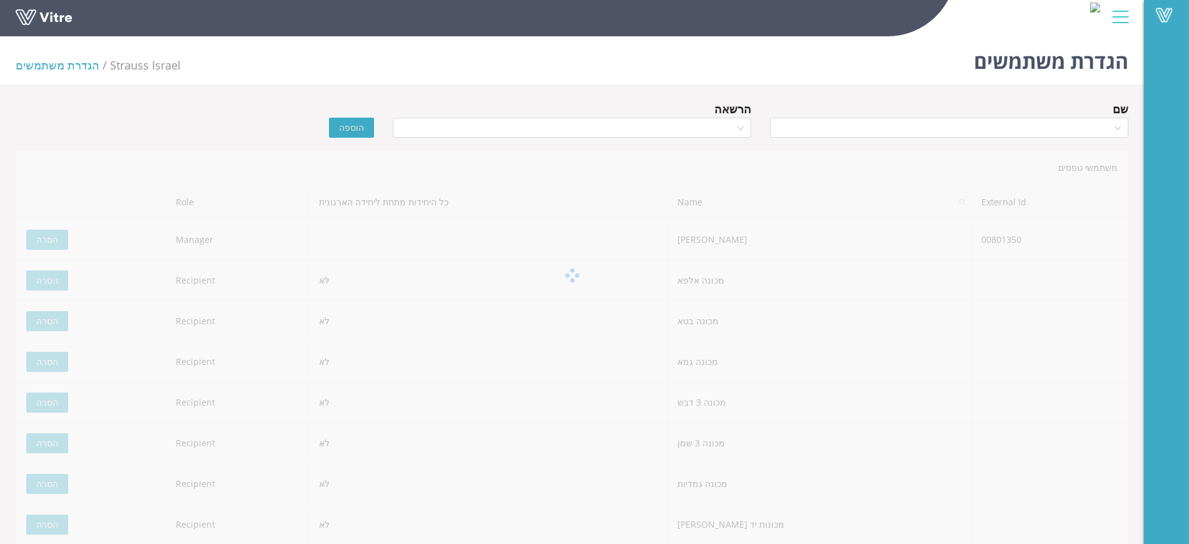
click at [59, 392] on div at bounding box center [572, 275] width 1113 height 250
click at [53, 301] on div at bounding box center [572, 275] width 1113 height 250
drag, startPoint x: 43, startPoint y: 273, endPoint x: 41, endPoint y: 252, distance: 21.3
click at [42, 270] on div at bounding box center [572, 275] width 1113 height 250
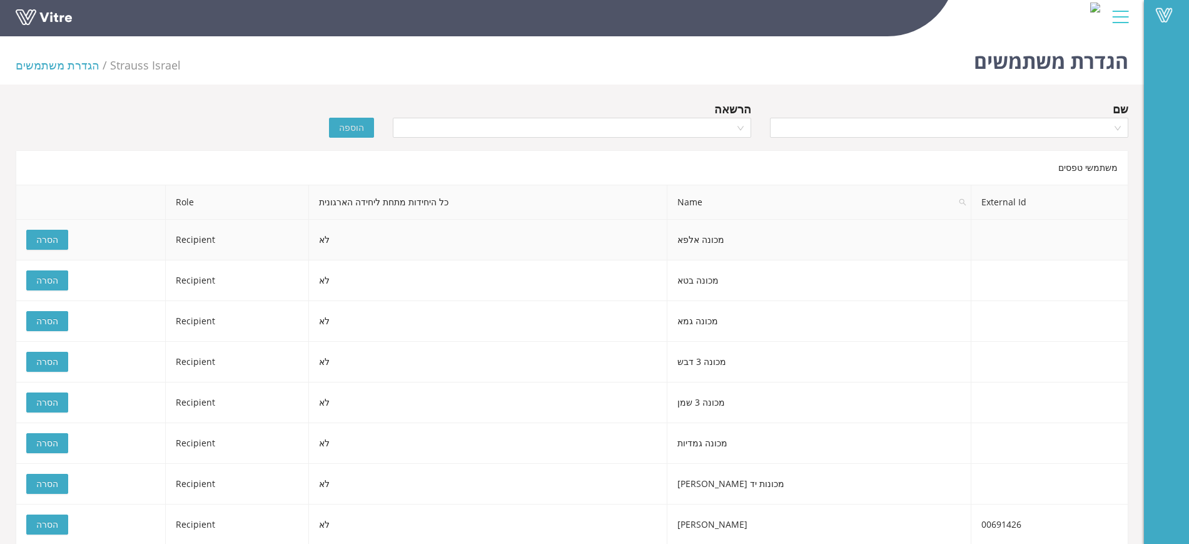
click at [41, 244] on span "הסרה" at bounding box center [47, 240] width 22 height 14
click at [51, 353] on button "הסרה" at bounding box center [47, 362] width 42 height 20
click at [45, 314] on span "הסרה" at bounding box center [47, 321] width 22 height 14
click at [45, 314] on div "משתמשי טפסים External Id Name כל היחידות מתחת ליחידה הארגונית Role מכונה בטא לא…" at bounding box center [572, 347] width 1113 height 395
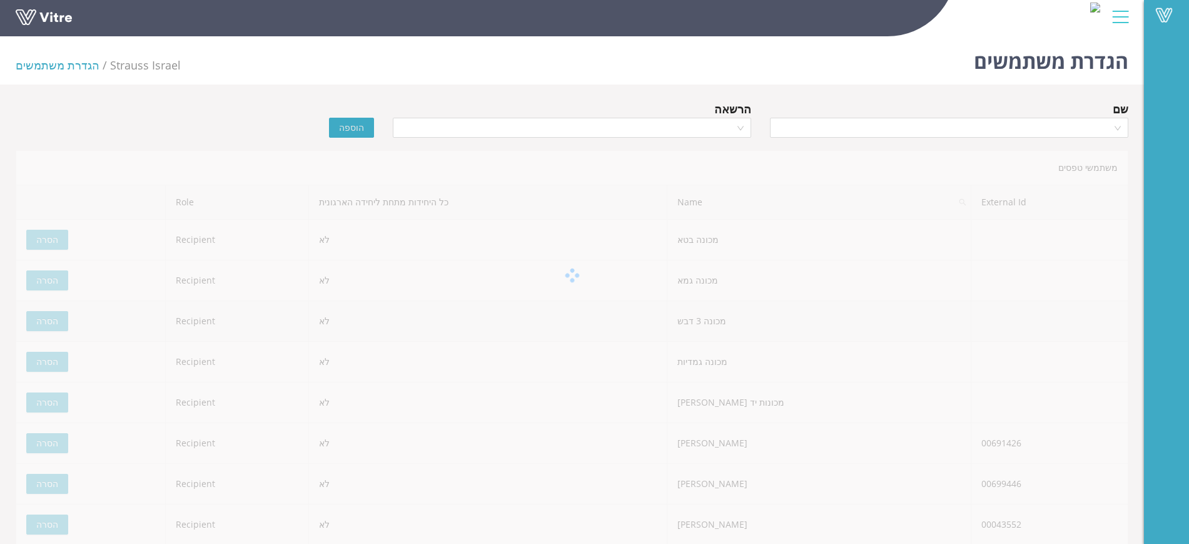
click at [45, 314] on span "הסרה" at bounding box center [47, 321] width 22 height 14
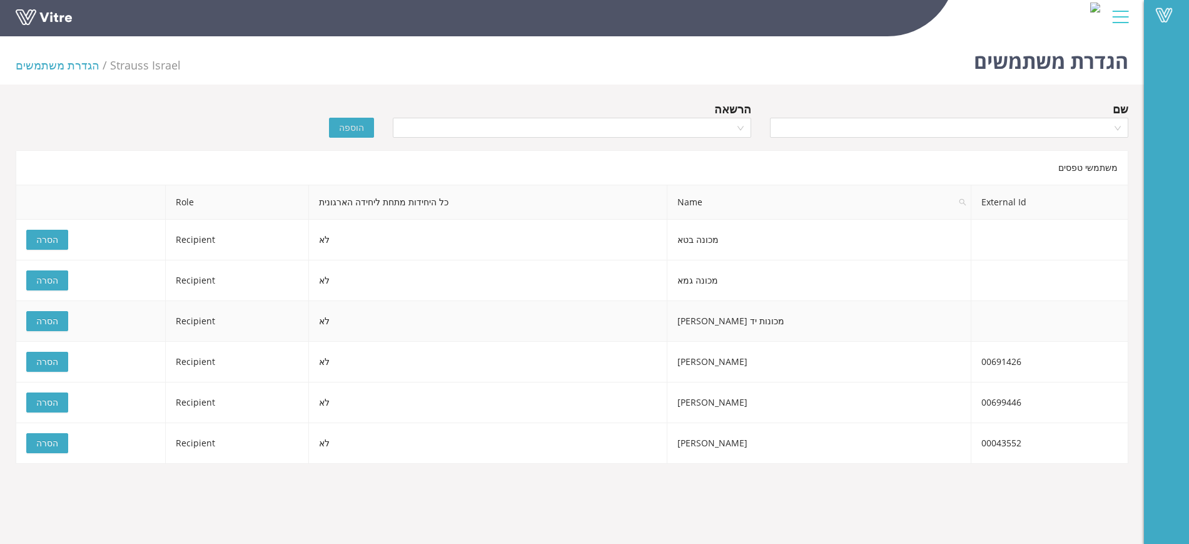
click at [44, 314] on span "הסרה" at bounding box center [47, 321] width 22 height 14
click at [44, 314] on div "משתמשי טפסים External Id Name כל היחידות מתחת ליחידה הארגונית Role מכונה בטא לא…" at bounding box center [572, 306] width 1113 height 313
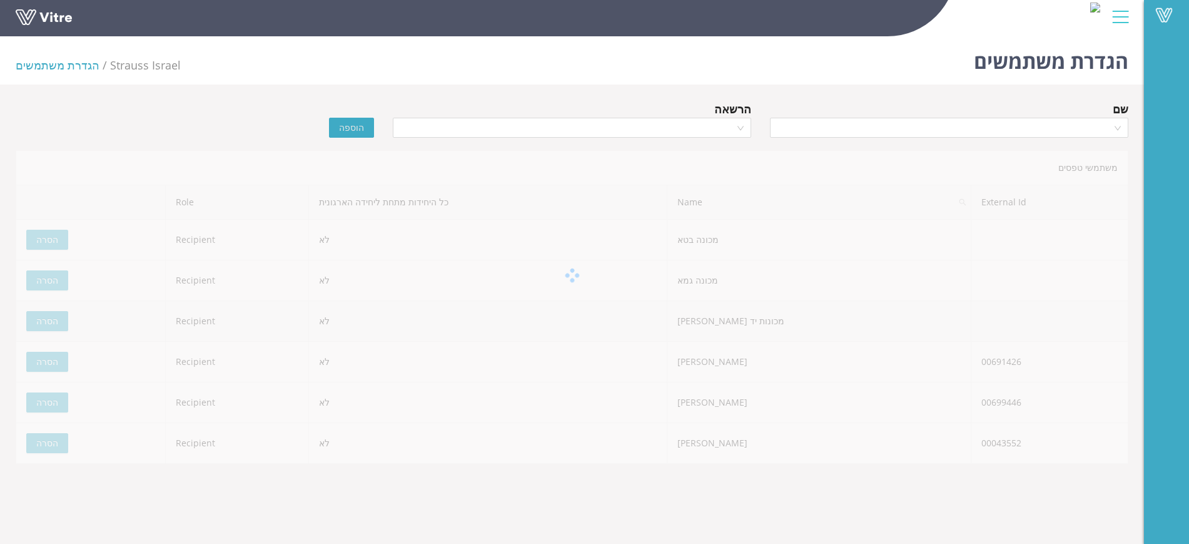
click at [44, 314] on span "הסרה" at bounding box center [47, 321] width 22 height 14
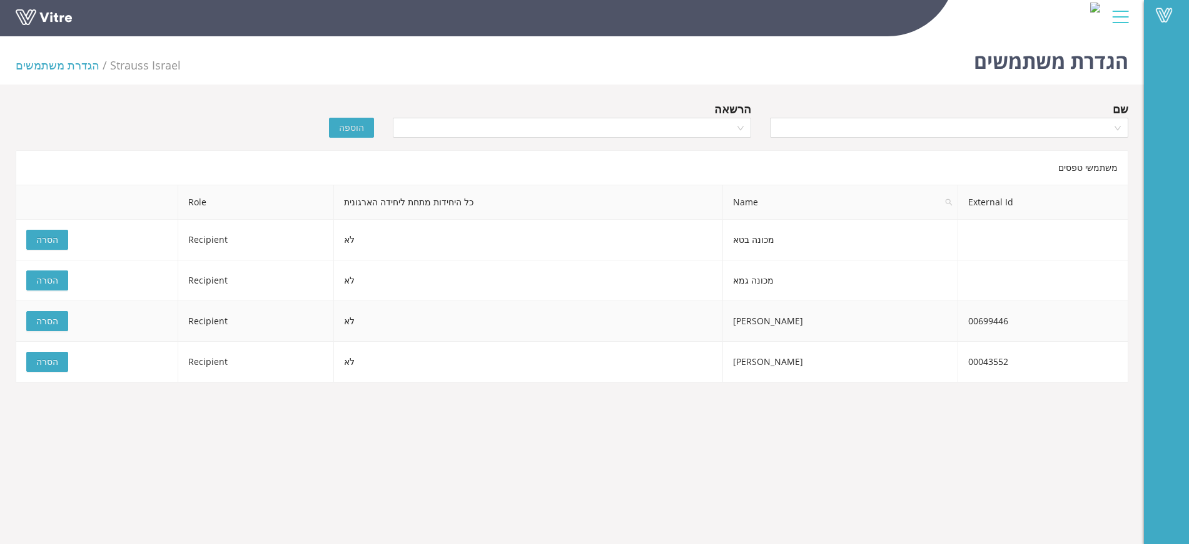
click at [44, 317] on span "הסרה" at bounding box center [47, 321] width 22 height 14
click at [44, 317] on div "משתמשי טפסים External Id Name כל היחידות מתחת ליחידה הארגונית Role מכונה בטא לא…" at bounding box center [572, 266] width 1113 height 232
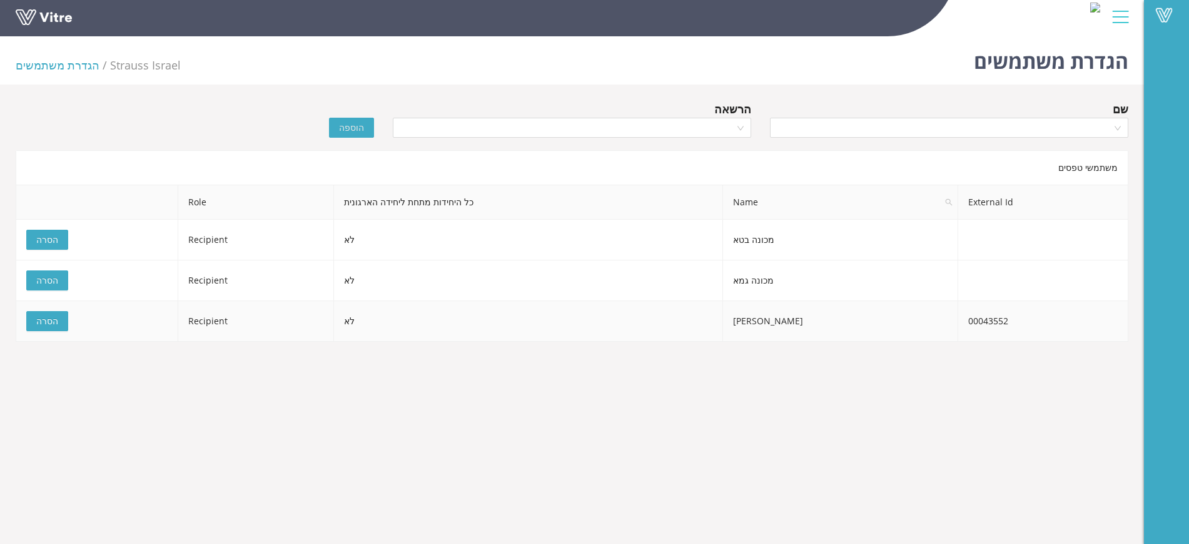
click at [44, 317] on span "הסרה" at bounding box center [47, 321] width 22 height 14
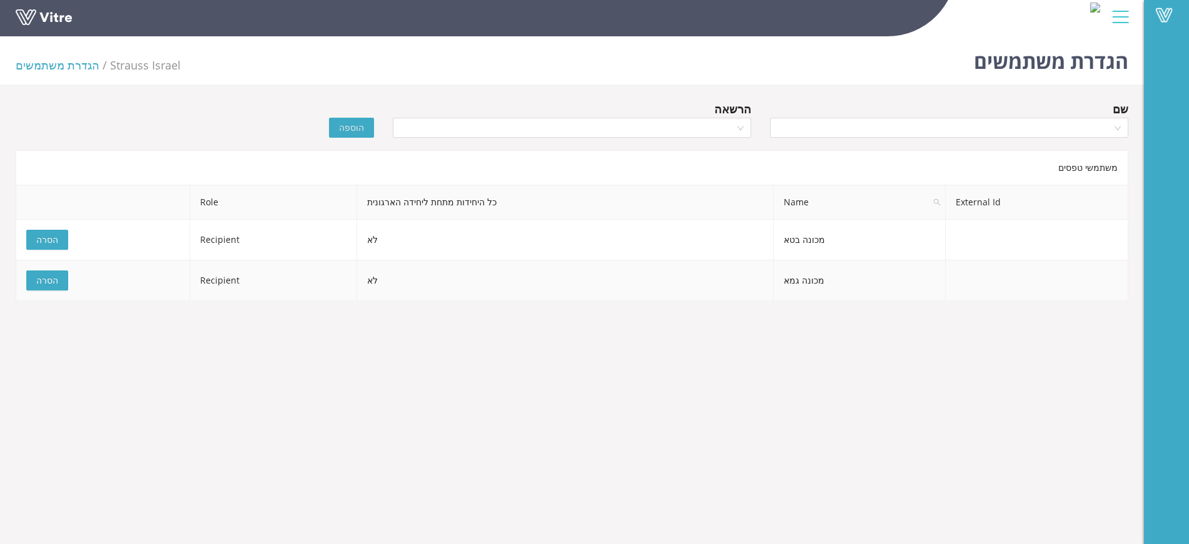
click at [46, 285] on span "הסרה" at bounding box center [47, 280] width 22 height 14
click at [48, 248] on button "הסרה" at bounding box center [47, 240] width 42 height 20
